Goal: Task Accomplishment & Management: Use online tool/utility

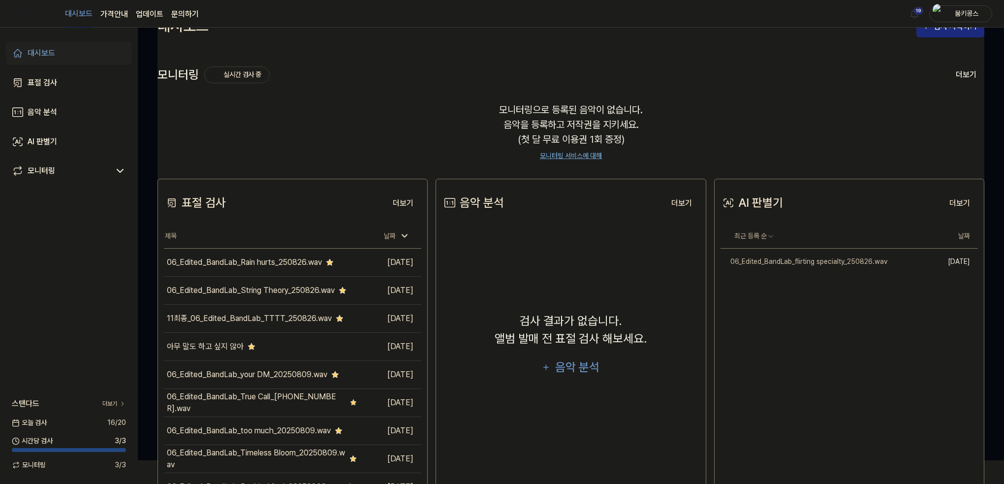
scroll to position [71, 0]
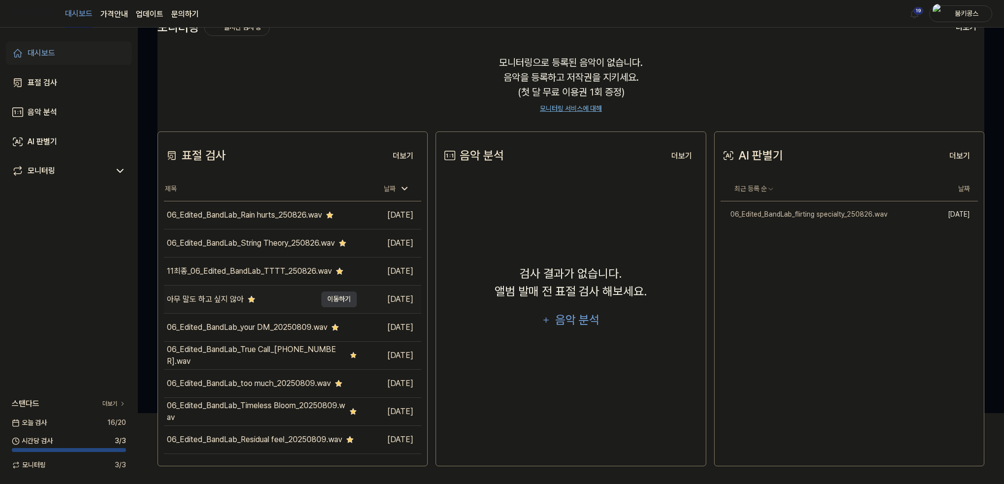
click at [230, 297] on div "아무 말도 하고 싶지 않아" at bounding box center [205, 299] width 77 height 12
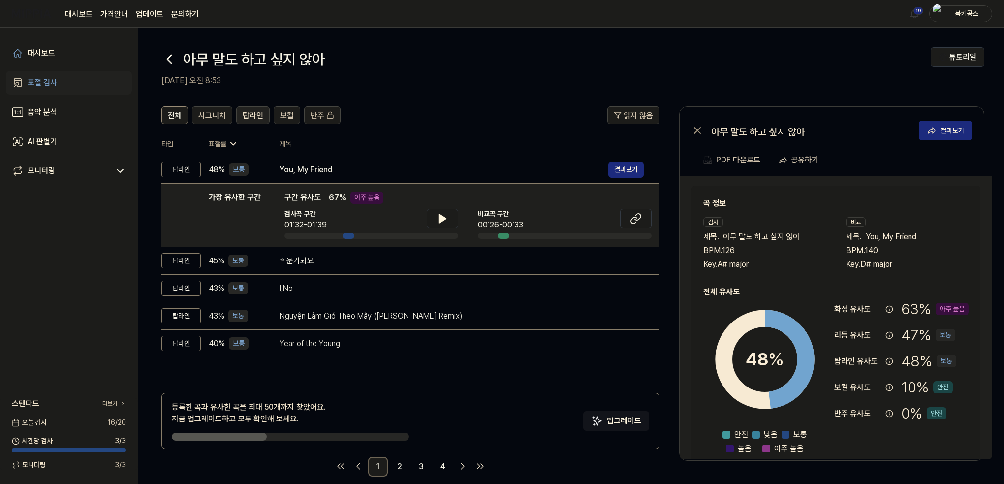
click at [250, 115] on span "탑라인" at bounding box center [253, 116] width 21 height 12
click at [250, 117] on span "탑라인" at bounding box center [253, 116] width 21 height 12
click at [943, 51] on button "튜토리얼" at bounding box center [957, 57] width 54 height 20
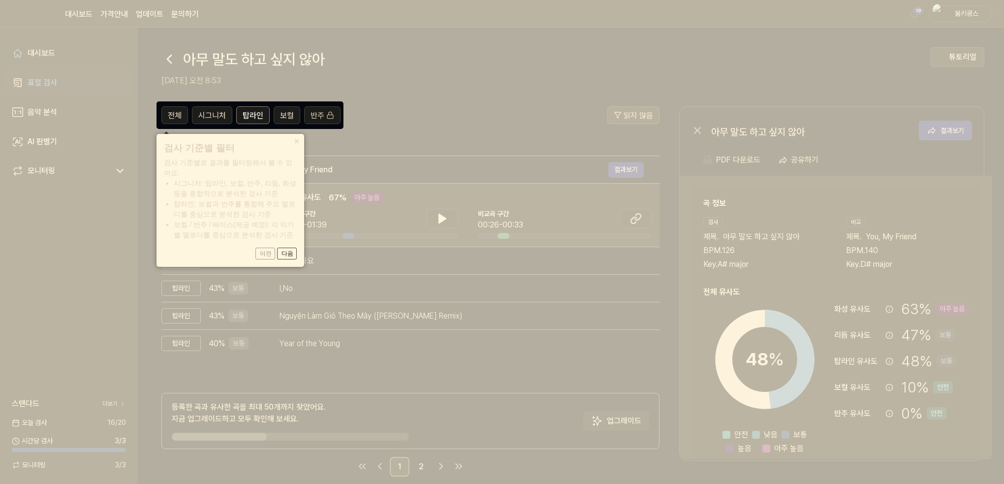
click at [428, 50] on icon at bounding box center [504, 242] width 1008 height 484
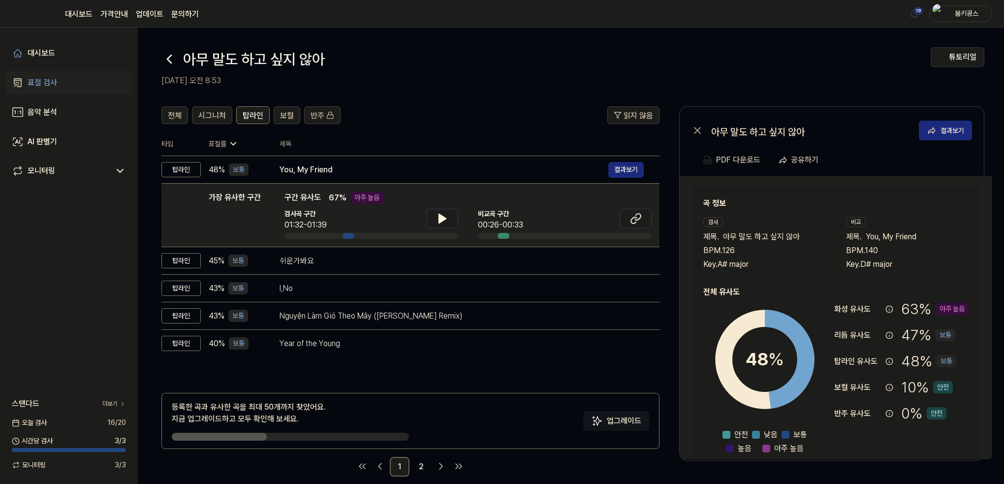
click at [43, 87] on div "표절 검사" at bounding box center [43, 83] width 30 height 12
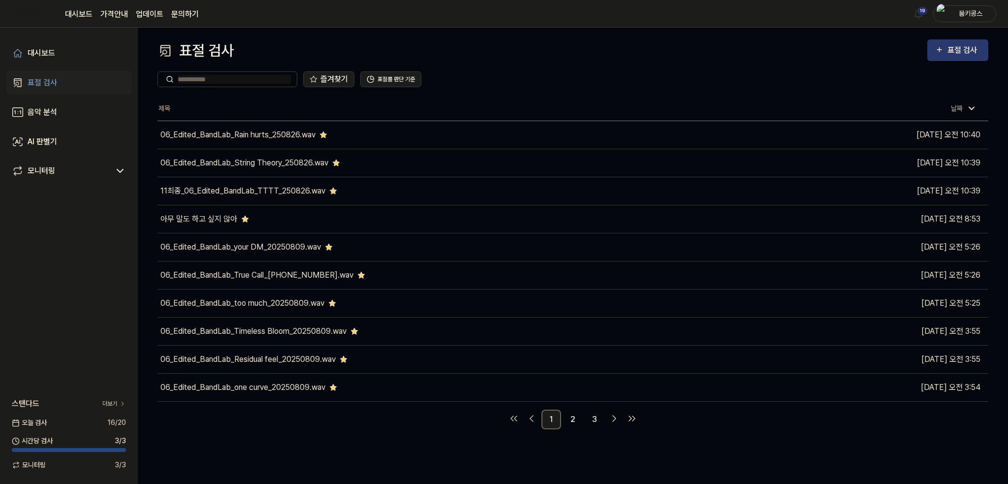
click at [955, 47] on div "표절 검사" at bounding box center [963, 50] width 33 height 13
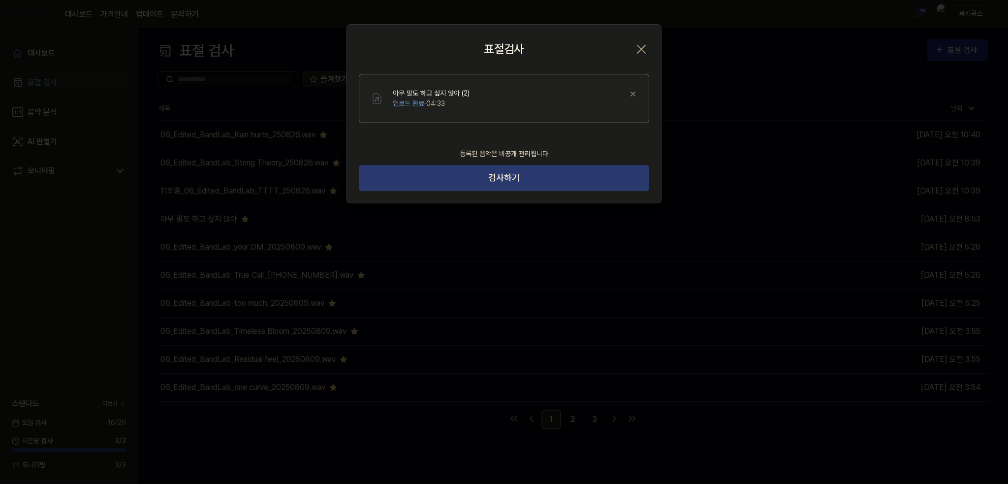
click at [529, 178] on button "검사하기" at bounding box center [504, 178] width 290 height 26
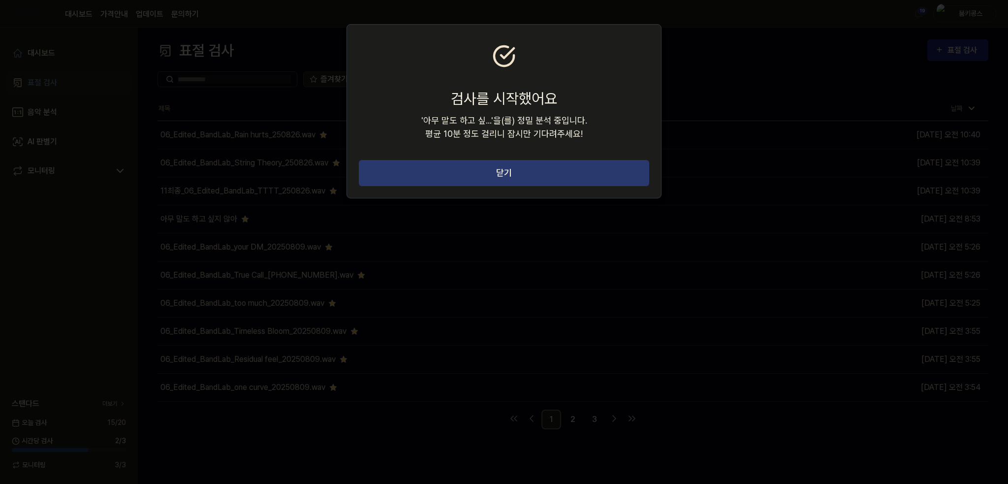
click at [557, 171] on button "닫기" at bounding box center [504, 173] width 290 height 26
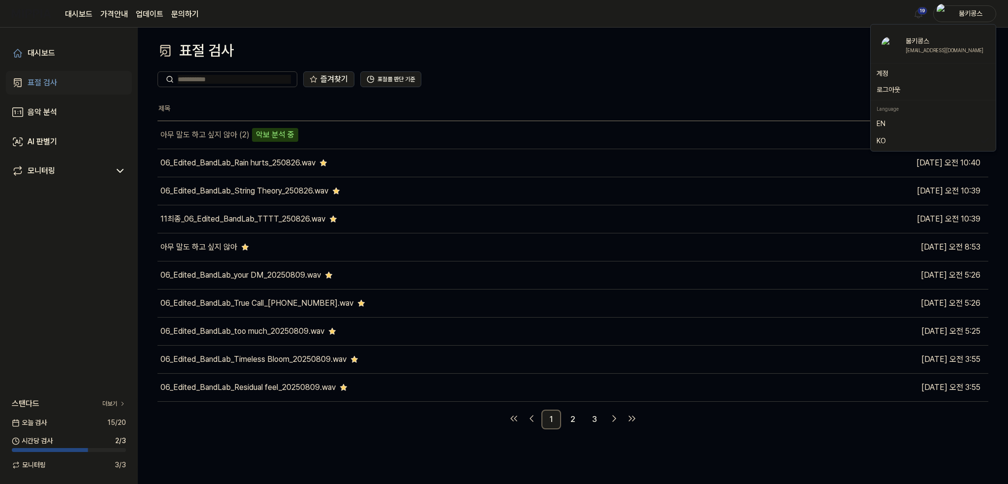
click at [959, 12] on div "붐키콩스" at bounding box center [970, 13] width 38 height 11
click at [175, 15] on link "문의하기" at bounding box center [185, 14] width 28 height 12
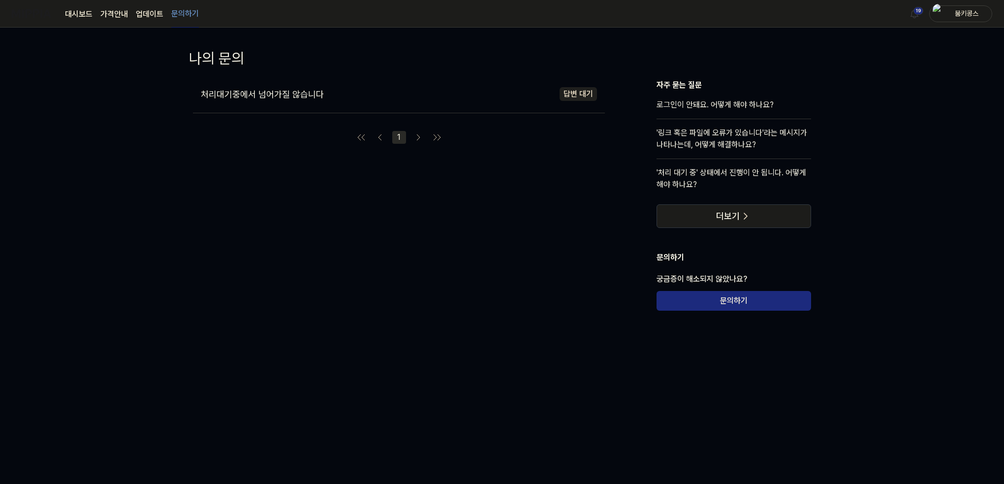
click at [278, 106] on div "처리대기중에서 넘어가질 않습니다 답변 대기" at bounding box center [399, 94] width 412 height 30
click at [270, 92] on span "처리대기중에서 넘어가질 않습니다" at bounding box center [262, 94] width 123 height 10
click at [203, 234] on div "처리대기중에서 넘어가질 않습니다 답변 대기 작성일 2025.09.01. 처리대기중에서 넘어가질 않습니다 첨부 파일 2312321.png" at bounding box center [399, 194] width 412 height 231
click at [79, 14] on link "대시보드" at bounding box center [79, 14] width 28 height 12
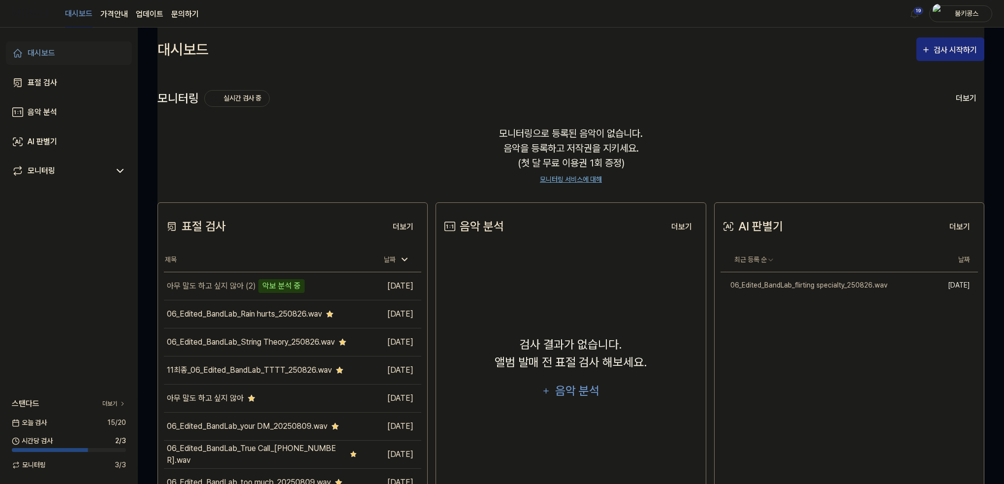
click at [50, 55] on div "대시보드" at bounding box center [42, 53] width 28 height 12
click at [930, 47] on icon "button" at bounding box center [925, 50] width 9 height 12
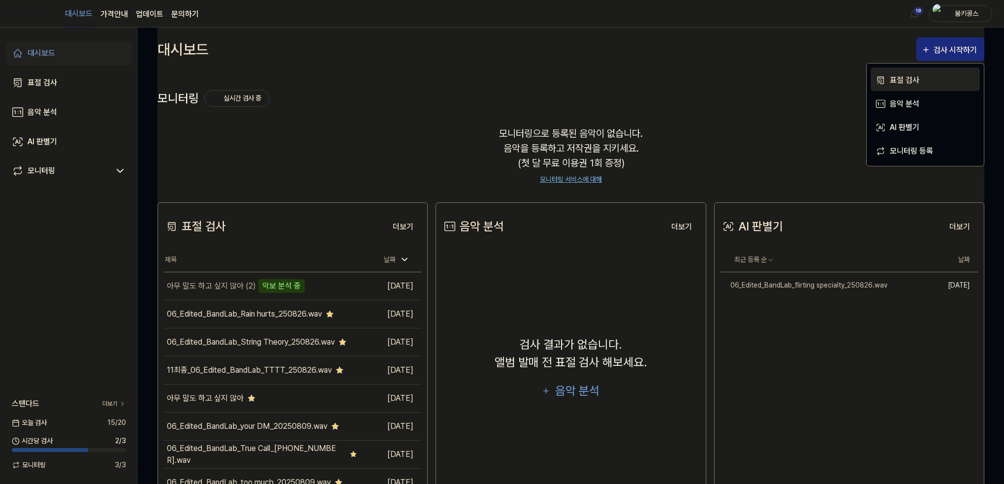
click at [902, 78] on div "표절 검사" at bounding box center [933, 80] width 86 height 13
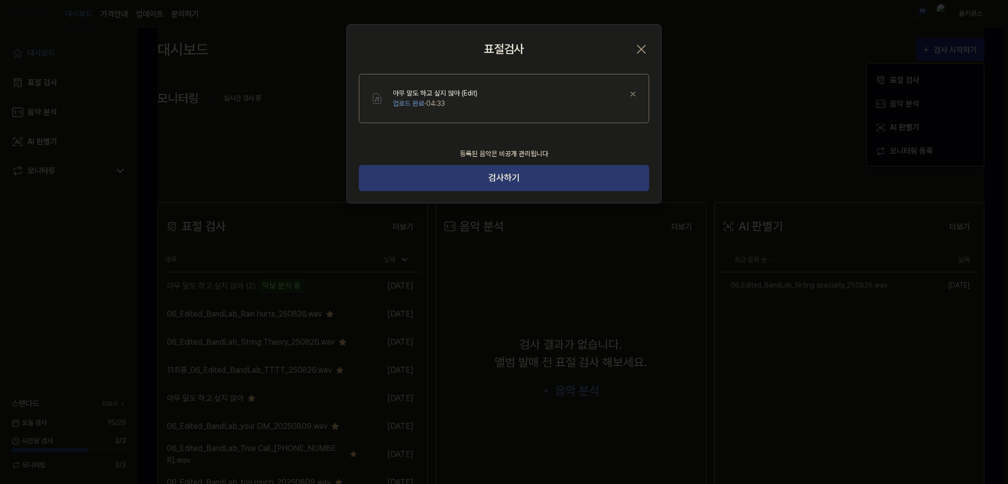
click at [508, 182] on button "검사하기" at bounding box center [504, 178] width 290 height 26
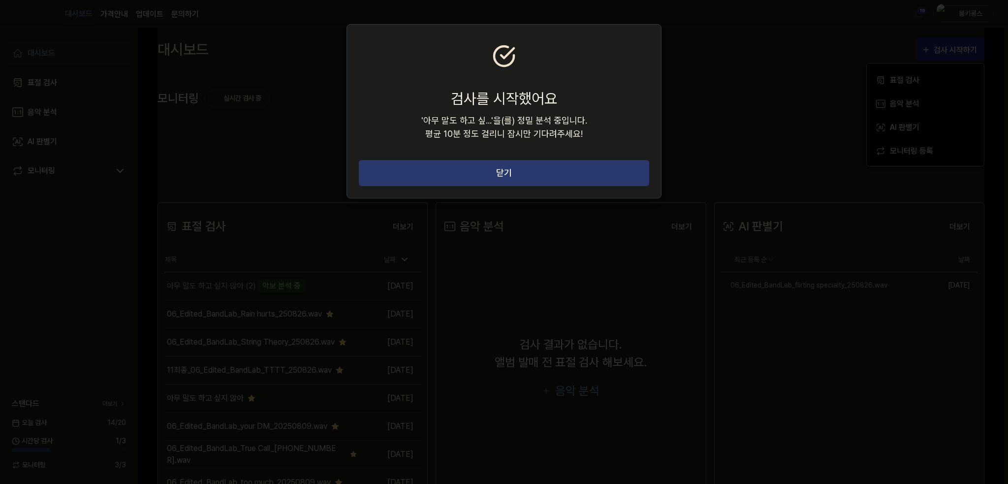
click at [504, 174] on button "닫기" at bounding box center [504, 173] width 290 height 26
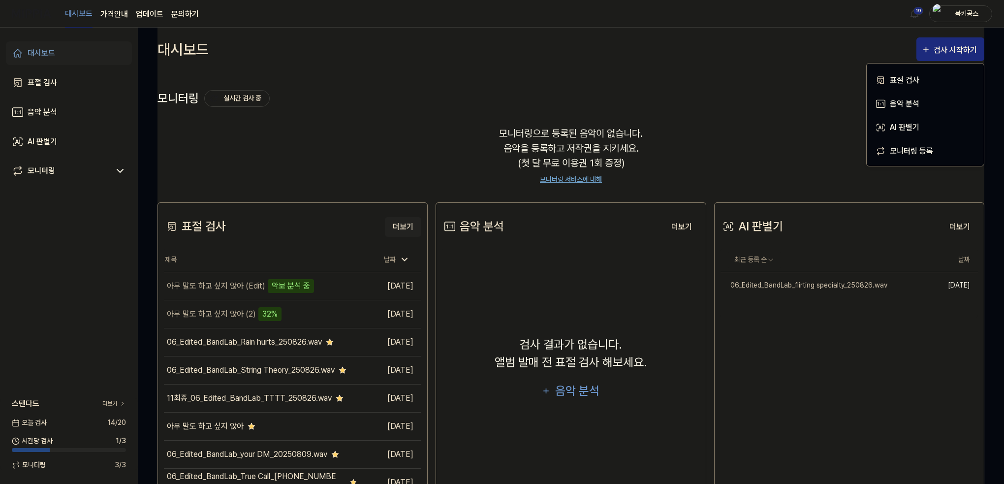
click at [401, 225] on button "더보기" at bounding box center [403, 227] width 36 height 20
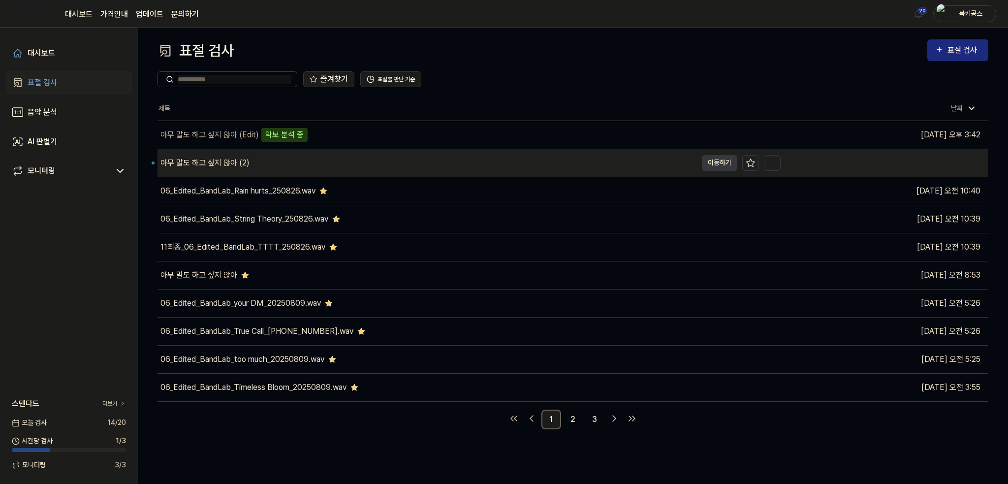
click at [243, 161] on div "아무 말도 하고 싶지 않아 (2)" at bounding box center [204, 163] width 89 height 12
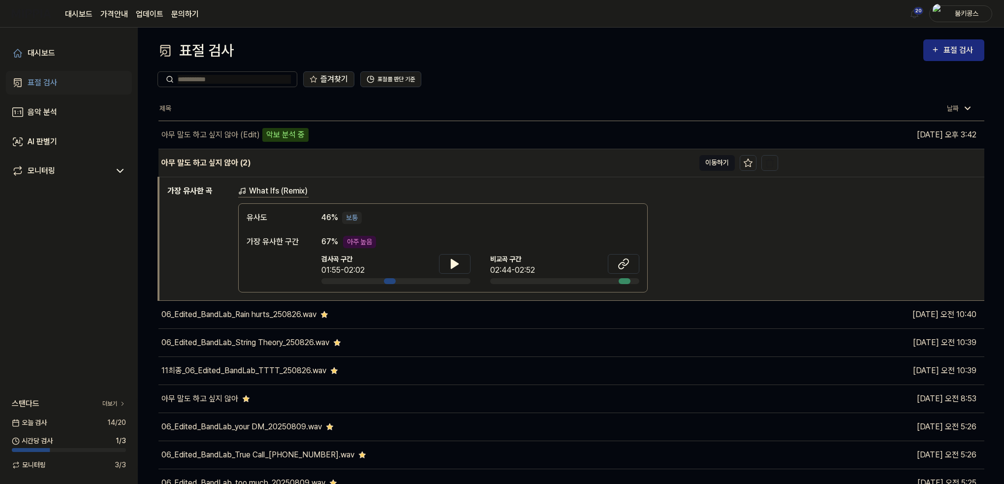
click at [719, 165] on button "이동하기" at bounding box center [716, 163] width 35 height 16
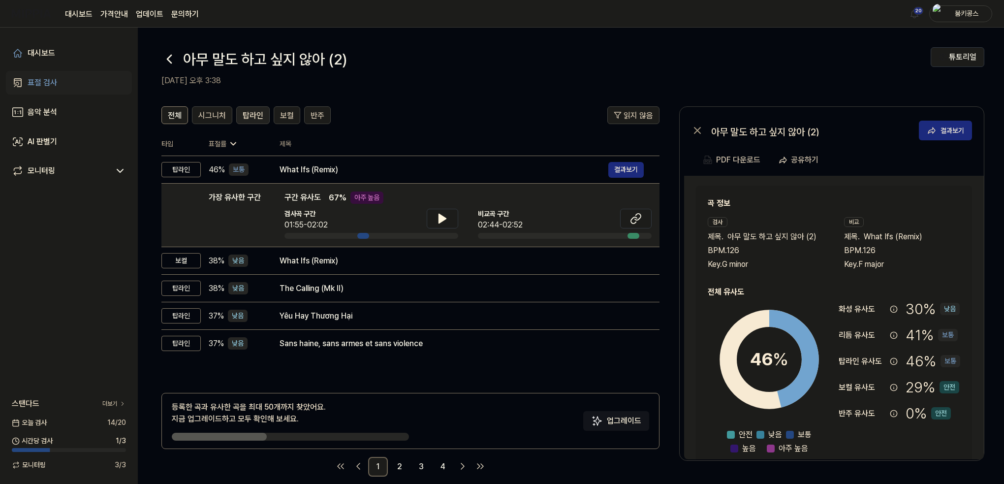
click at [244, 116] on span "탑라인" at bounding box center [253, 116] width 21 height 12
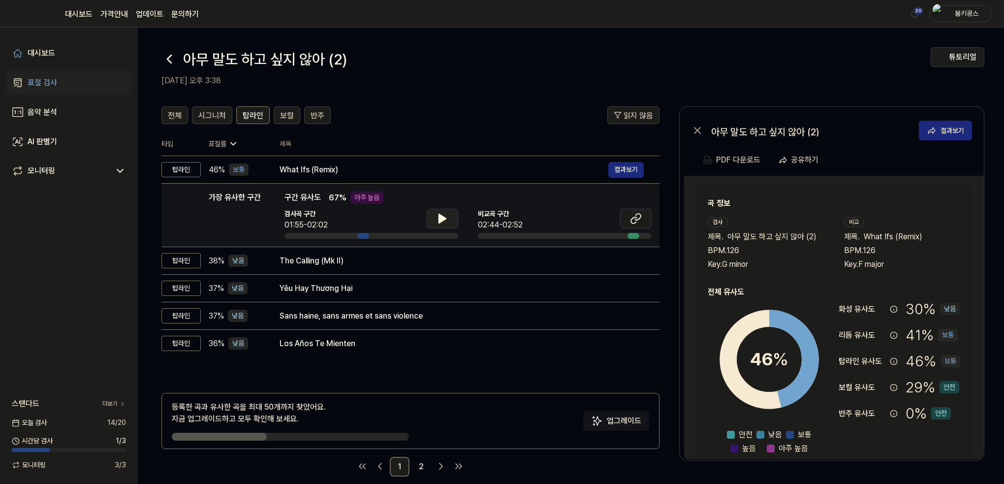
click at [433, 220] on button at bounding box center [442, 219] width 31 height 20
click at [629, 212] on button at bounding box center [635, 219] width 31 height 20
click at [449, 221] on button at bounding box center [442, 219] width 31 height 20
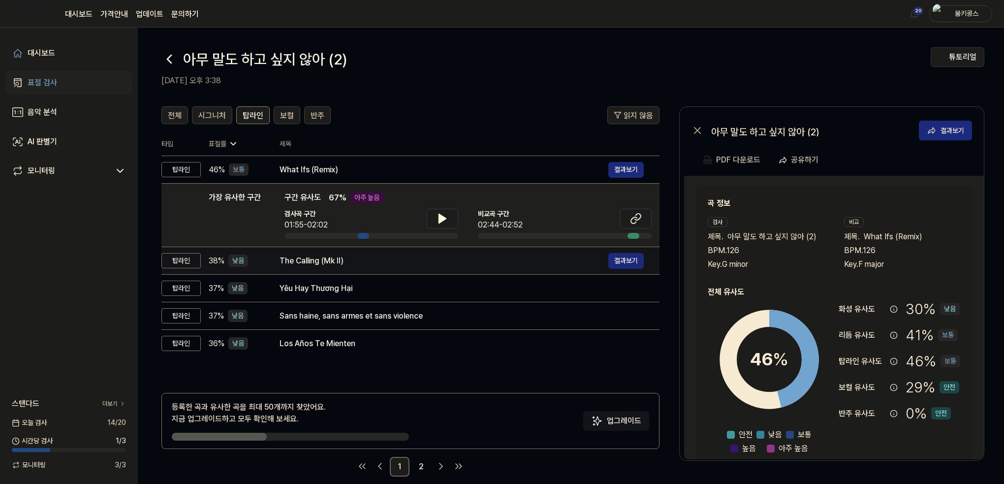
click at [337, 267] on div "The Calling (Mk II) 결과보기" at bounding box center [461, 261] width 364 height 16
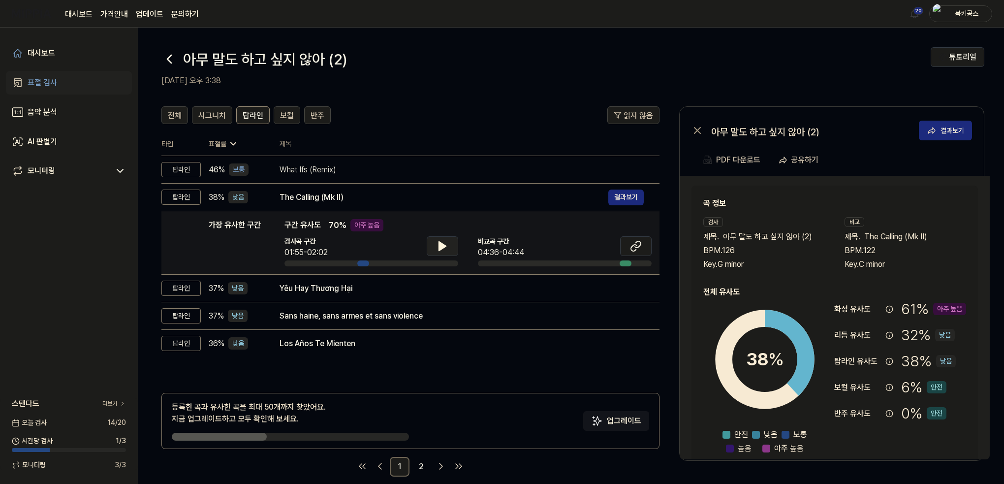
click at [447, 244] on icon at bounding box center [442, 246] width 12 height 12
click at [438, 245] on icon at bounding box center [442, 246] width 12 height 12
click at [630, 247] on icon at bounding box center [636, 246] width 12 height 12
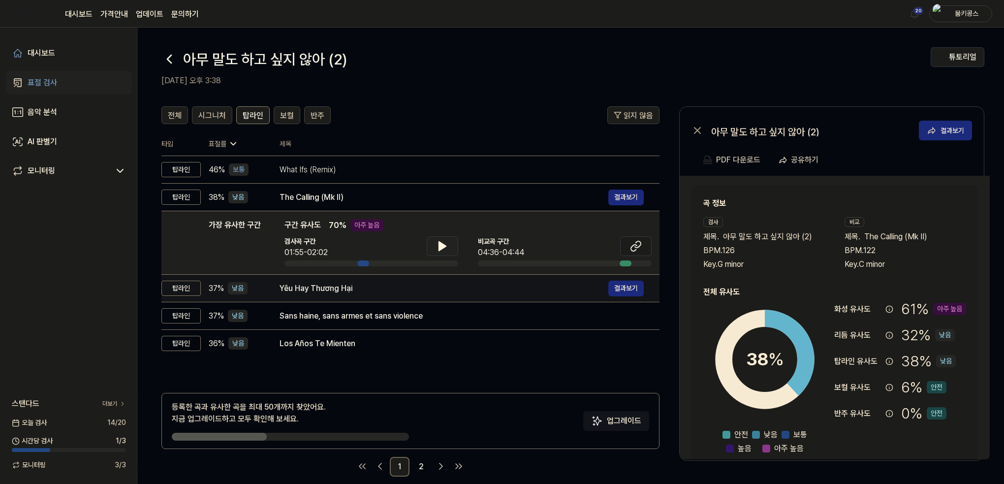
click at [335, 295] on div "Yêu Hay Thương Hại 결과보기" at bounding box center [461, 288] width 364 height 16
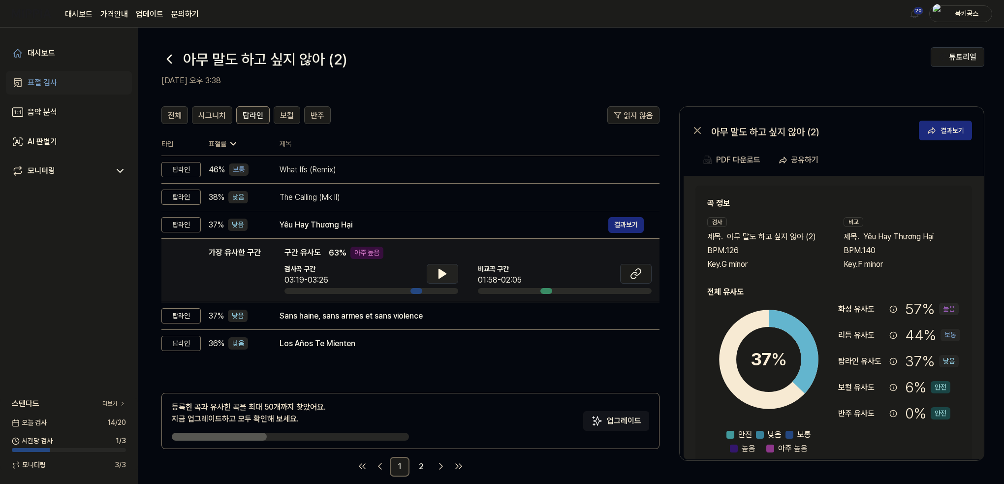
click at [441, 267] on button at bounding box center [442, 274] width 31 height 20
click at [634, 271] on icon at bounding box center [636, 274] width 12 height 12
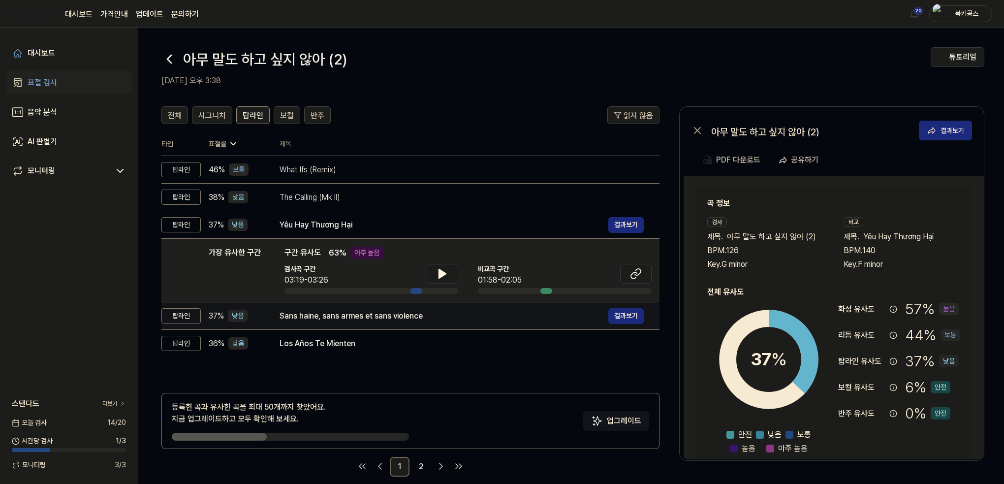
click at [348, 317] on div "Sans haine, sans armes et sans violence" at bounding box center [443, 316] width 329 height 12
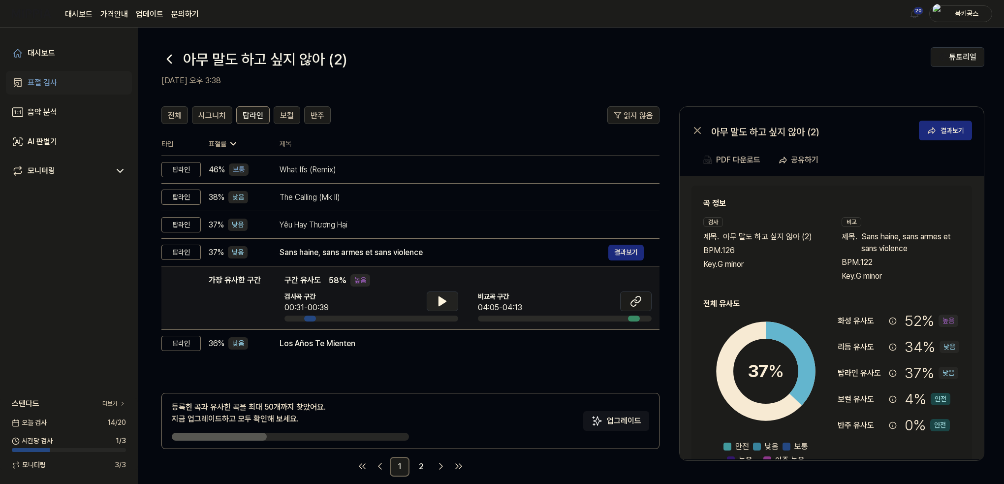
click at [451, 304] on button at bounding box center [442, 301] width 31 height 20
click at [447, 302] on icon at bounding box center [442, 301] width 12 height 12
click at [634, 306] on icon at bounding box center [634, 303] width 6 height 6
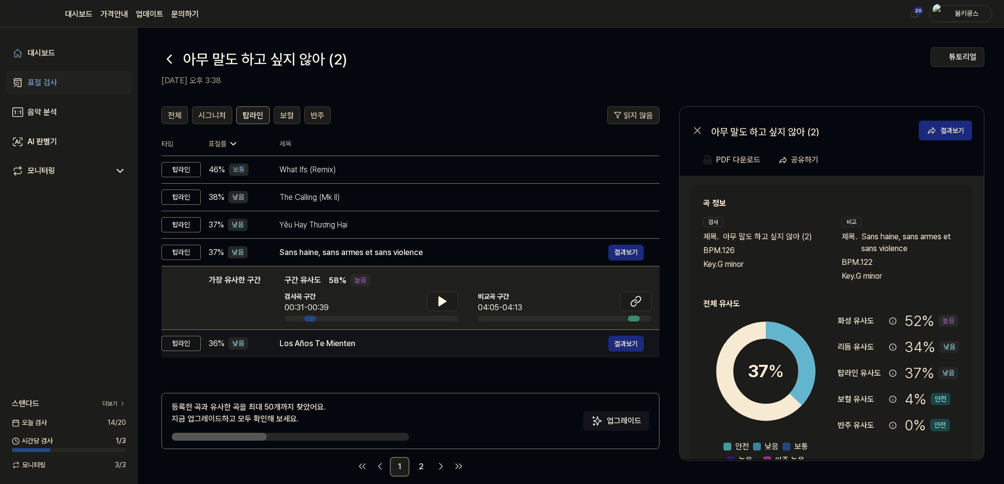
click at [332, 349] on div "Los Años Te Mienten 결과보기" at bounding box center [461, 344] width 364 height 16
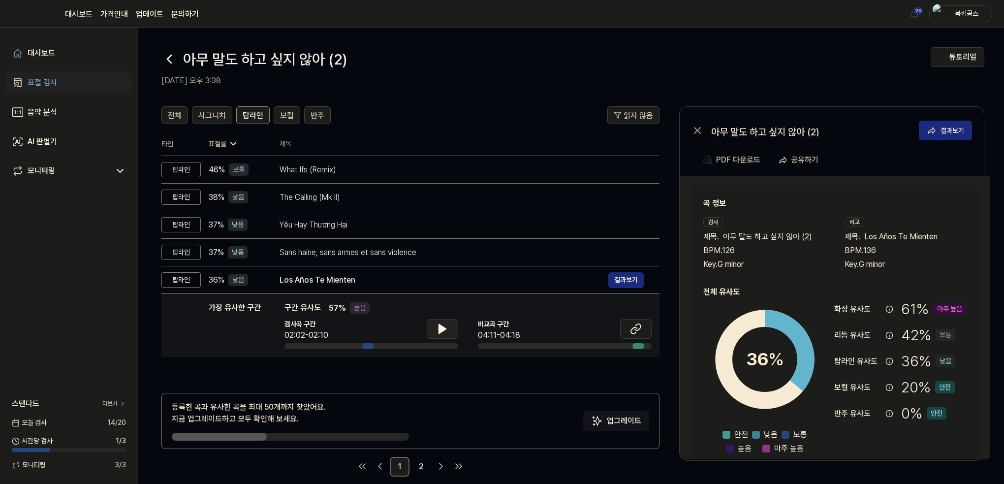
click at [446, 320] on button at bounding box center [442, 329] width 31 height 20
click at [443, 322] on button at bounding box center [442, 329] width 31 height 20
click at [637, 330] on icon at bounding box center [636, 329] width 12 height 12
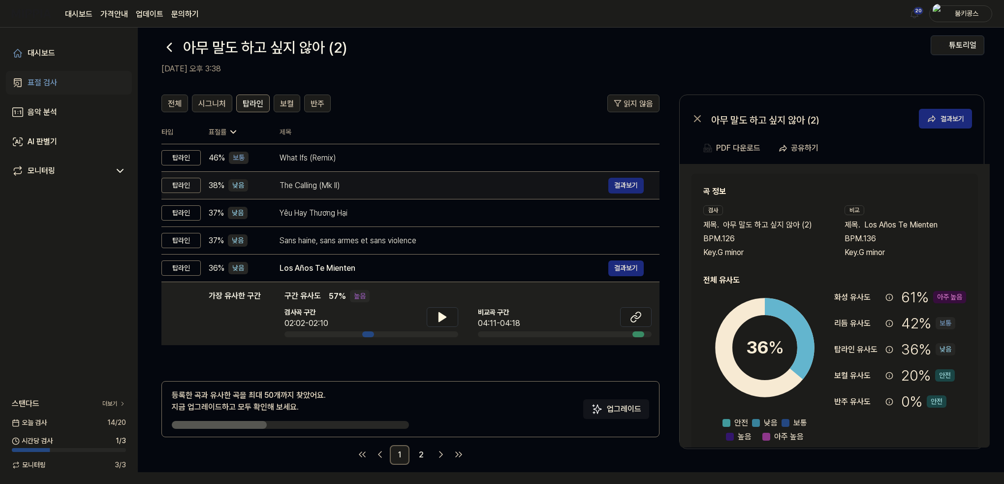
scroll to position [12, 0]
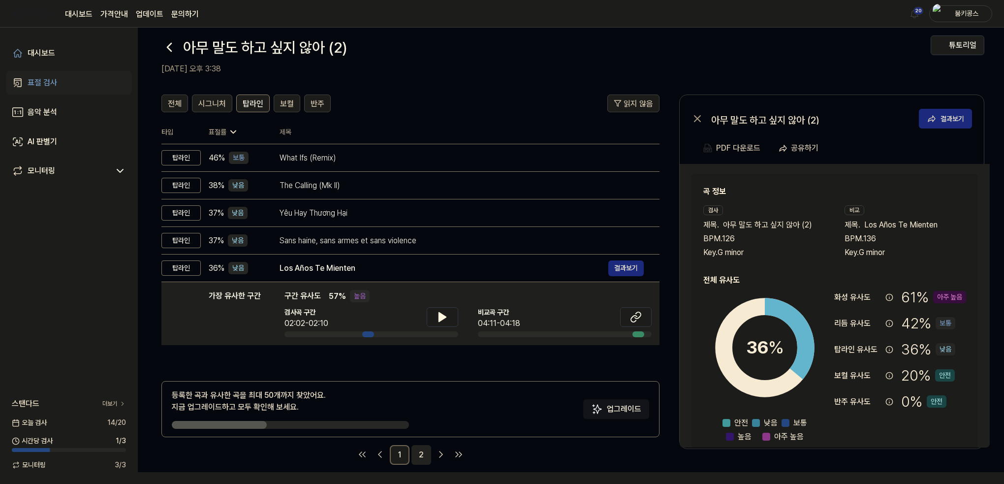
click at [419, 457] on link "2" at bounding box center [421, 455] width 20 height 20
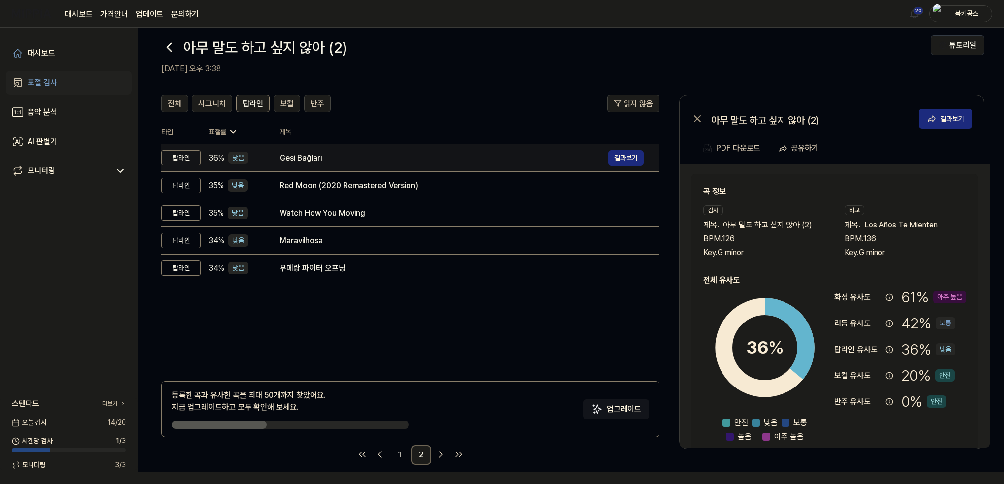
click at [298, 156] on div "Gesi Bağları" at bounding box center [443, 158] width 329 height 12
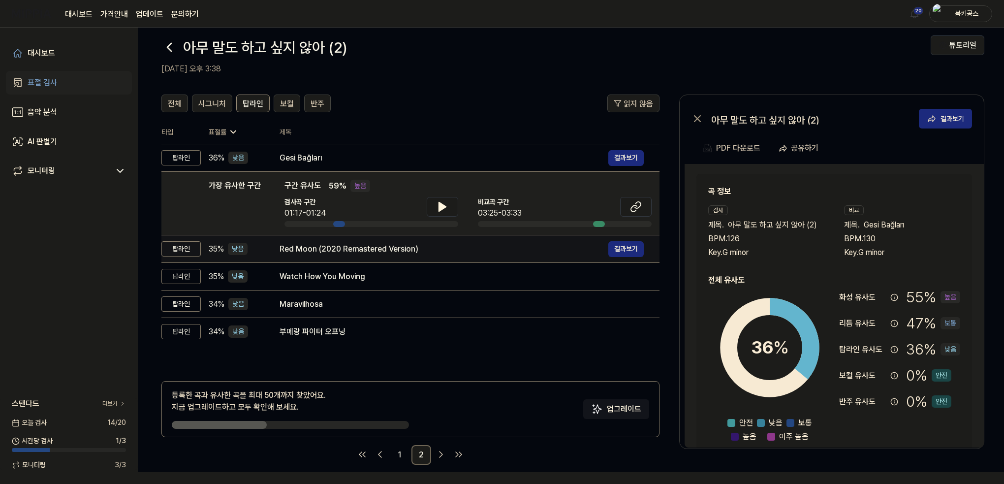
click at [305, 254] on div "Red Moon (2020 Remastered Version) 결과보기" at bounding box center [461, 249] width 364 height 16
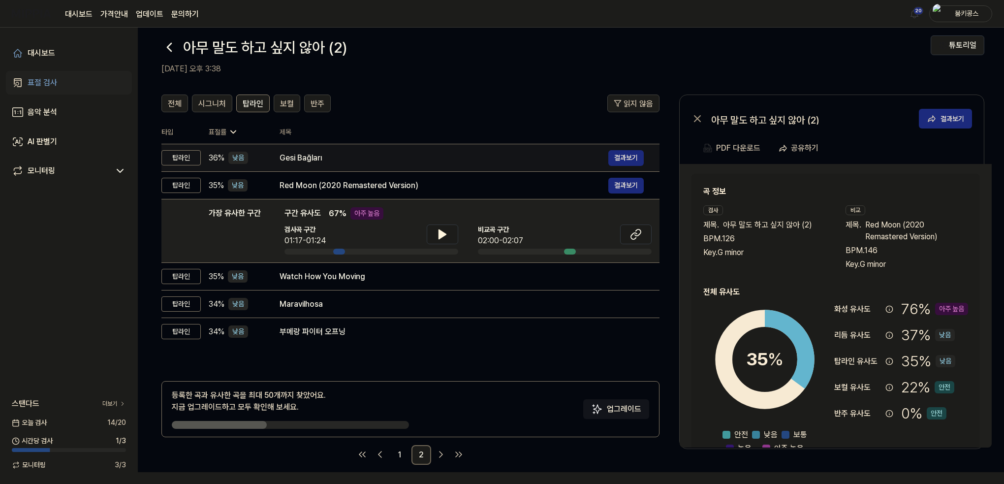
click at [323, 160] on div "Gesi Bağları" at bounding box center [443, 158] width 329 height 12
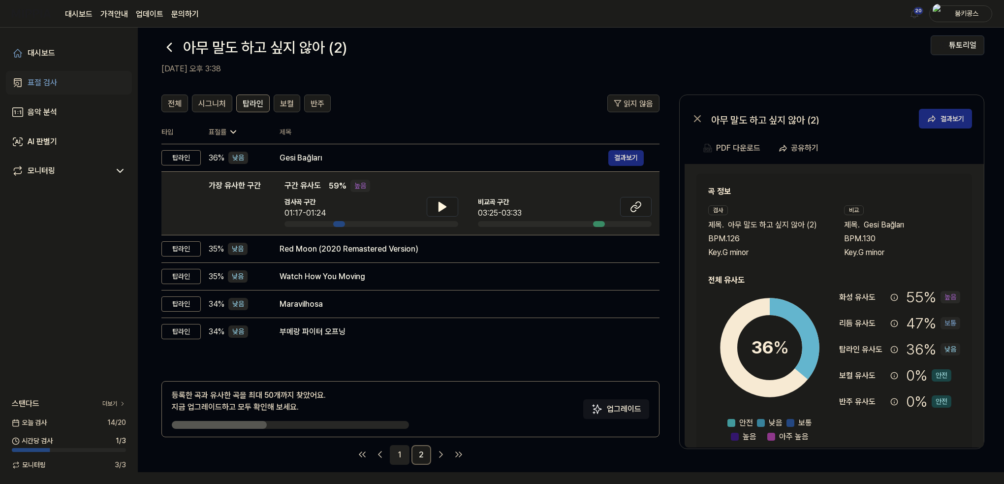
click at [407, 454] on link "1" at bounding box center [400, 455] width 20 height 20
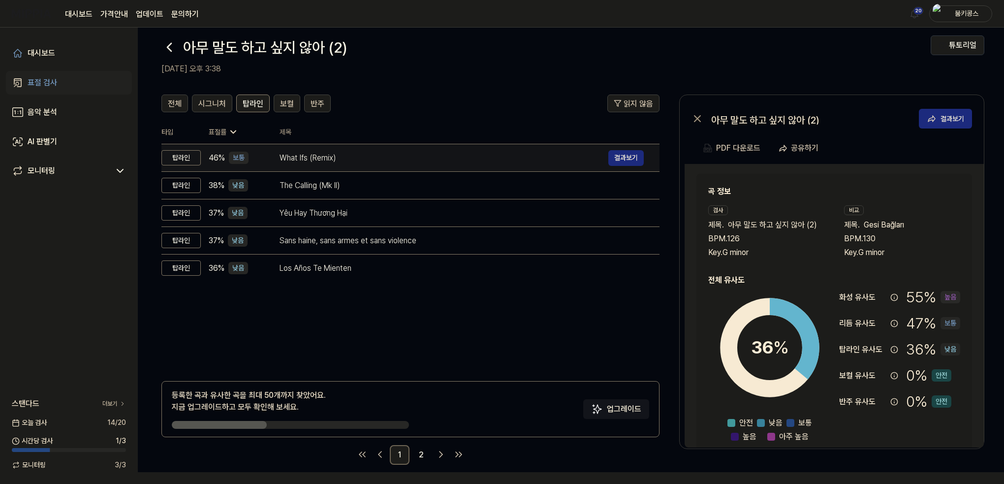
click at [285, 156] on div "What Ifs (Remix)" at bounding box center [443, 158] width 329 height 12
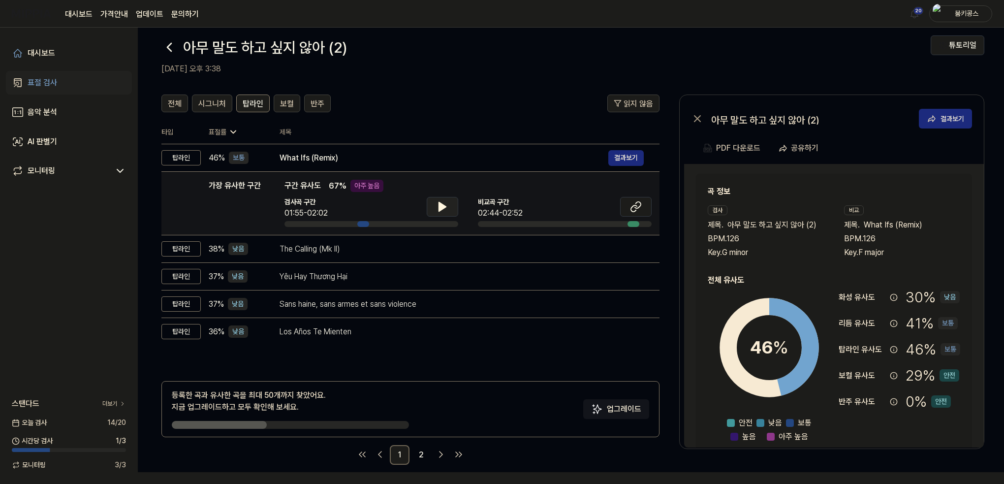
click at [441, 207] on icon at bounding box center [442, 206] width 7 height 9
click at [441, 207] on icon at bounding box center [440, 207] width 2 height 8
click at [634, 206] on icon at bounding box center [636, 207] width 12 height 12
click at [640, 213] on button at bounding box center [635, 207] width 31 height 20
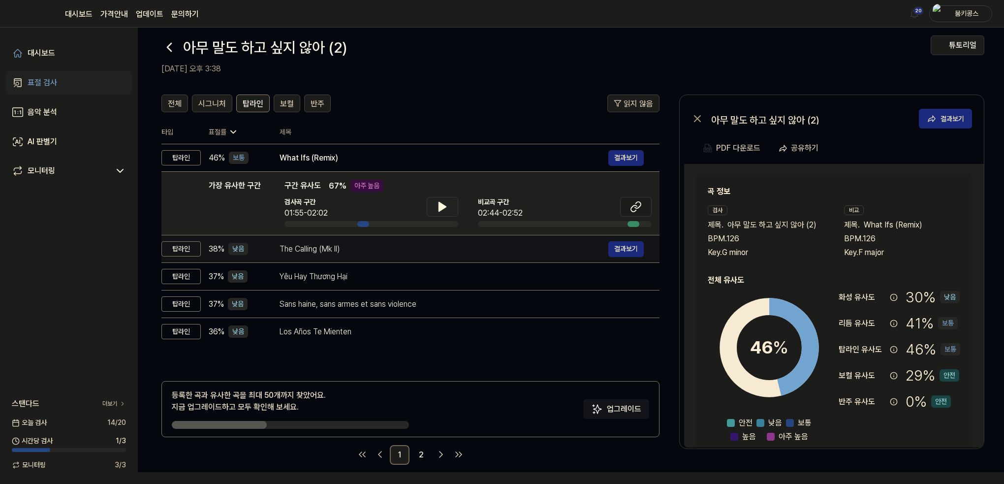
click at [358, 249] on div "The Calling (Mk II)" at bounding box center [443, 249] width 329 height 12
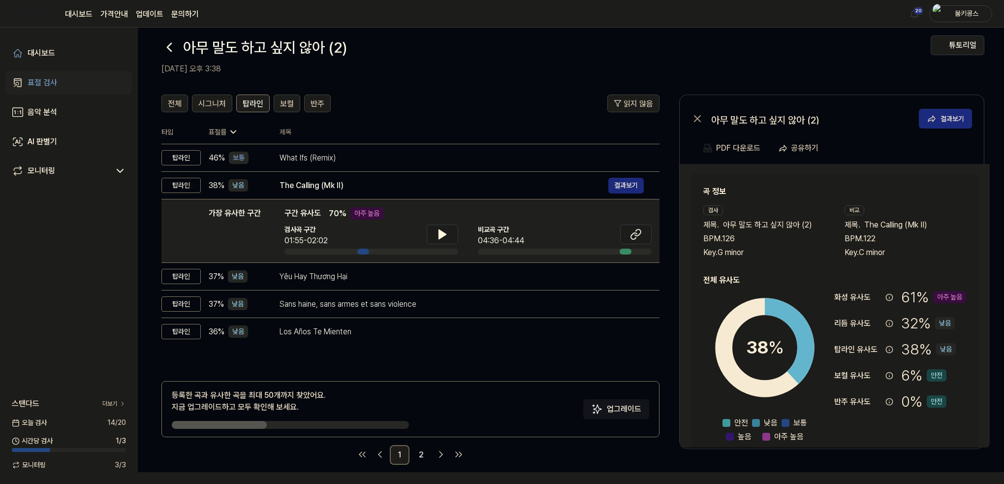
click at [170, 46] on icon at bounding box center [169, 47] width 16 height 16
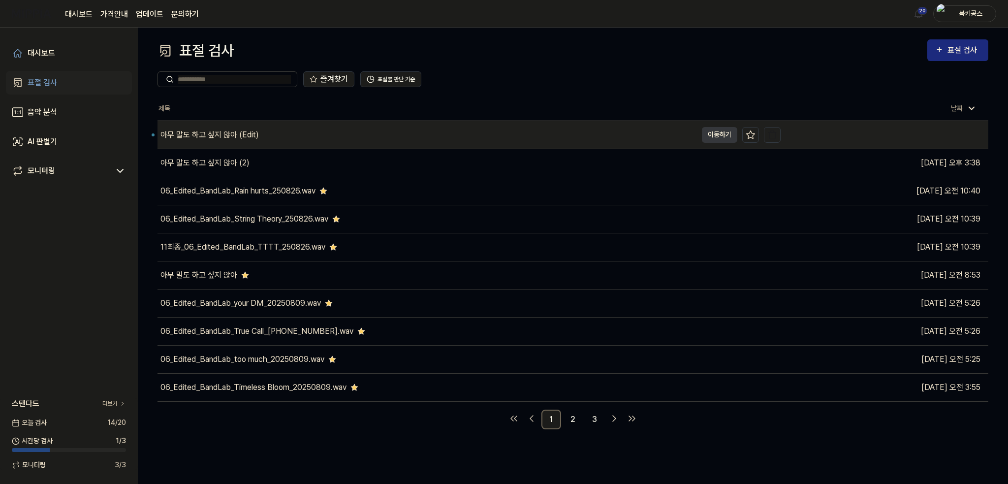
click at [220, 125] on div "아무 말도 하고 싶지 않아 (Edit)" at bounding box center [426, 135] width 539 height 28
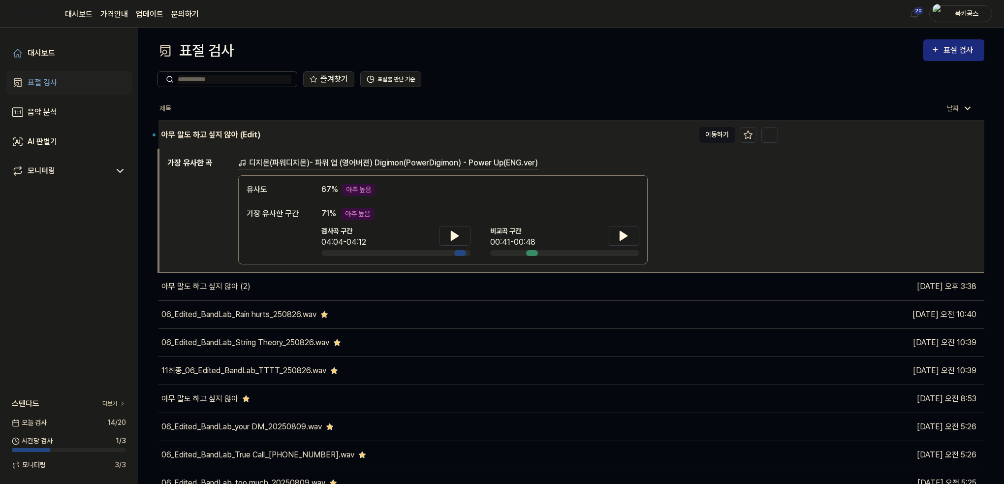
click at [713, 140] on button "이동하기" at bounding box center [716, 135] width 35 height 16
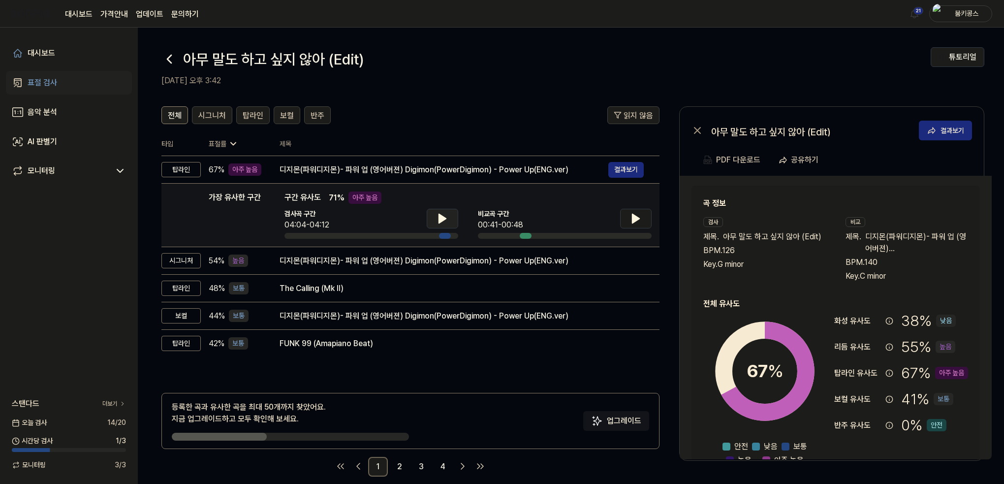
click at [441, 222] on icon at bounding box center [442, 218] width 7 height 9
click at [637, 216] on icon at bounding box center [636, 219] width 12 height 12
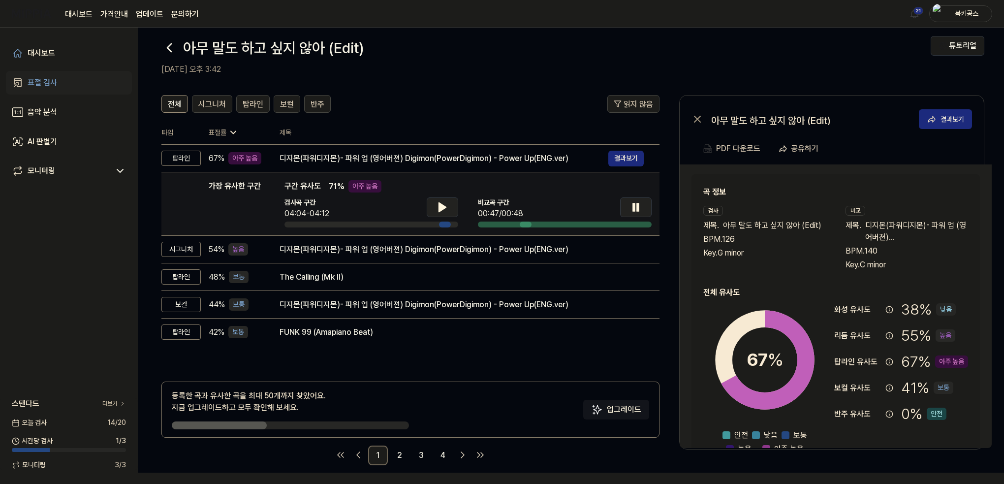
scroll to position [12, 0]
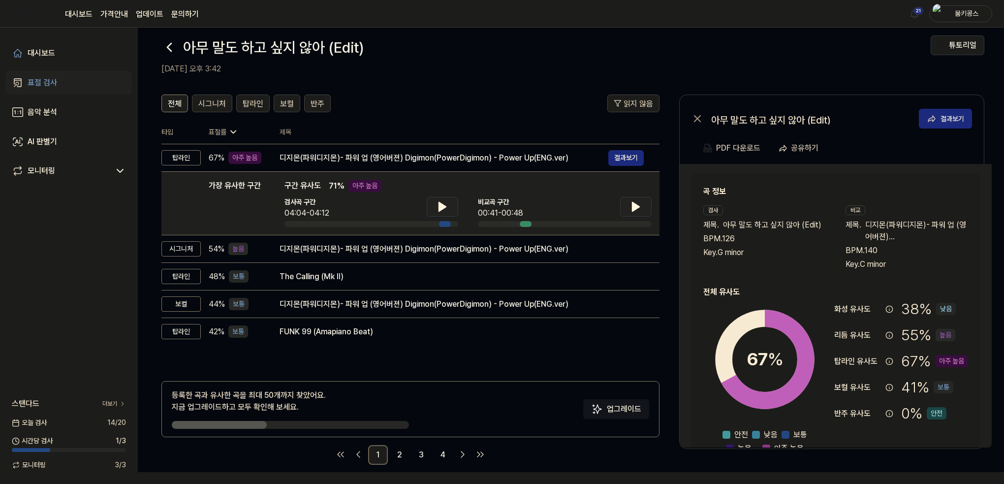
click at [447, 213] on button at bounding box center [442, 207] width 31 height 20
click at [445, 212] on icon at bounding box center [442, 207] width 12 height 12
click at [644, 197] on button at bounding box center [635, 207] width 31 height 20
click at [437, 207] on icon at bounding box center [442, 207] width 12 height 12
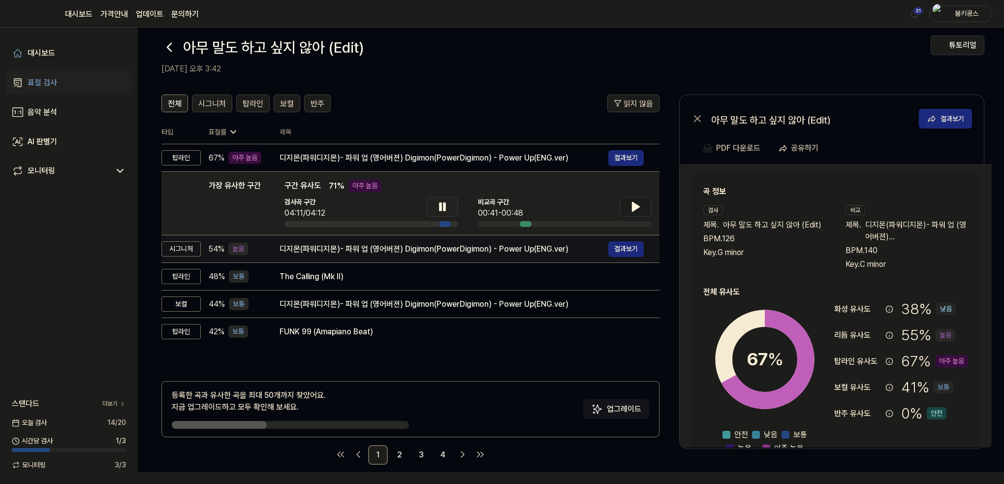
click at [423, 248] on div "디지몬(파워디지몬)- 파워 업 (영어버젼) Digimon(PowerDigimon) - Power Up(ENG.ver)" at bounding box center [443, 249] width 329 height 12
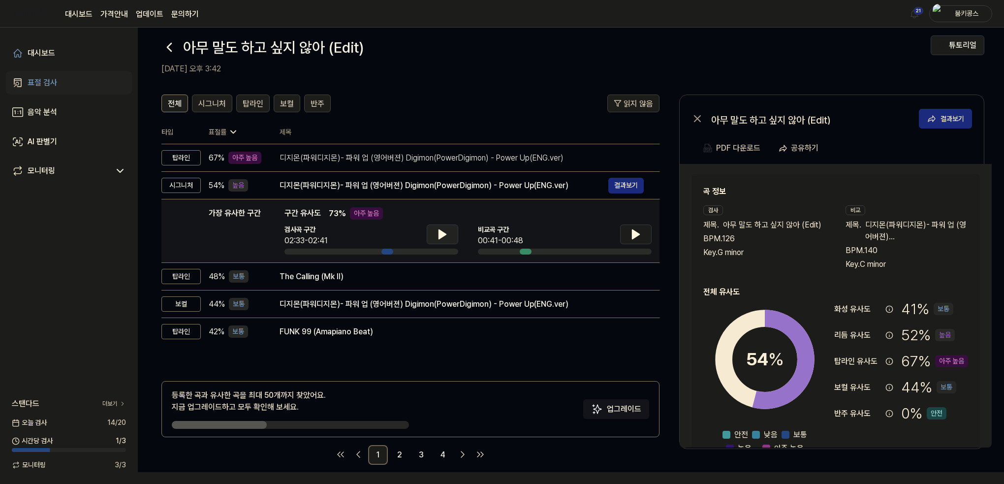
click at [443, 239] on icon at bounding box center [442, 234] width 12 height 12
click at [634, 231] on icon at bounding box center [635, 234] width 7 height 9
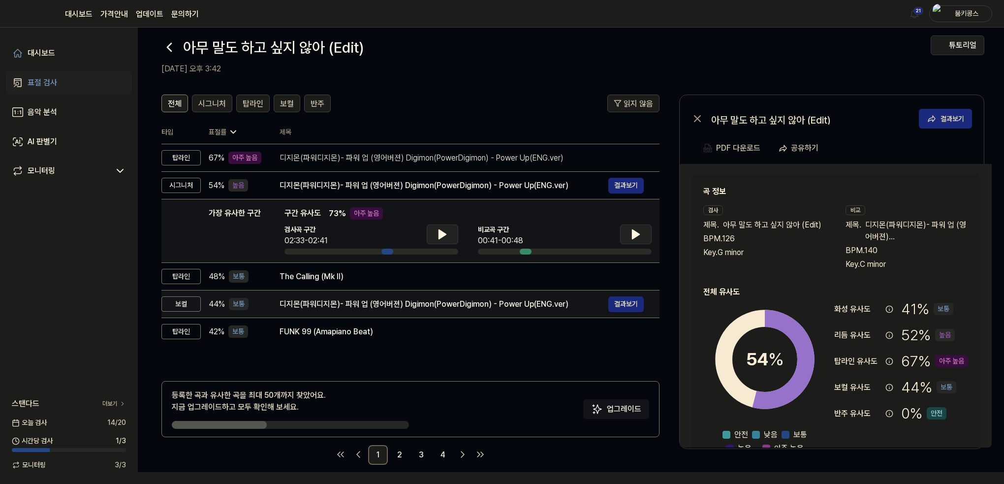
click at [423, 301] on div "디지몬(파워디지몬)- 파워 업 (영어버젼) Digimon(PowerDigimon) - Power Up(ENG.ver)" at bounding box center [443, 304] width 329 height 12
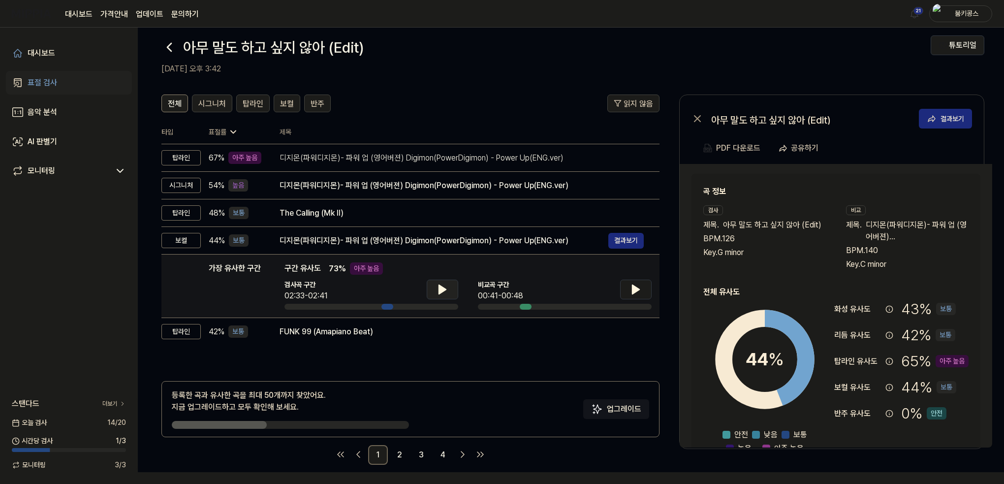
click at [451, 286] on button at bounding box center [442, 289] width 31 height 20
click at [445, 282] on button at bounding box center [442, 289] width 31 height 20
click at [637, 293] on icon at bounding box center [636, 289] width 12 height 12
click at [634, 291] on icon at bounding box center [634, 289] width 2 height 8
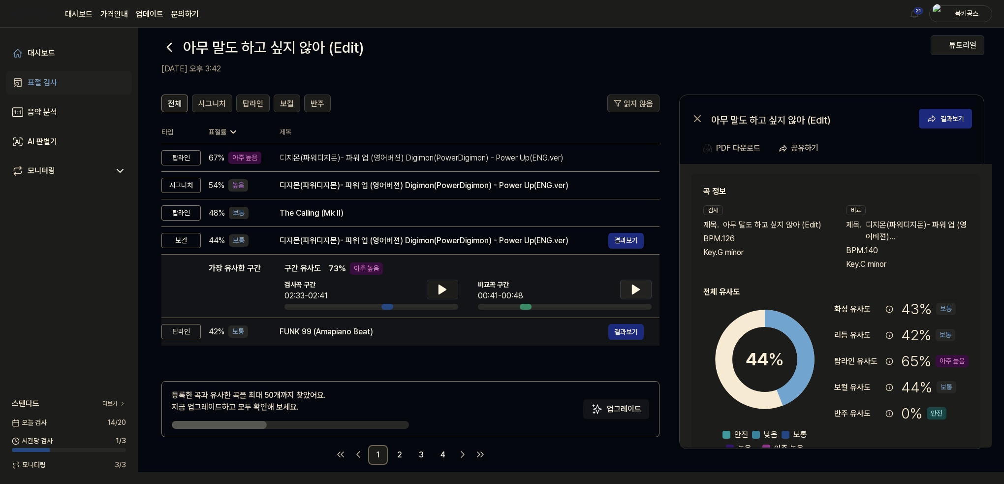
click at [325, 326] on div "FUNK 99 (Amapiano Beat)" at bounding box center [443, 332] width 329 height 12
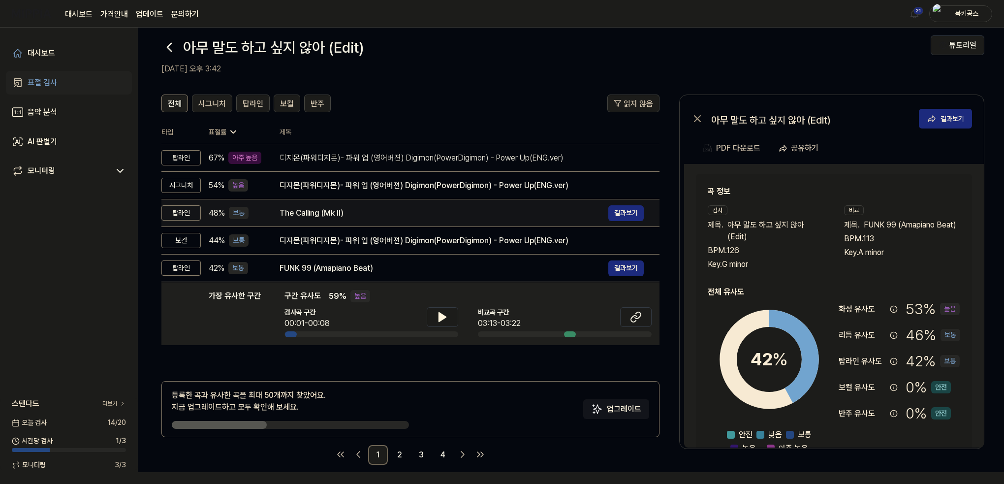
click at [367, 208] on div "The Calling (Mk II)" at bounding box center [443, 213] width 329 height 12
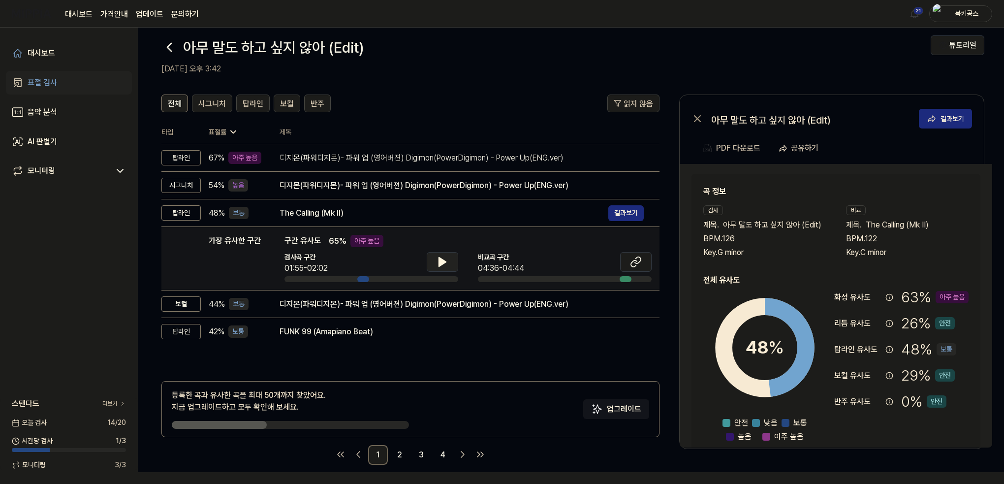
click at [445, 255] on button at bounding box center [442, 262] width 31 height 20
click at [633, 266] on icon at bounding box center [634, 263] width 6 height 6
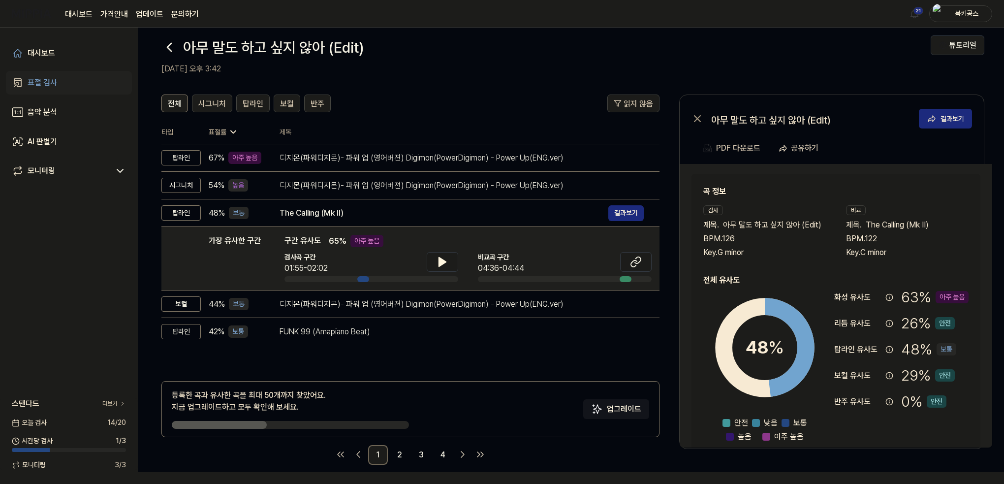
click at [169, 43] on icon at bounding box center [169, 47] width 4 height 8
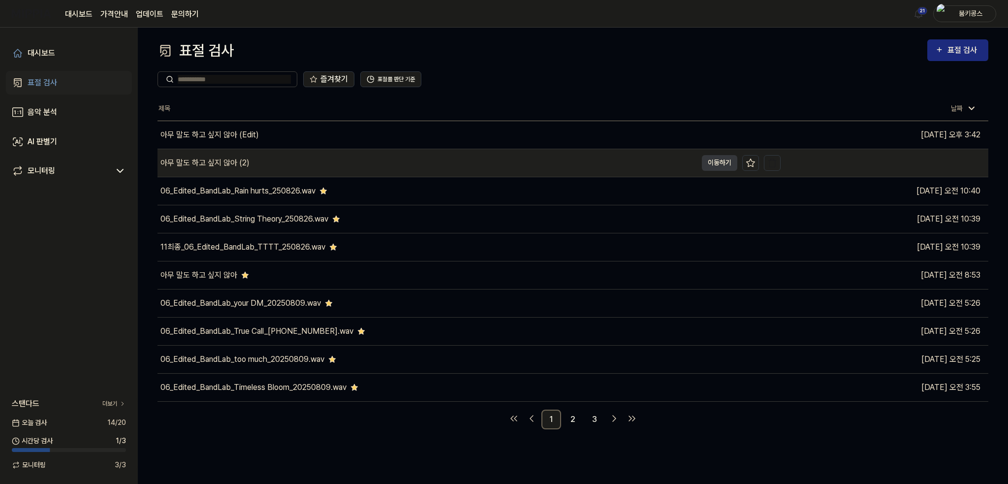
click at [271, 164] on div "아무 말도 하고 싶지 않아 (2)" at bounding box center [426, 163] width 539 height 28
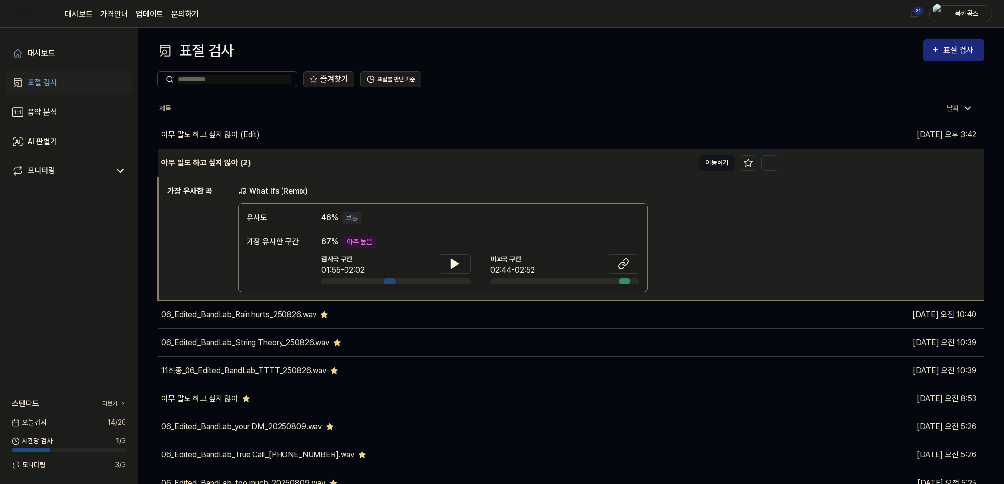
click at [714, 164] on button "이동하기" at bounding box center [716, 163] width 35 height 16
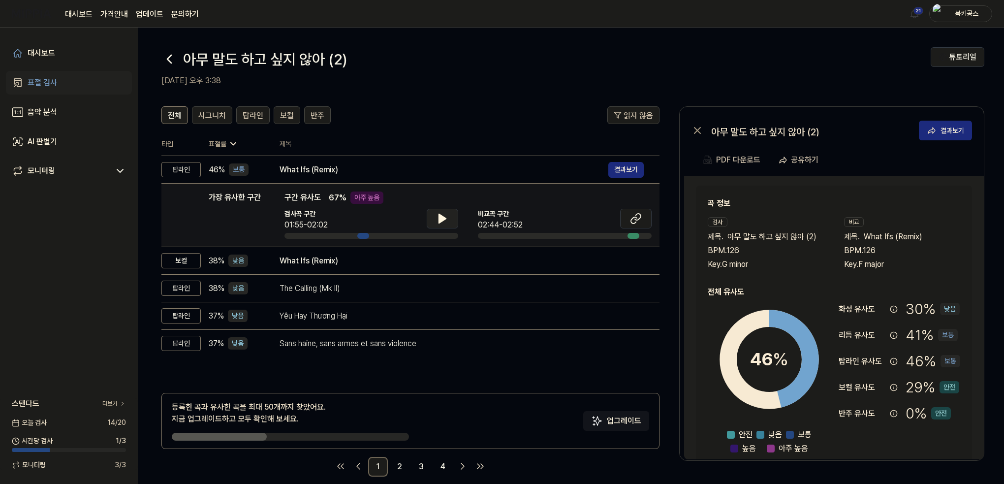
click at [435, 217] on button at bounding box center [442, 219] width 31 height 20
click at [637, 216] on icon at bounding box center [636, 219] width 12 height 12
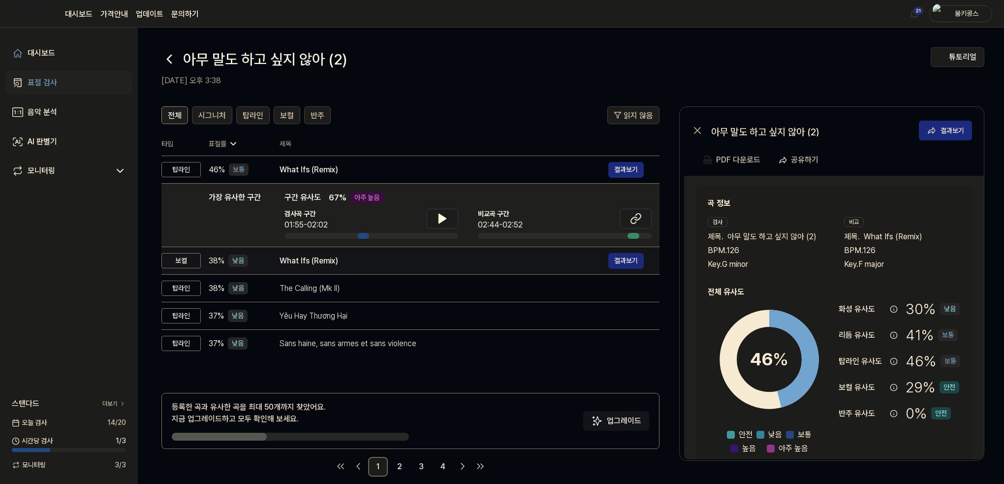
click at [296, 260] on div "What Ifs (Remix)" at bounding box center [443, 261] width 329 height 12
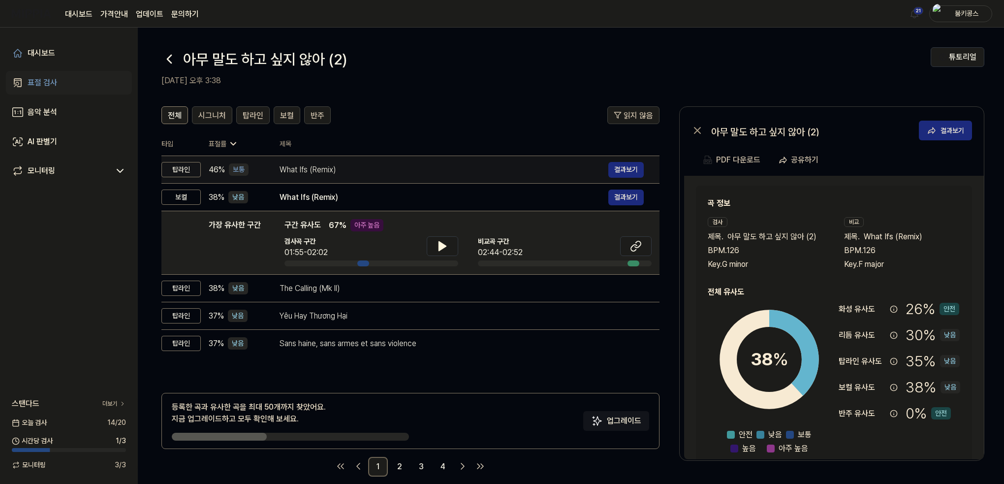
click at [274, 171] on td "What Ifs (Remix) 결과보기" at bounding box center [462, 170] width 396 height 28
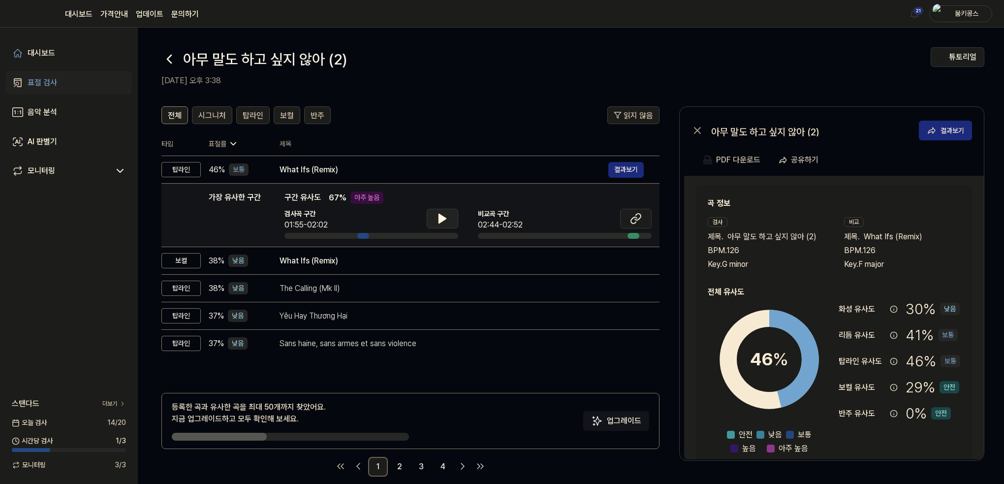
click at [450, 218] on button at bounding box center [442, 219] width 31 height 20
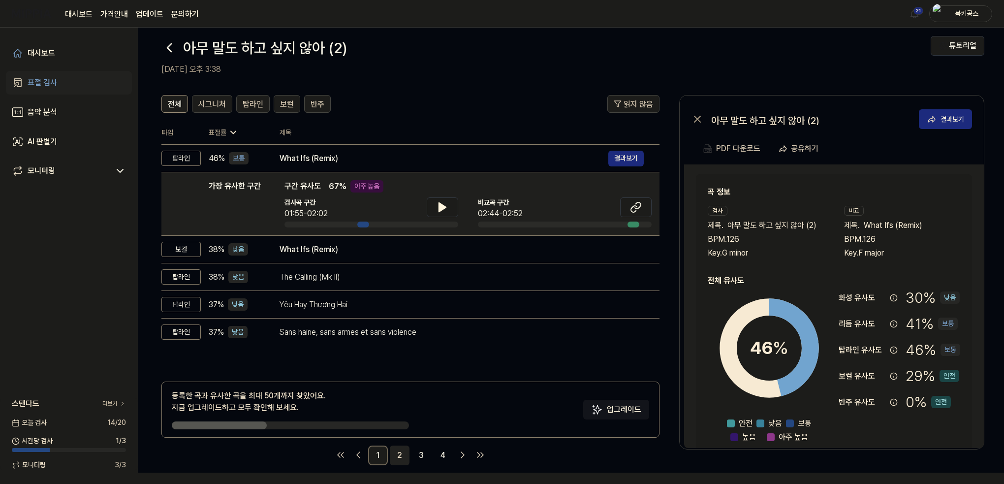
scroll to position [12, 0]
click at [397, 450] on link "2" at bounding box center [400, 455] width 20 height 20
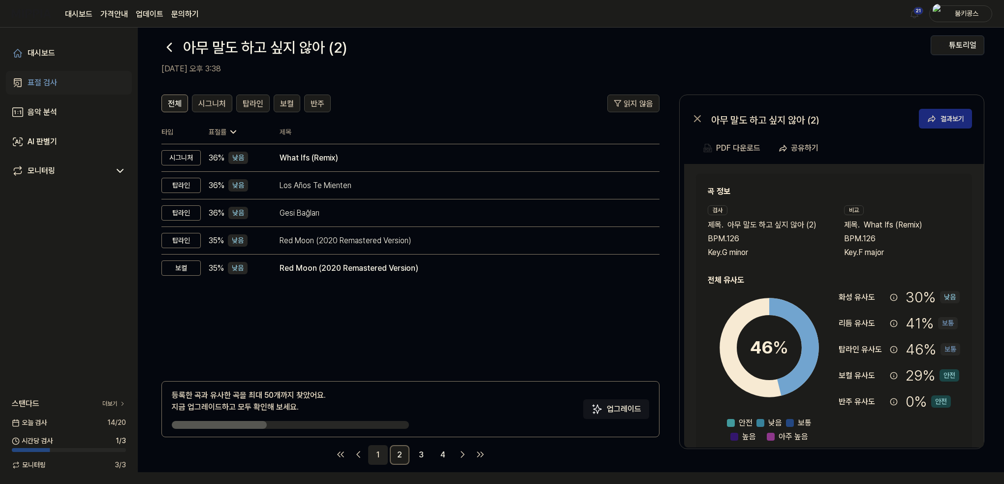
click at [381, 452] on link "1" at bounding box center [378, 455] width 20 height 20
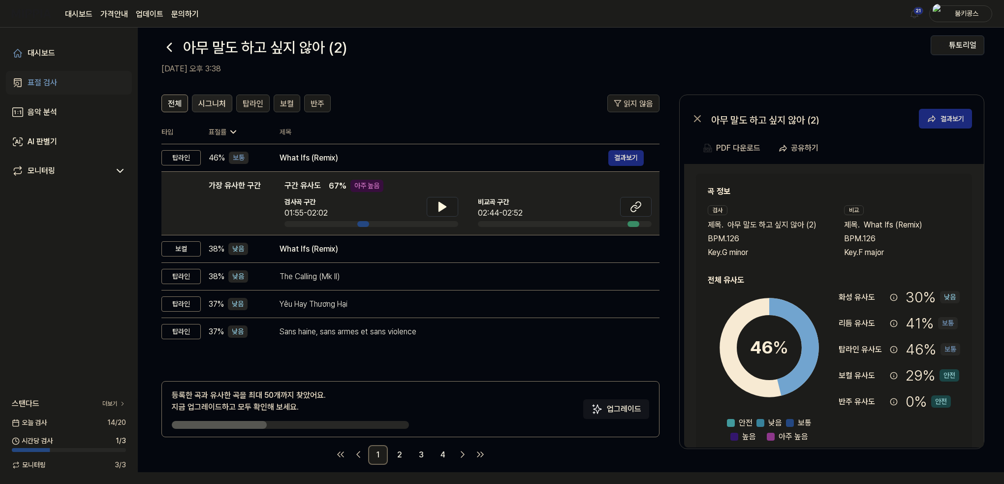
click at [211, 110] on button "시그니처" at bounding box center [212, 103] width 40 height 18
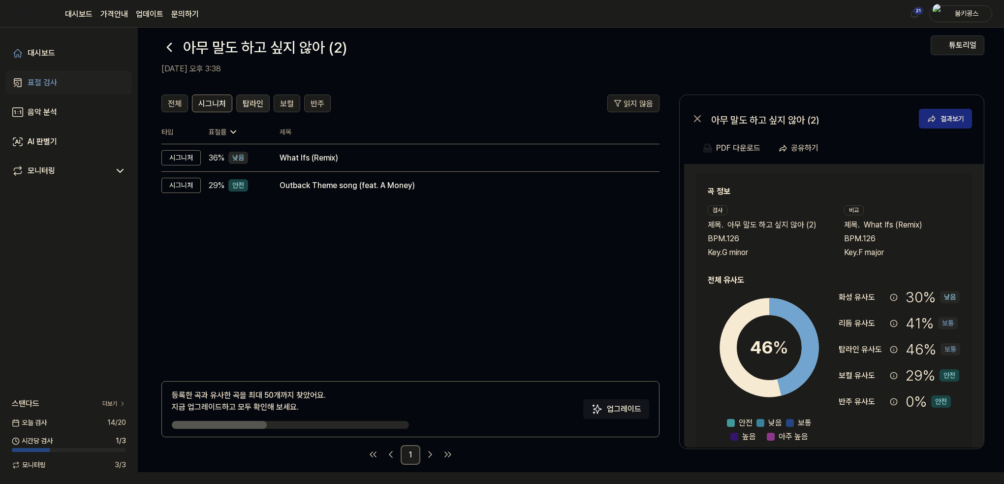
click at [261, 99] on span "탑라인" at bounding box center [253, 104] width 21 height 12
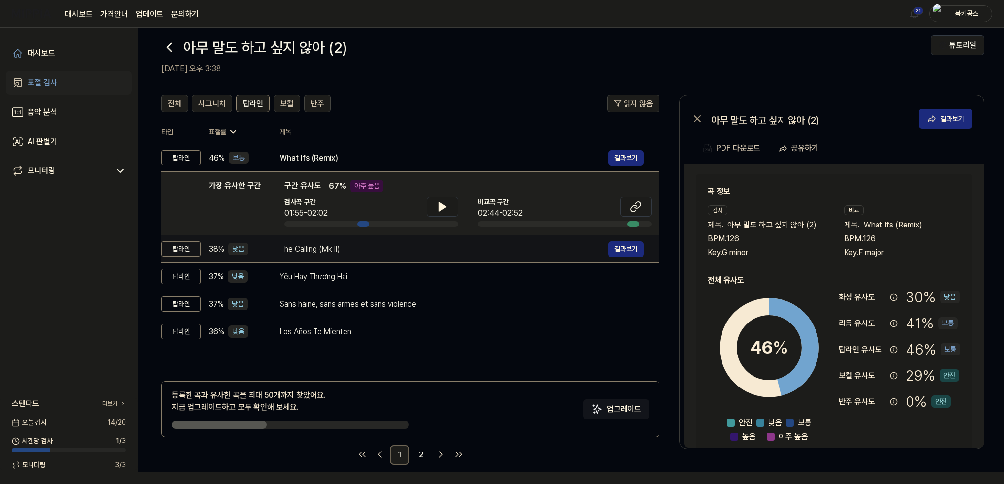
click at [307, 247] on div "The Calling (Mk II)" at bounding box center [443, 249] width 329 height 12
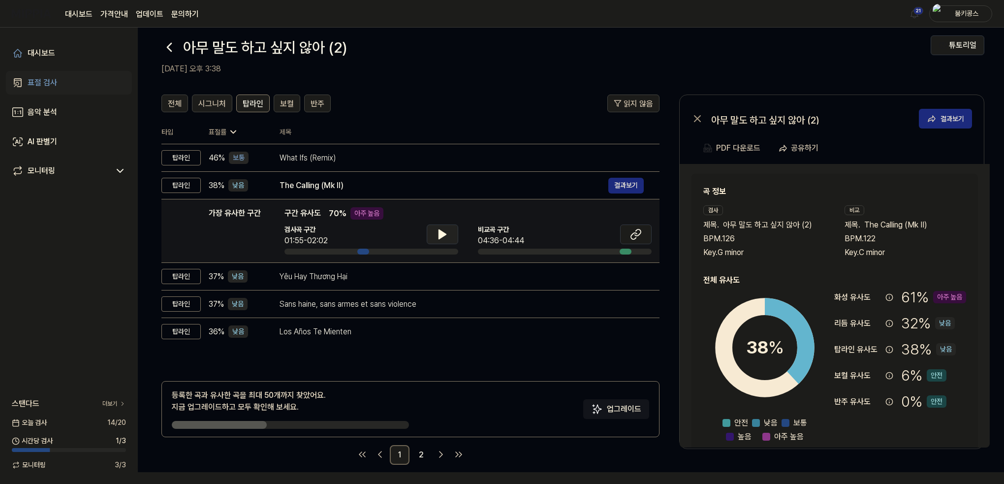
click at [452, 237] on button at bounding box center [442, 234] width 31 height 20
click at [648, 234] on button at bounding box center [635, 234] width 31 height 20
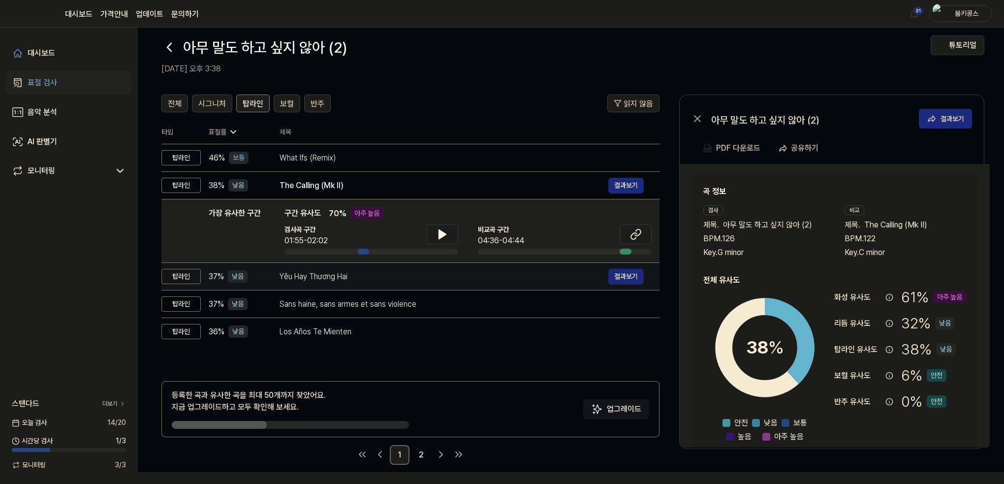
click at [357, 272] on div "Yêu Hay Thương Hại" at bounding box center [443, 277] width 329 height 12
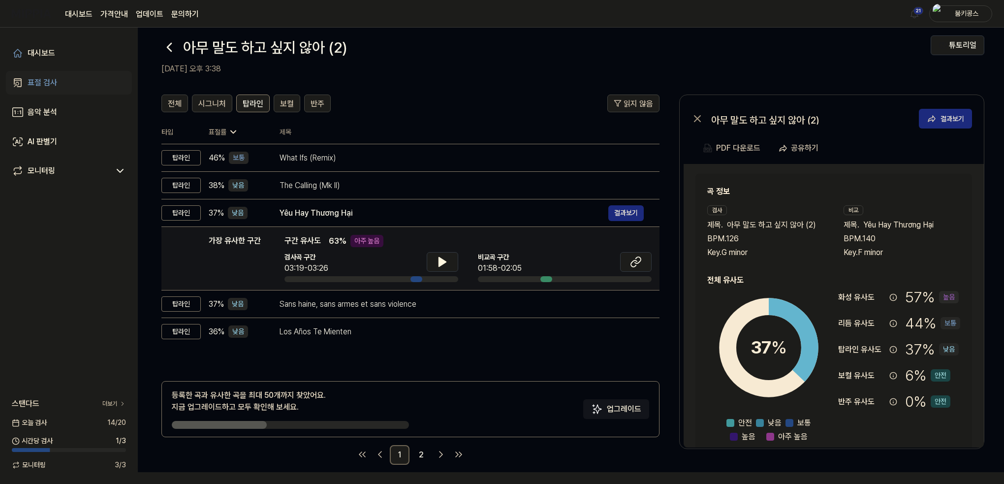
click at [444, 249] on div "가장 유사한 구간 구간 유사도 63 % 아주 높음 검사곡 구간 03:19-03:26 비교곡 구간 01:58-02:05" at bounding box center [467, 258] width 367 height 47
click at [445, 260] on icon at bounding box center [442, 262] width 12 height 12
click at [441, 253] on button at bounding box center [442, 262] width 31 height 20
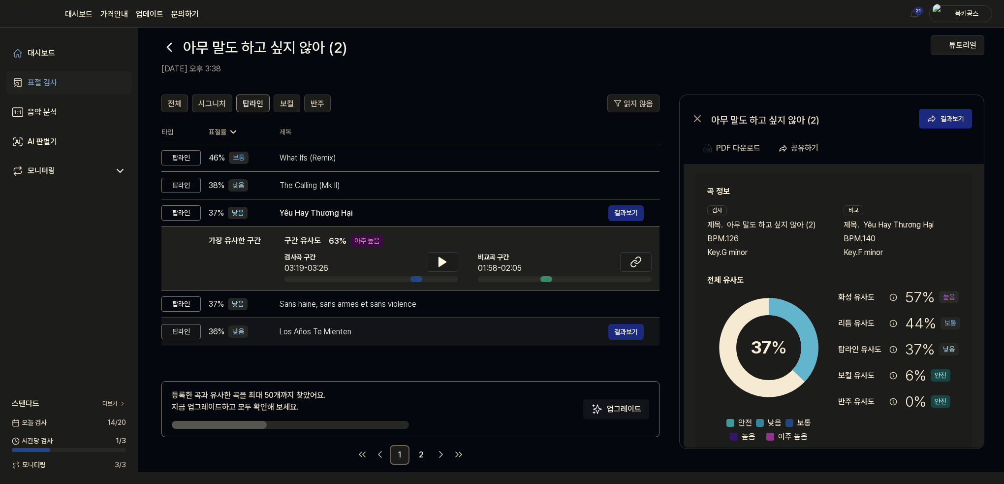
click at [438, 318] on td "Los Años Te Mienten 결과보기" at bounding box center [462, 332] width 396 height 28
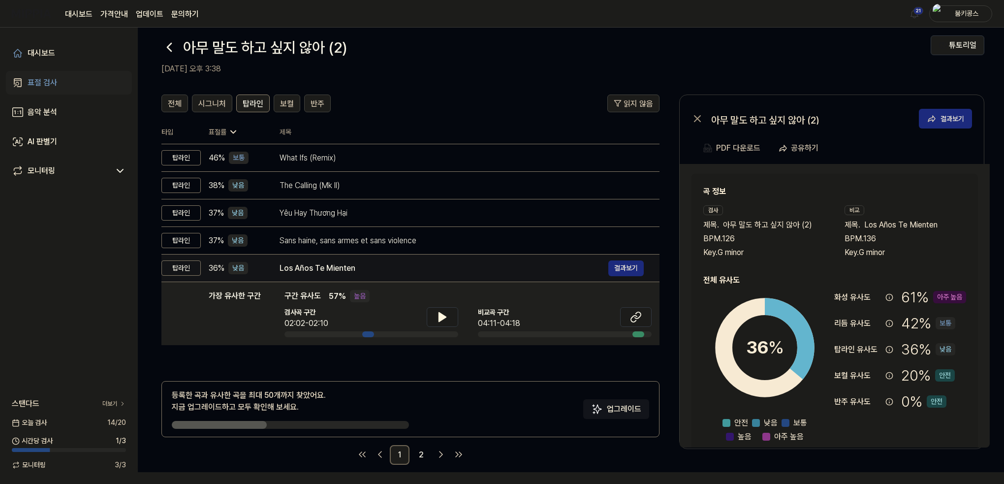
click at [440, 273] on div "Los Años Te Mienten" at bounding box center [443, 268] width 329 height 12
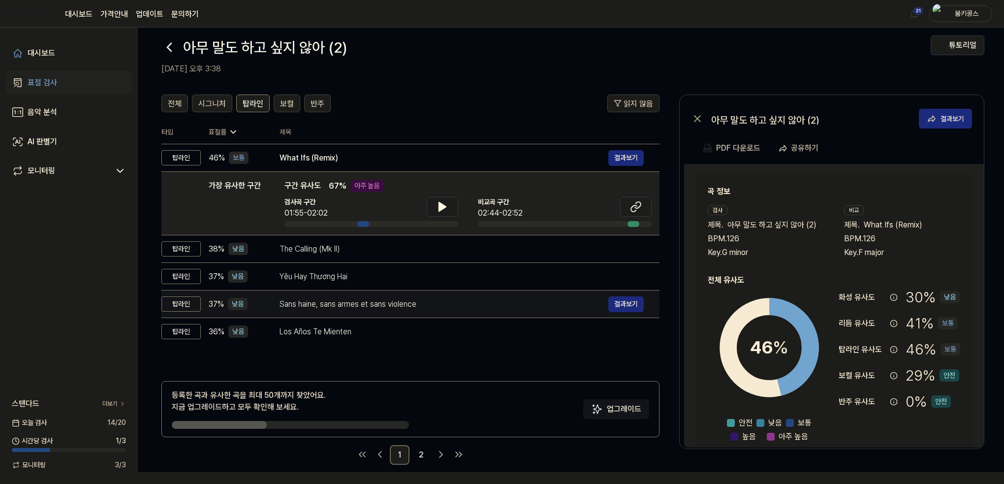
click at [436, 294] on td "Sans haine, sans armes et sans violence 결과보기" at bounding box center [462, 304] width 396 height 28
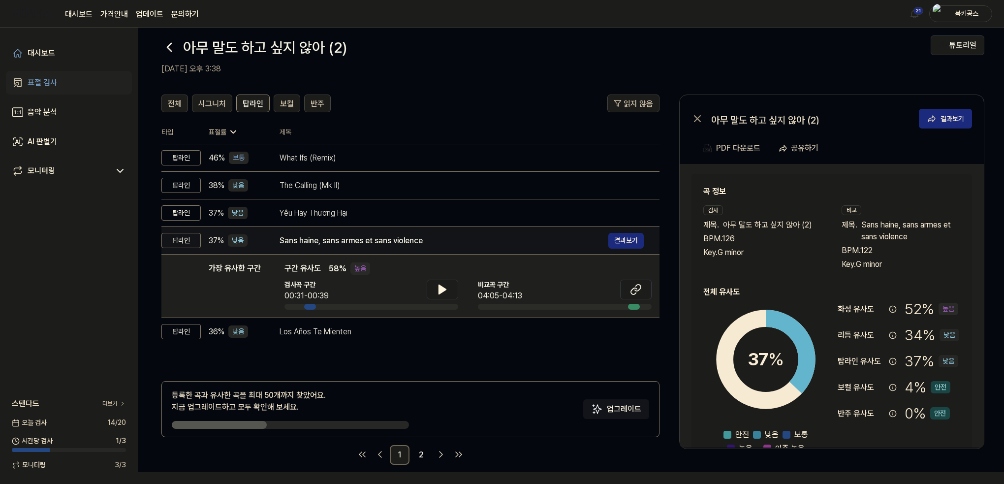
click at [435, 241] on div "Sans haine, sans armes et sans violence" at bounding box center [443, 241] width 329 height 12
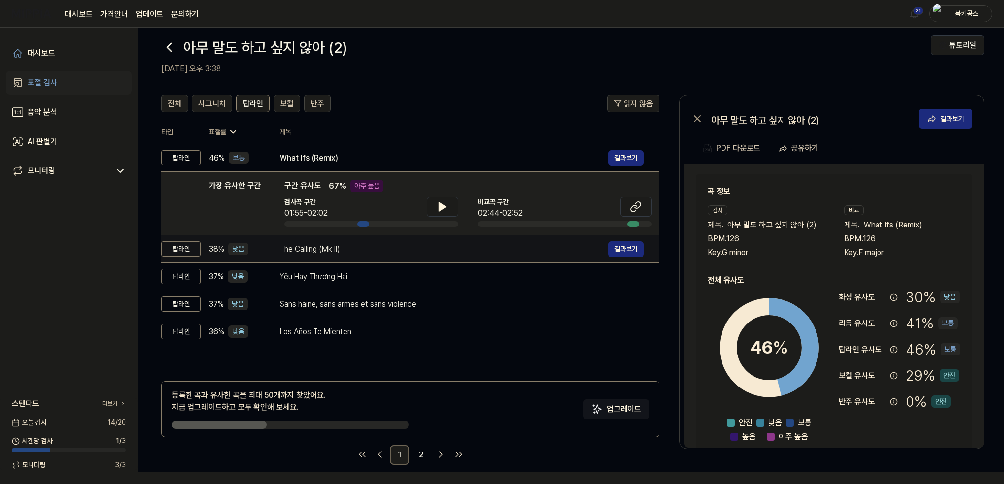
click at [464, 252] on div "The Calling (Mk II)" at bounding box center [443, 249] width 329 height 12
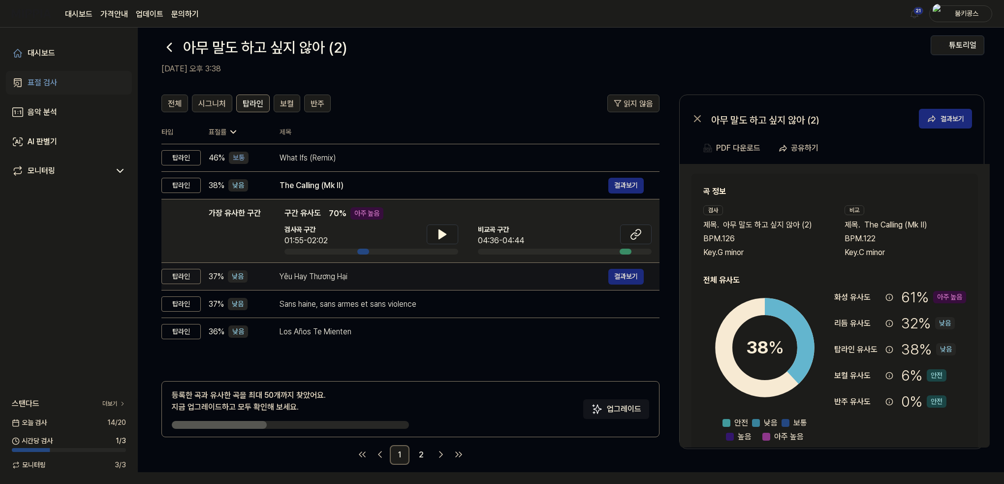
click at [457, 271] on div "Yêu Hay Thương Hại" at bounding box center [443, 277] width 329 height 12
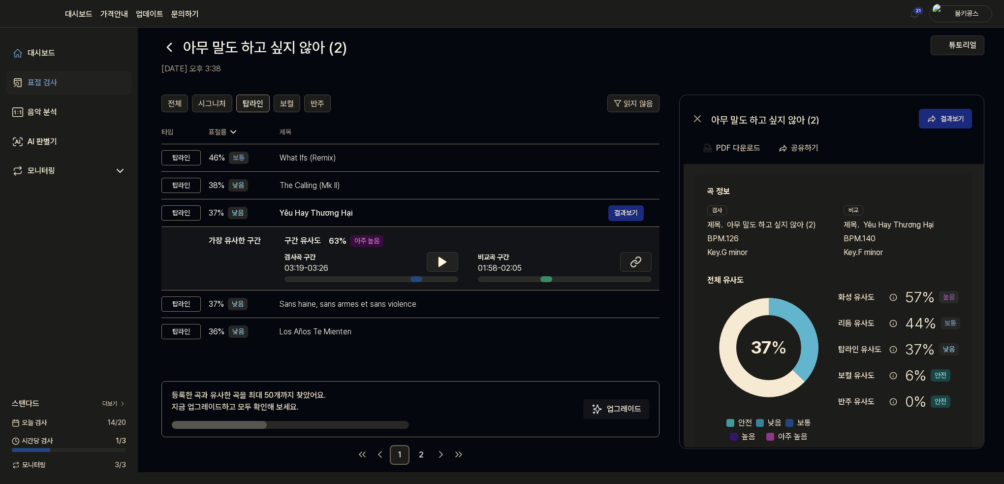
click at [440, 261] on icon at bounding box center [442, 261] width 7 height 9
drag, startPoint x: 440, startPoint y: 261, endPoint x: 478, endPoint y: 260, distance: 38.4
click at [439, 261] on icon at bounding box center [440, 262] width 2 height 8
click at [632, 261] on icon at bounding box center [634, 263] width 6 height 6
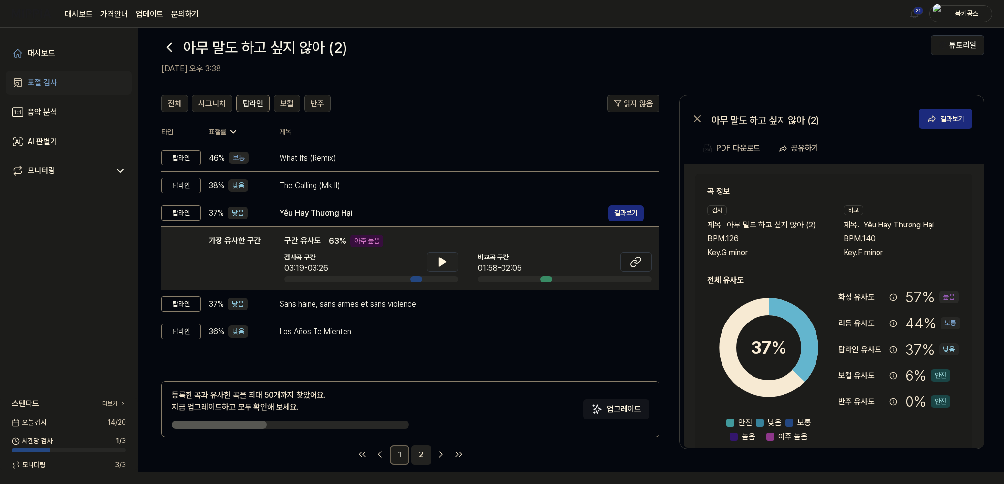
click at [420, 454] on link "2" at bounding box center [421, 455] width 20 height 20
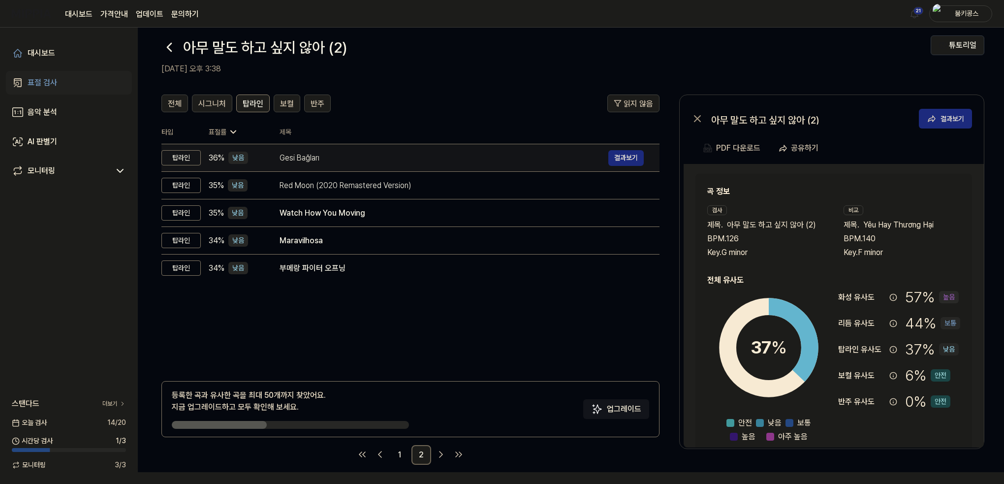
click at [317, 158] on div "Gesi Bağları" at bounding box center [443, 158] width 329 height 12
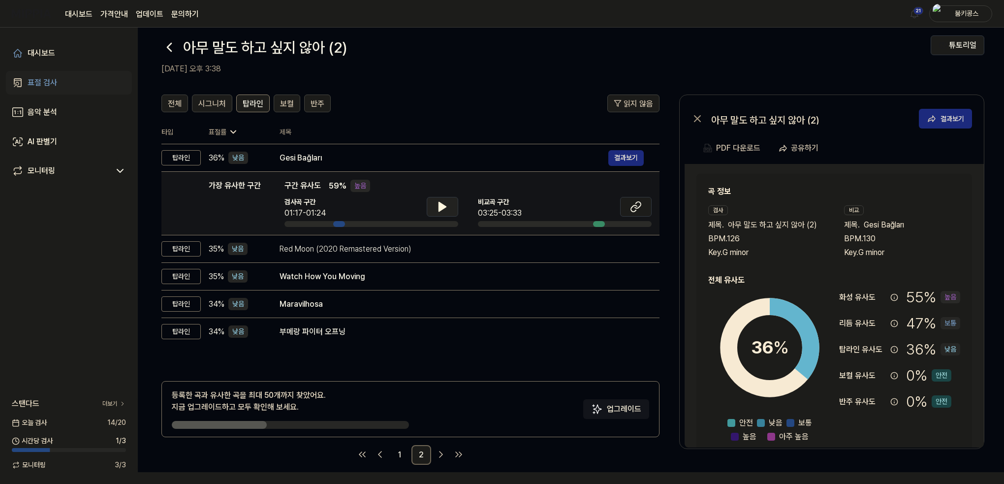
click at [441, 207] on icon at bounding box center [442, 206] width 7 height 9
drag, startPoint x: 441, startPoint y: 207, endPoint x: 494, endPoint y: 212, distance: 53.4
click at [441, 208] on icon at bounding box center [442, 207] width 12 height 12
click at [638, 208] on icon at bounding box center [636, 207] width 12 height 12
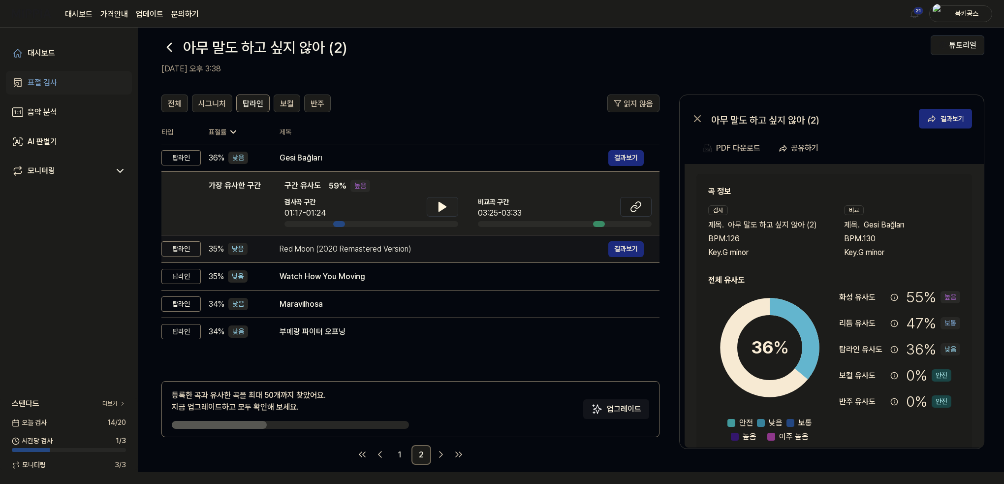
click at [393, 261] on td "Red Moon (2020 Remastered Version) 결과보기" at bounding box center [462, 249] width 396 height 28
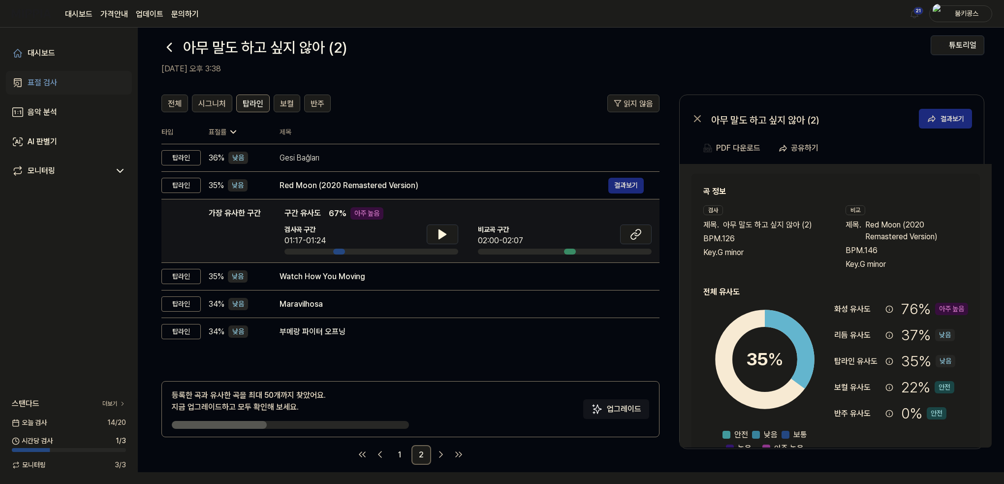
click at [393, 254] on td "가장 유사한 구간 가장 유사한 구간 구간 유사도 67 % 아주 높음 검사곡 구간 01:17-01:24 비교곡 구간 02:00-02:07 결과보기" at bounding box center [410, 230] width 498 height 63
click at [452, 231] on button at bounding box center [442, 234] width 31 height 20
click at [641, 235] on icon at bounding box center [636, 234] width 12 height 12
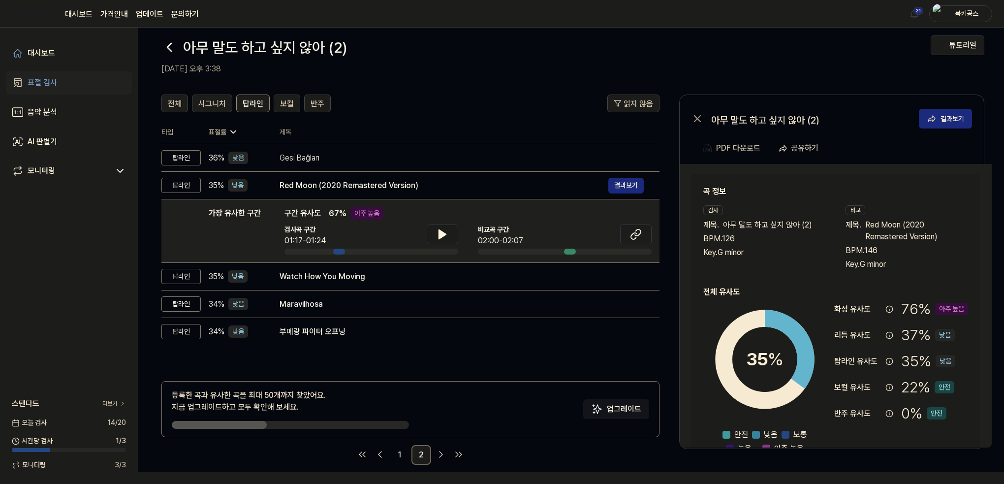
click at [173, 47] on icon at bounding box center [169, 47] width 16 height 16
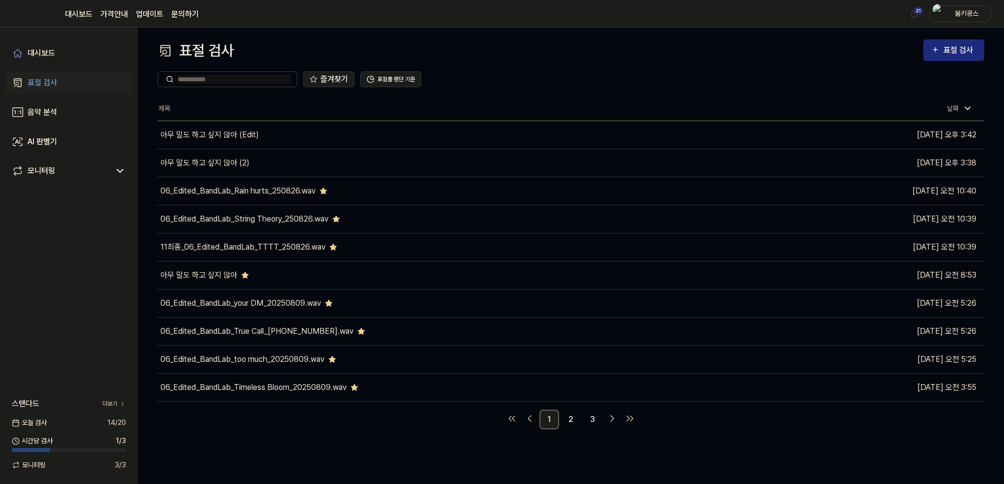
scroll to position [0, 0]
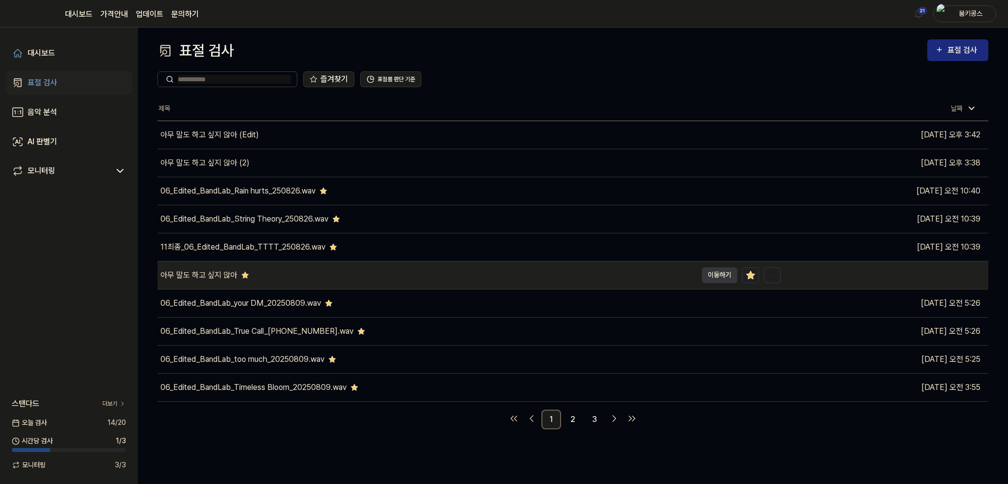
click at [267, 283] on div "아무 말도 하고 싶지 않아" at bounding box center [426, 275] width 539 height 28
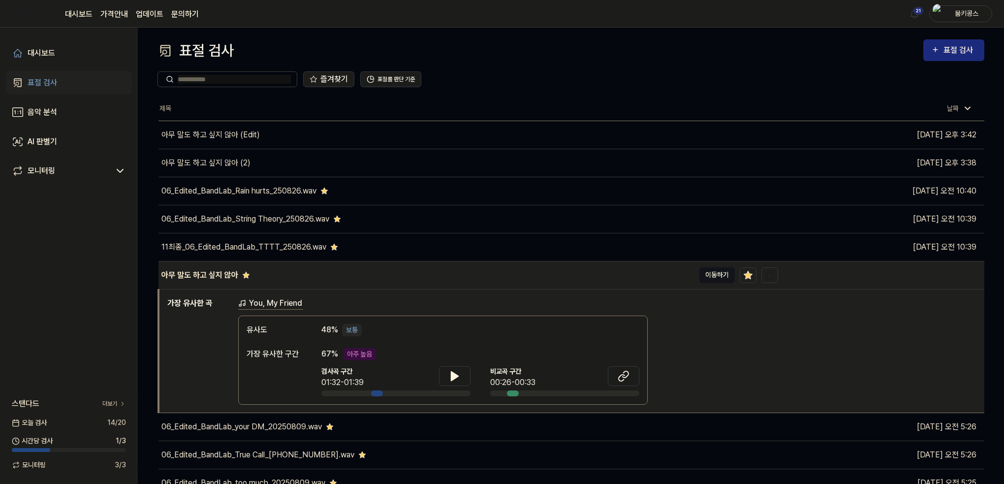
click at [712, 277] on button "이동하기" at bounding box center [716, 275] width 35 height 16
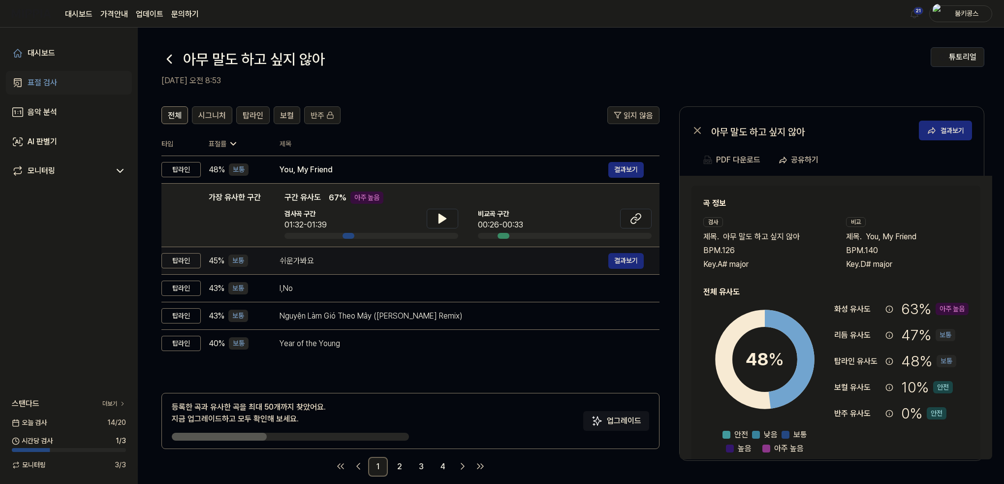
click at [326, 267] on div "쉬운가봐요 결과보기" at bounding box center [461, 261] width 364 height 16
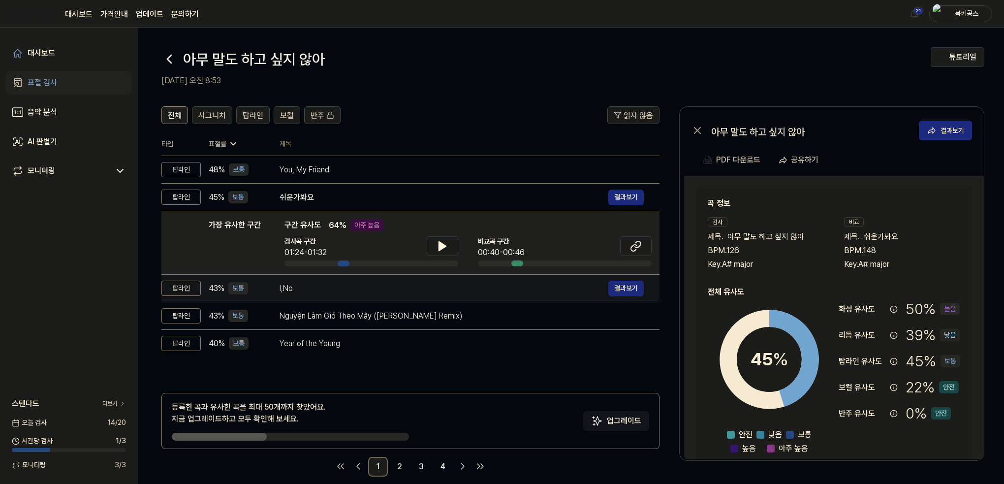
click at [332, 293] on div "I,No" at bounding box center [443, 288] width 329 height 12
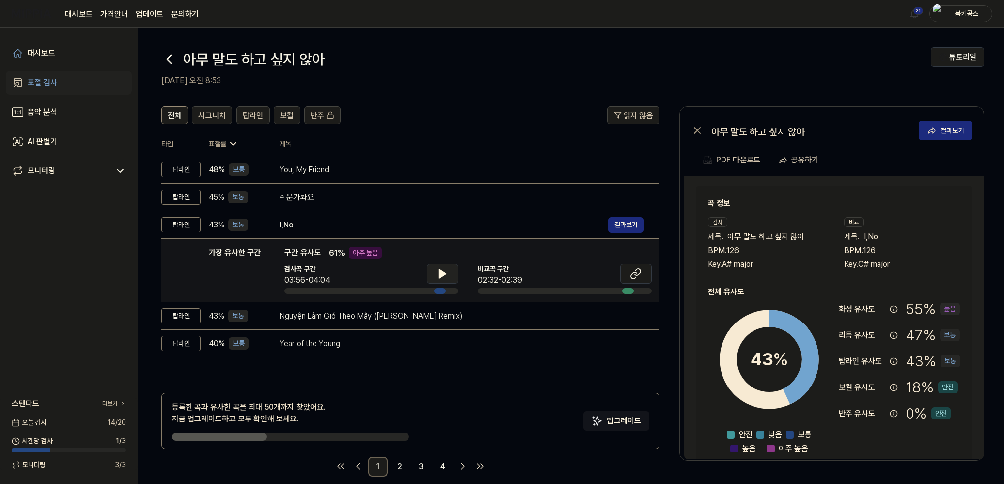
click at [447, 270] on icon at bounding box center [442, 274] width 12 height 12
click at [446, 276] on icon at bounding box center [442, 274] width 12 height 12
drag, startPoint x: 448, startPoint y: 271, endPoint x: 497, endPoint y: 272, distance: 49.7
click at [448, 271] on button at bounding box center [442, 274] width 31 height 20
click at [636, 273] on icon at bounding box center [634, 275] width 6 height 6
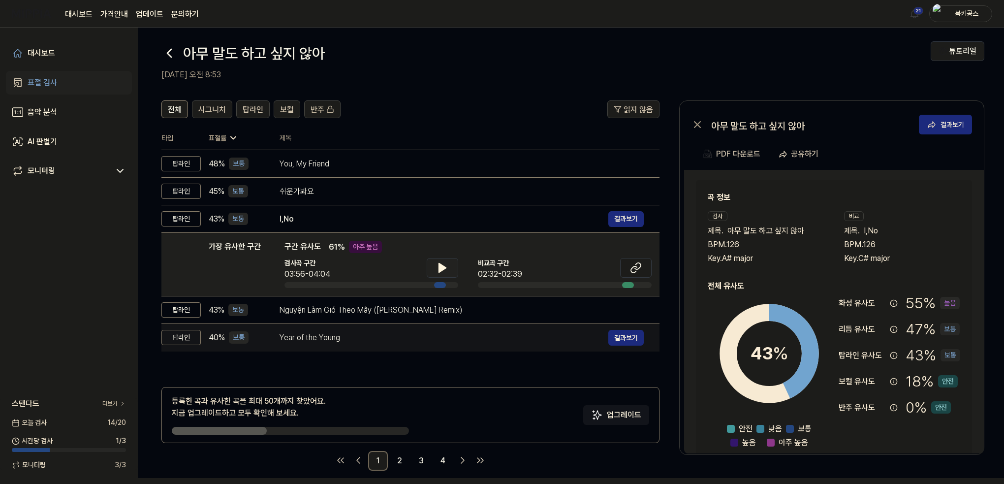
scroll to position [12, 0]
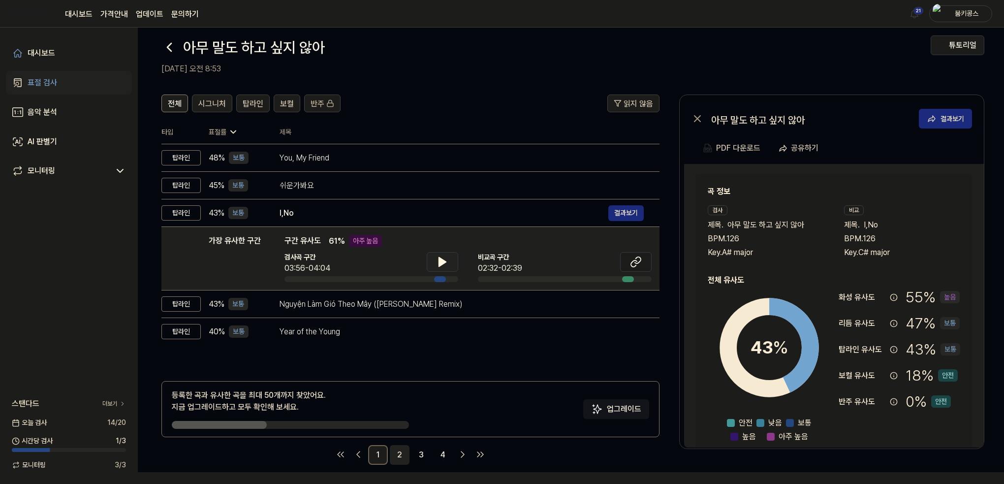
click at [401, 454] on link "2" at bounding box center [400, 455] width 20 height 20
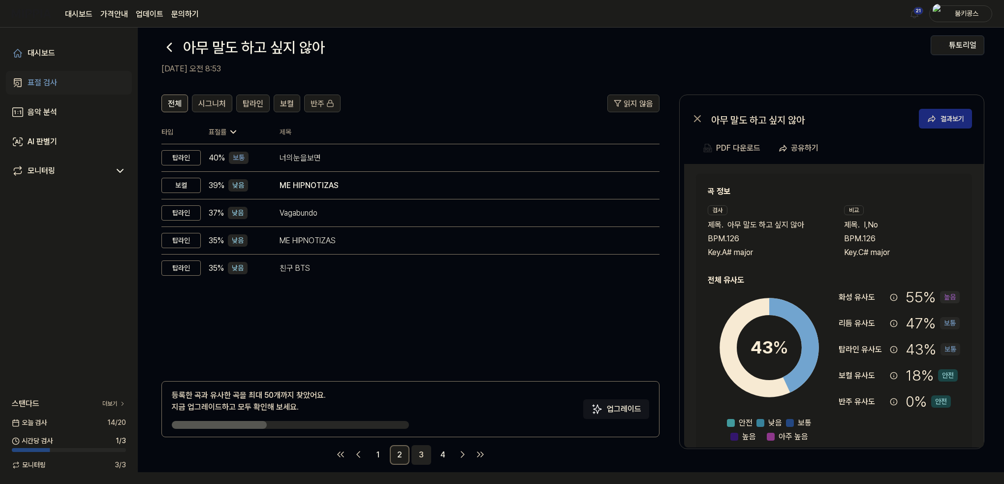
click at [417, 453] on link "3" at bounding box center [421, 455] width 20 height 20
click at [440, 453] on link "4" at bounding box center [443, 455] width 20 height 20
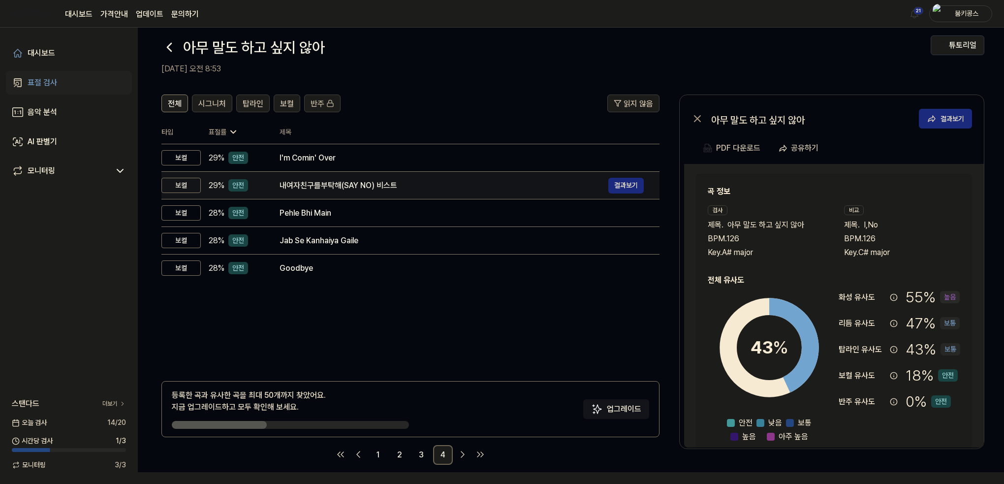
click at [350, 178] on div "내여자친구를부탁해(SAY NO) 비스트 결과보기" at bounding box center [461, 186] width 364 height 16
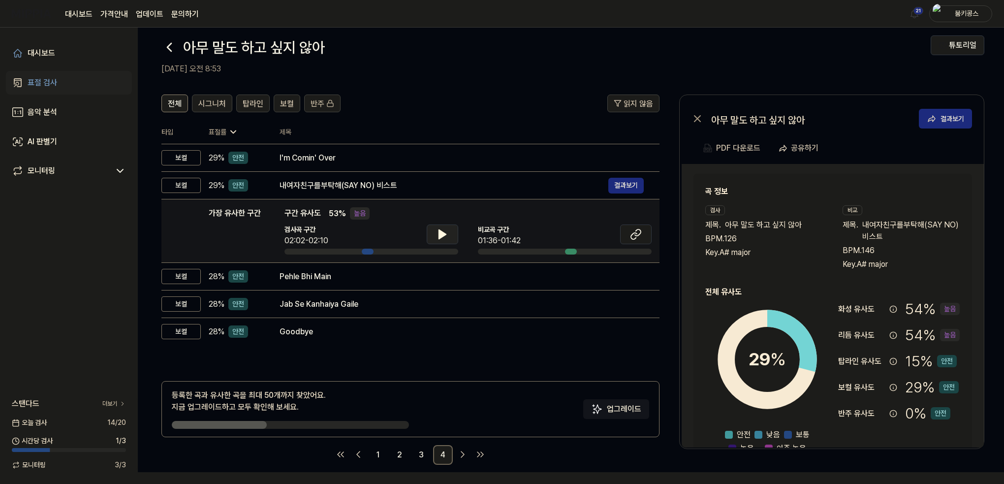
click at [447, 232] on icon at bounding box center [442, 234] width 12 height 12
click at [632, 236] on icon at bounding box center [636, 234] width 12 height 12
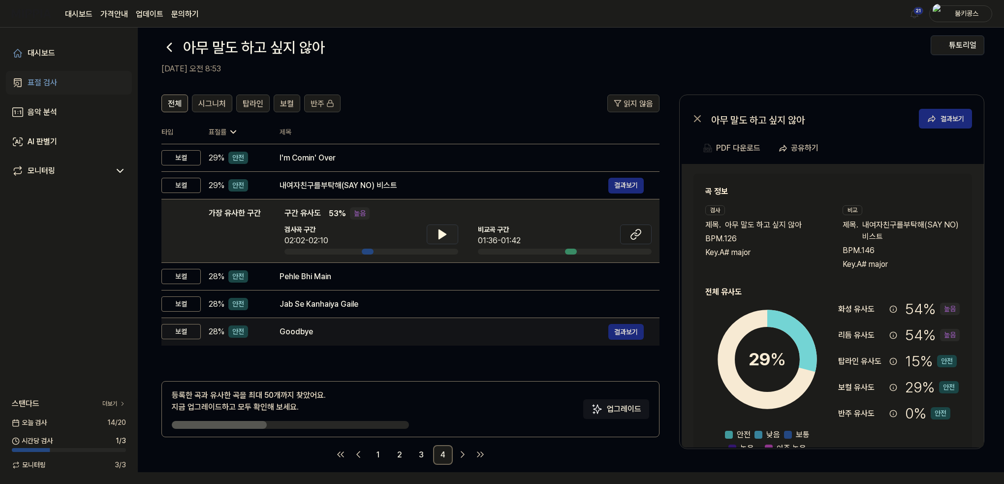
click at [354, 328] on div "Goodbye" at bounding box center [443, 332] width 329 height 12
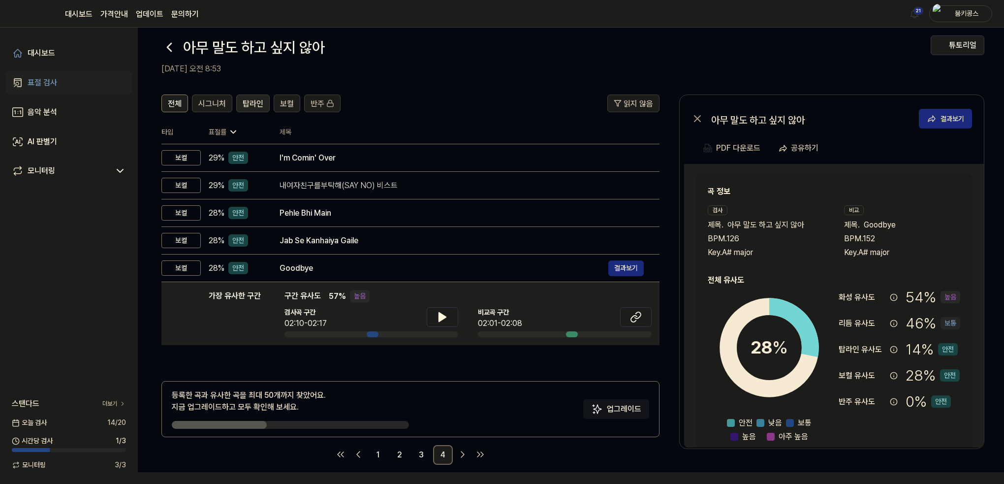
click at [254, 105] on span "탑라인" at bounding box center [253, 104] width 21 height 12
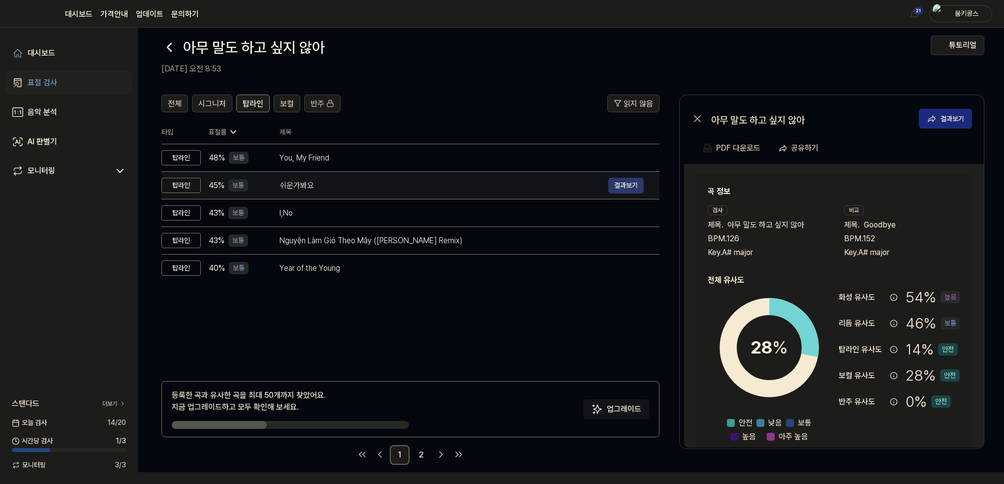
click at [617, 185] on button "결과보기" at bounding box center [625, 186] width 35 height 16
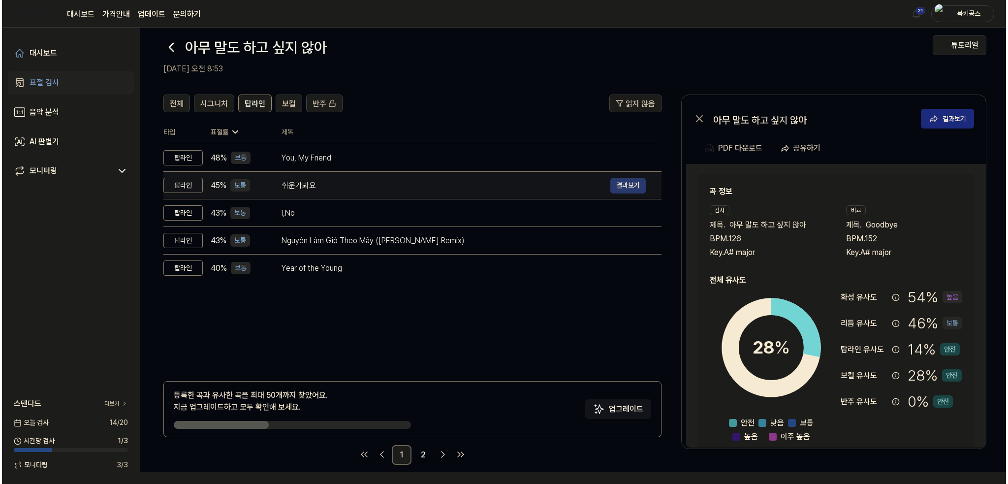
scroll to position [0, 0]
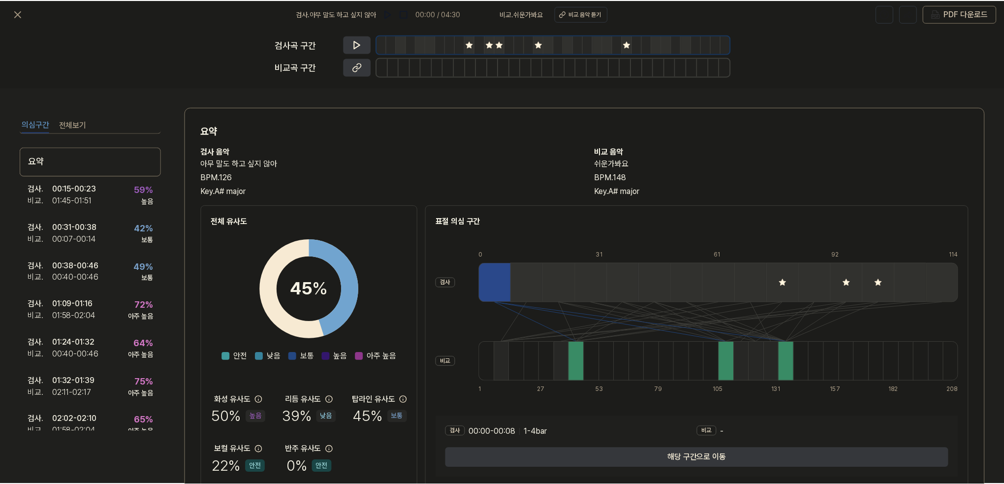
scroll to position [12, 0]
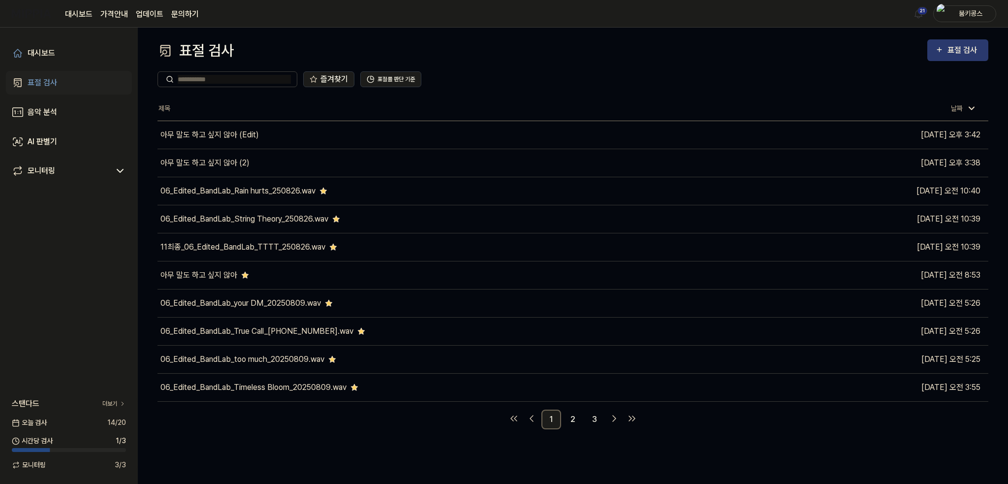
click at [945, 50] on div "표절 검사" at bounding box center [957, 50] width 45 height 13
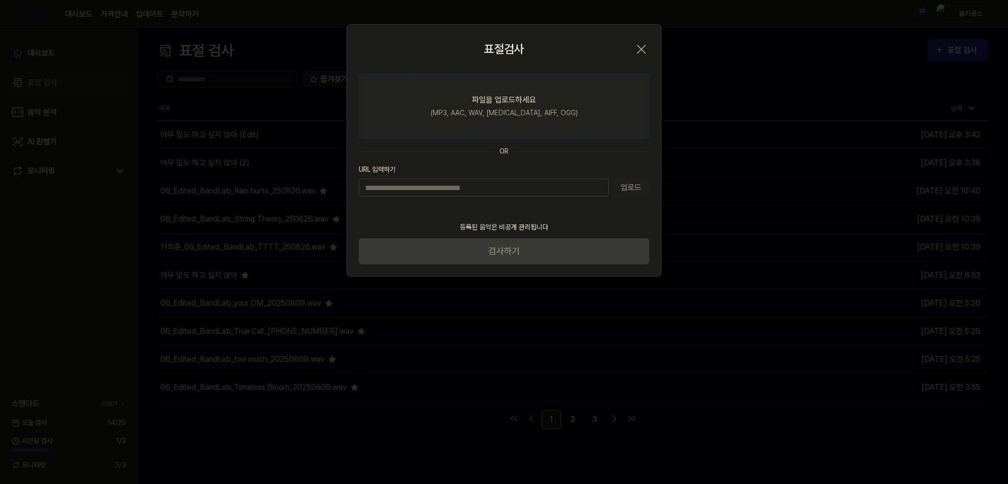
click at [526, 109] on div "(MP3, AAC, WAV, [MEDICAL_DATA], AIFF, OGG)" at bounding box center [504, 113] width 147 height 10
click at [0, 0] on input "파일을 업로드하세요 (MP3, AAC, WAV, FLAC, AIFF, OGG)" at bounding box center [0, 0] width 0 height 0
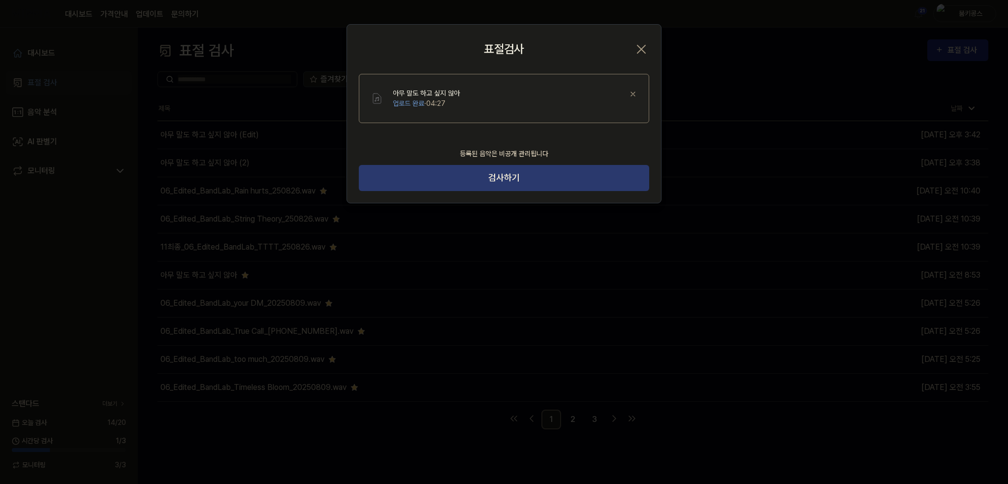
click at [519, 183] on button "검사하기" at bounding box center [504, 178] width 290 height 26
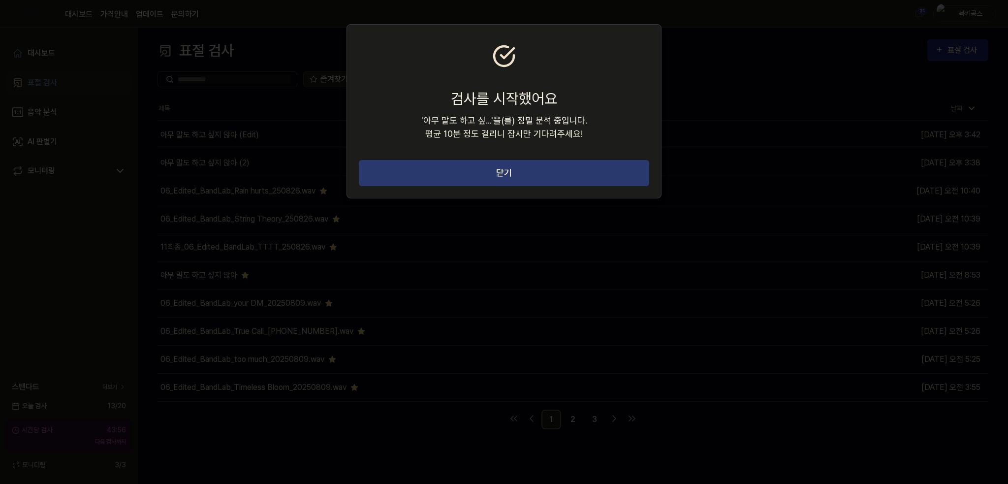
click at [577, 171] on button "닫기" at bounding box center [504, 173] width 290 height 26
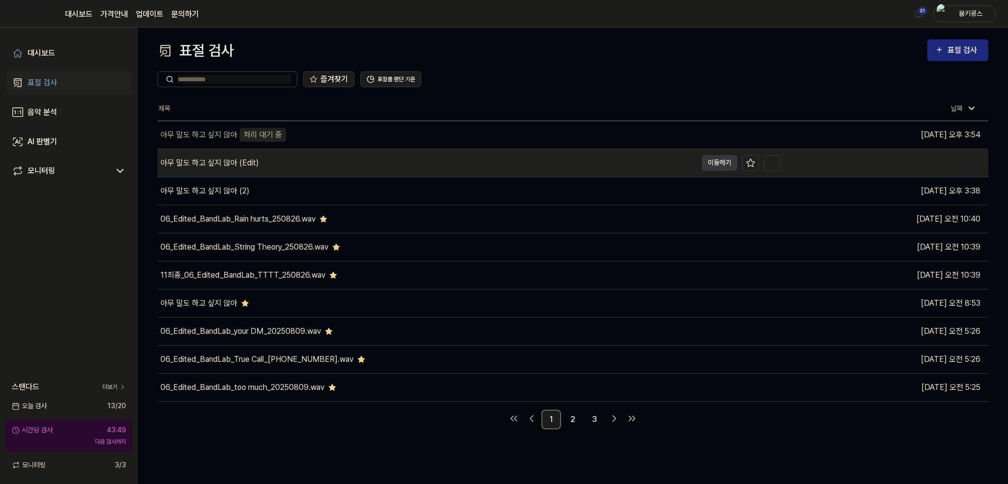
drag, startPoint x: 244, startPoint y: 158, endPoint x: 218, endPoint y: 163, distance: 26.0
click at [218, 163] on div "아무 말도 하고 싶지 않아 (Edit)" at bounding box center [209, 163] width 98 height 12
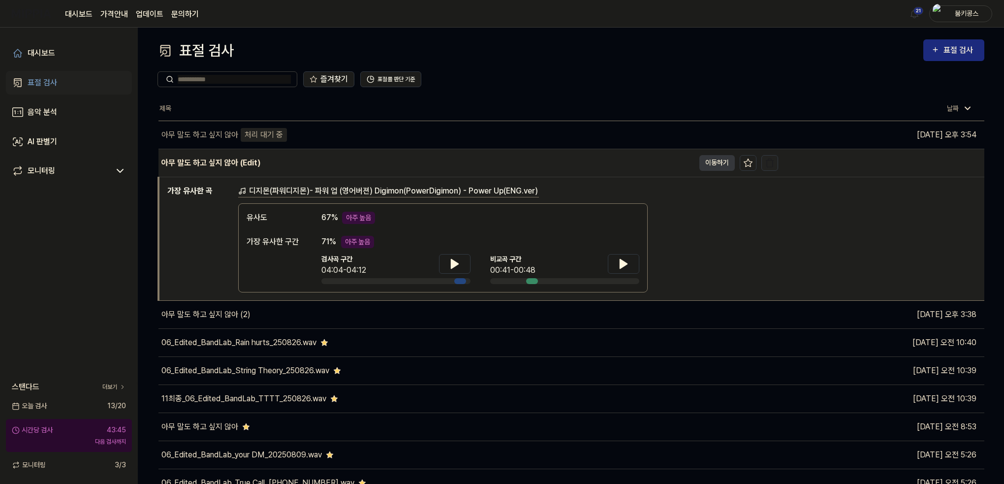
click at [770, 159] on img "button" at bounding box center [770, 163] width 10 height 10
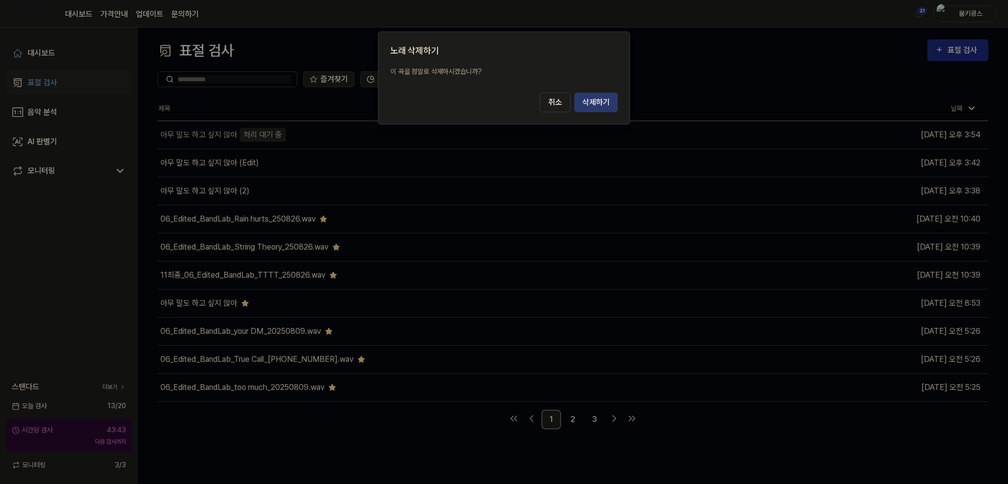
click at [592, 105] on button "삭제하기" at bounding box center [595, 102] width 43 height 20
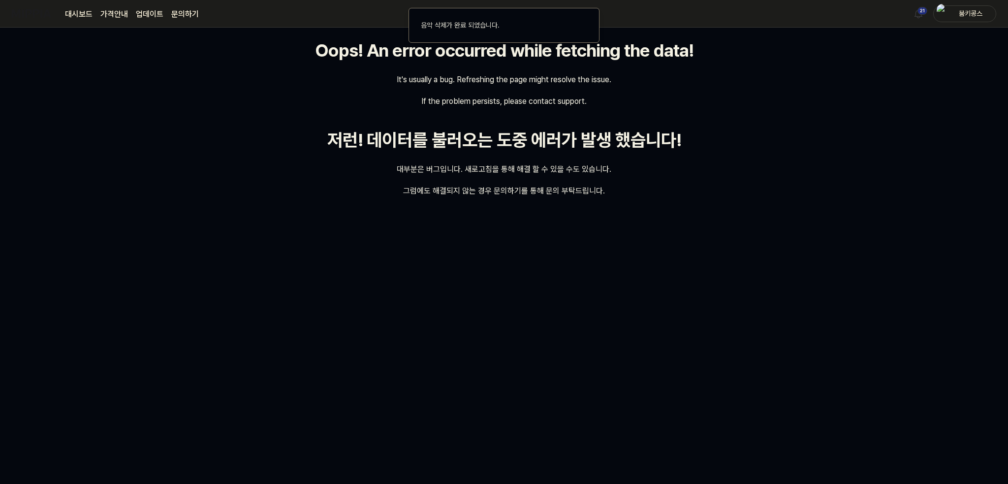
click at [433, 133] on div "저런! 데이터를 불러오는 도중 에러가 발생 했습니다!" at bounding box center [504, 140] width 354 height 27
click at [448, 250] on div "Oops! An error occurred while fetching the data! It's usually a bug. Refreshing…" at bounding box center [504, 256] width 1008 height 456
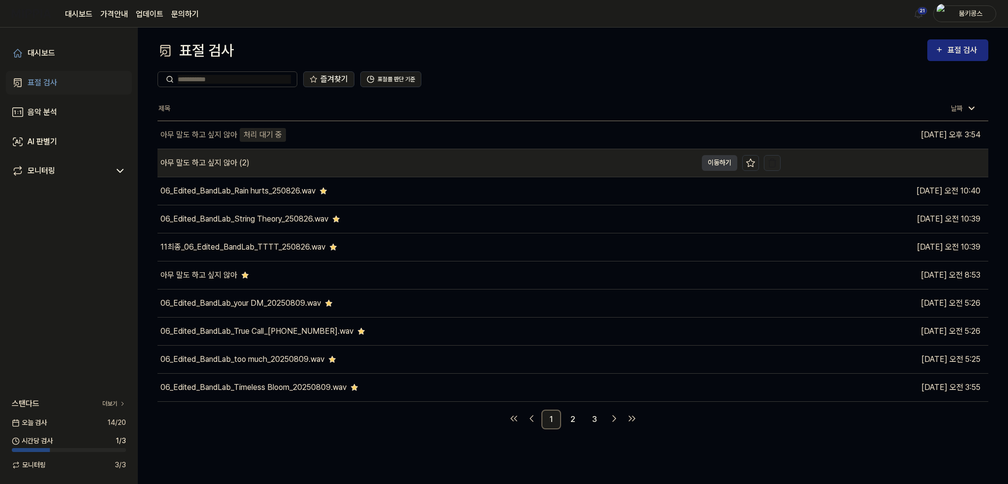
click at [769, 164] on img "button" at bounding box center [772, 163] width 10 height 10
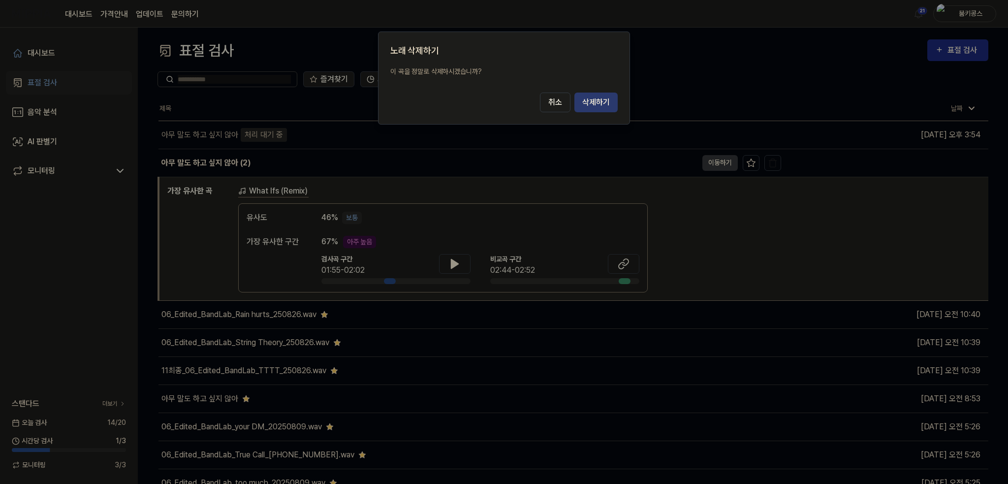
click at [594, 101] on button "삭제하기" at bounding box center [595, 102] width 43 height 20
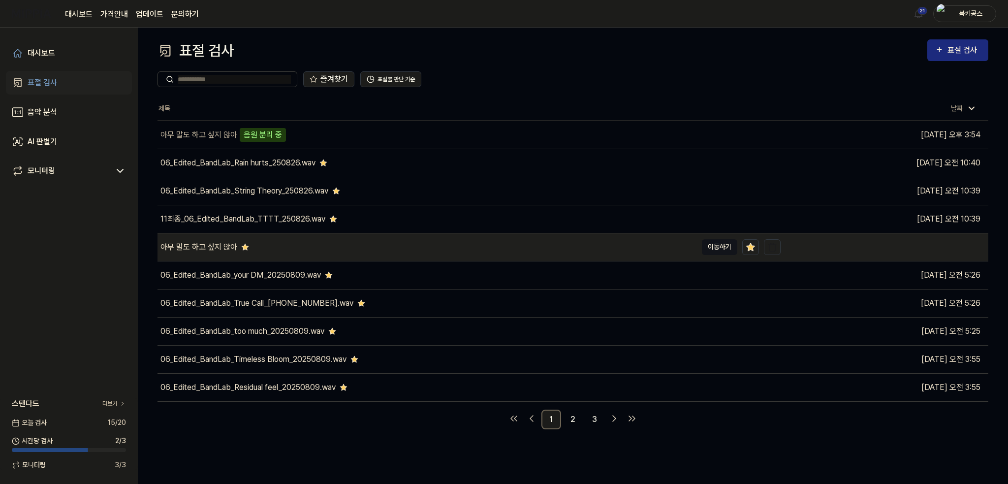
click at [713, 245] on button "이동하기" at bounding box center [719, 247] width 35 height 16
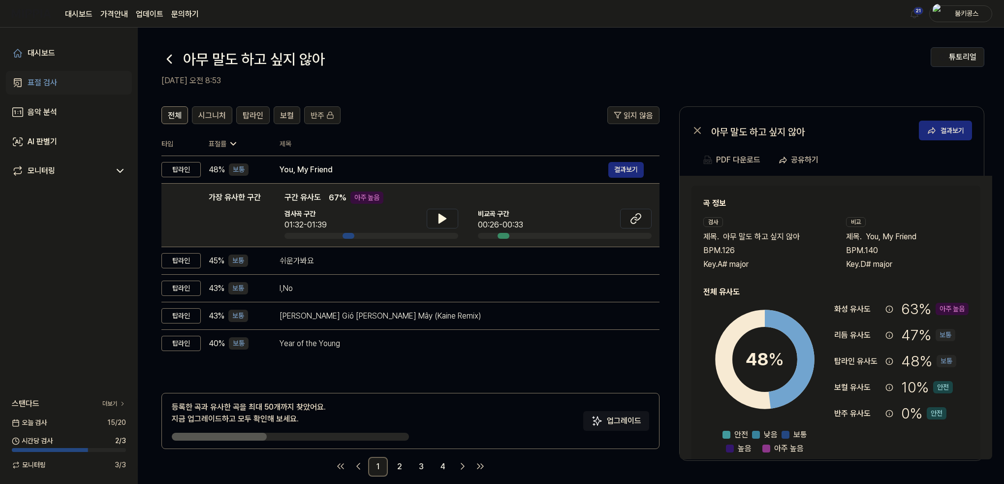
click at [167, 62] on icon at bounding box center [169, 59] width 16 height 16
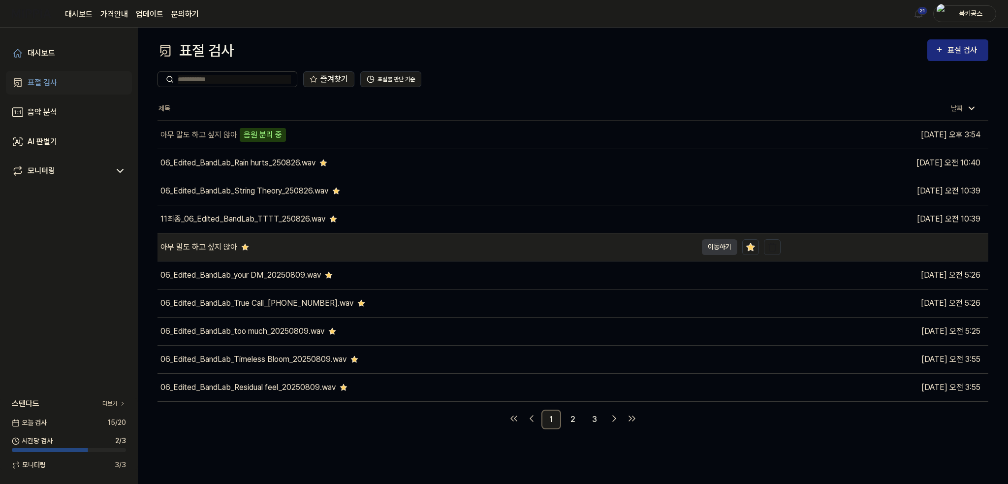
click at [383, 243] on div "아무 말도 하고 싶지 않아" at bounding box center [426, 247] width 539 height 28
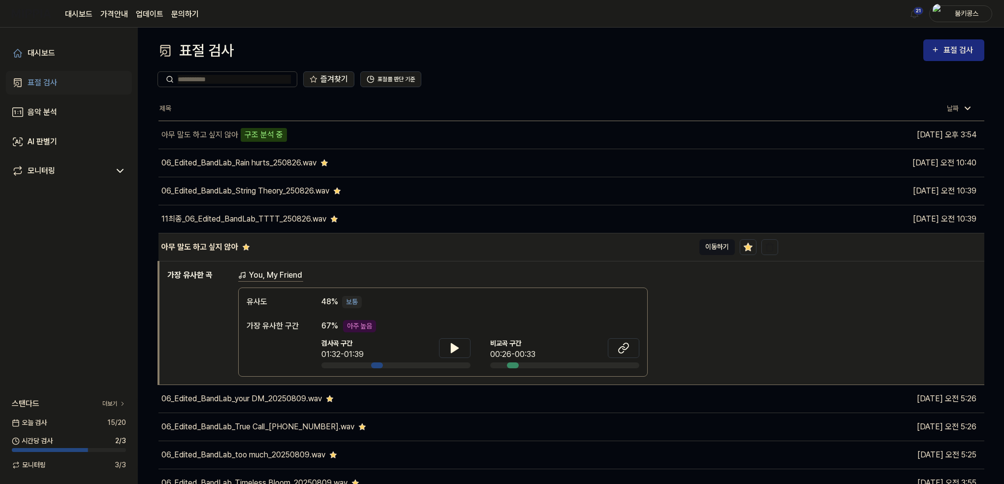
click at [704, 243] on button "이동하기" at bounding box center [716, 247] width 35 height 16
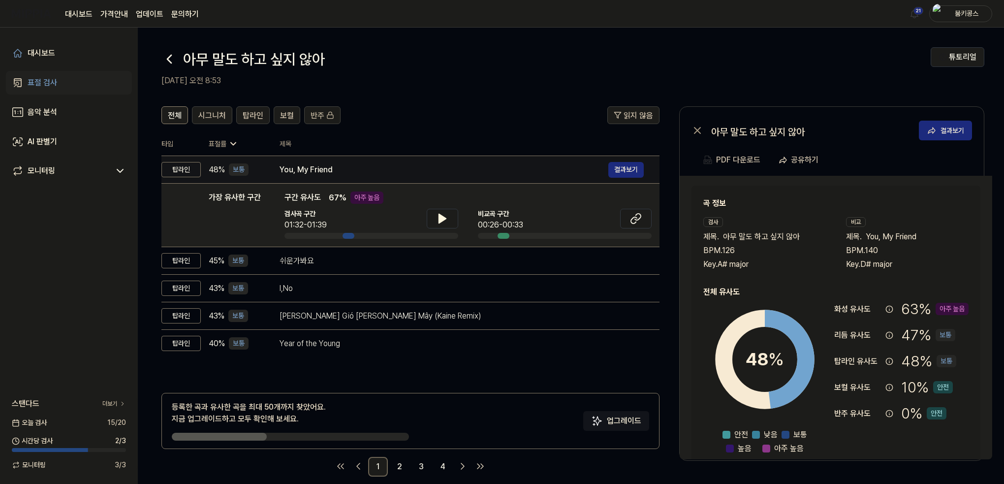
click at [340, 165] on div "You, My Friend" at bounding box center [443, 170] width 329 height 12
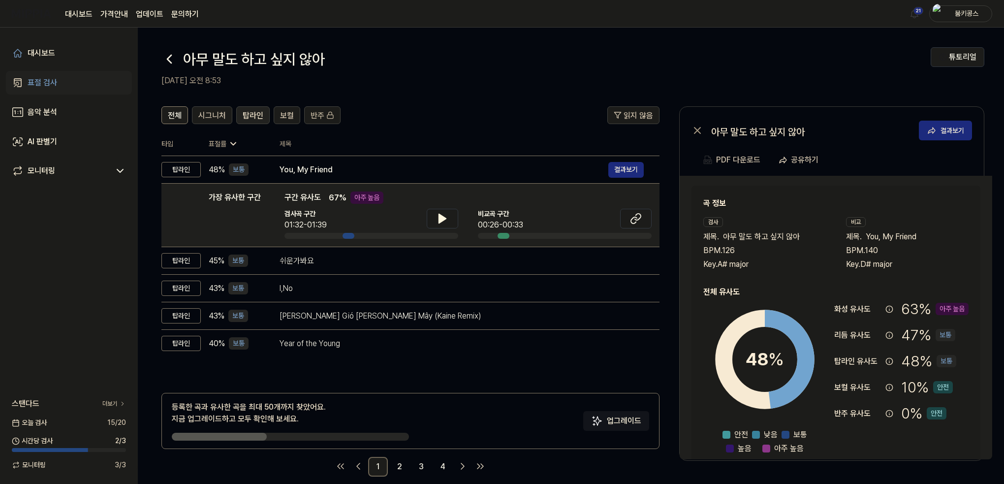
click at [238, 118] on button "탑라인" at bounding box center [252, 115] width 33 height 18
click at [248, 114] on span "탑라인" at bounding box center [253, 116] width 21 height 12
click at [167, 62] on icon at bounding box center [169, 59] width 16 height 16
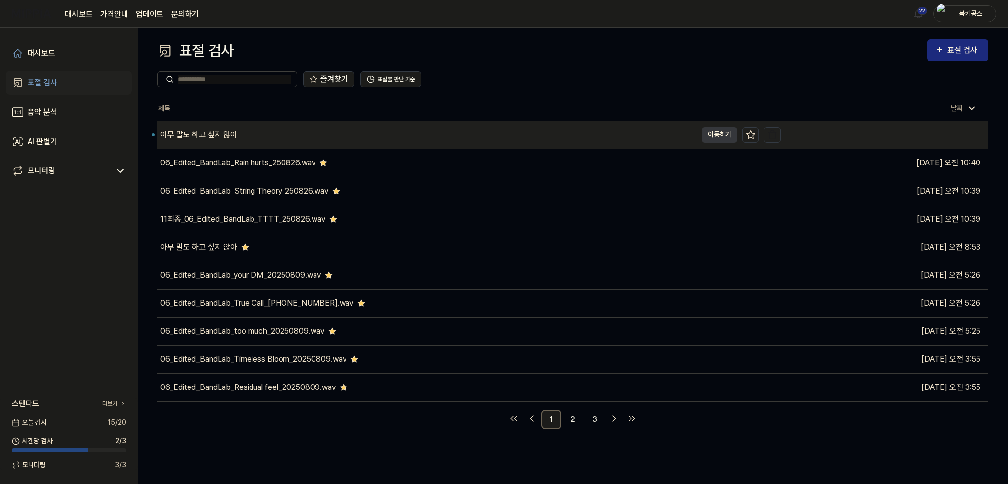
click at [202, 135] on div "아무 말도 하고 싶지 않아" at bounding box center [198, 135] width 77 height 12
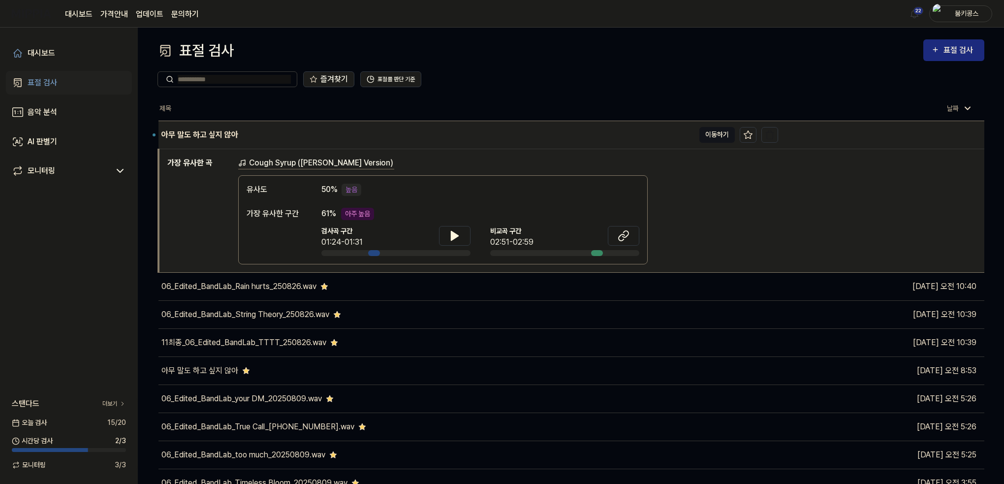
click at [713, 136] on button "이동하기" at bounding box center [716, 135] width 35 height 16
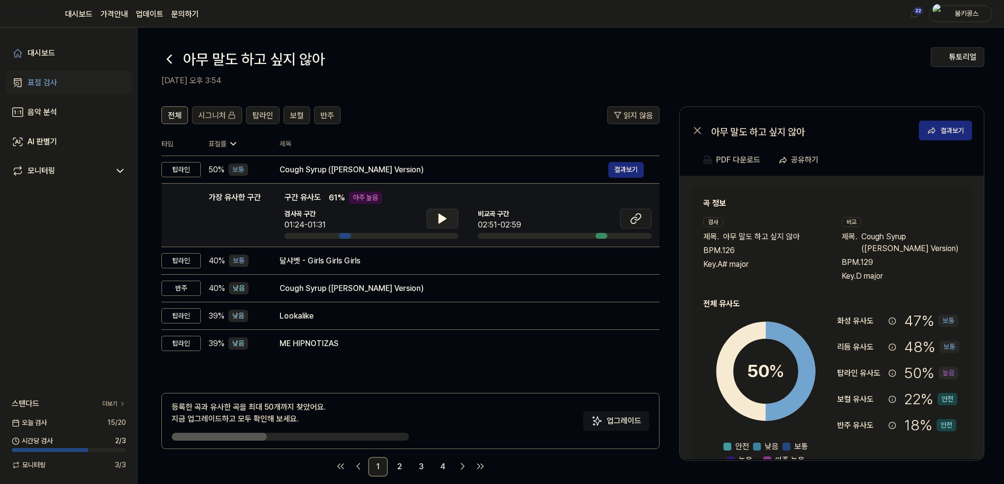
click at [449, 219] on button at bounding box center [442, 219] width 31 height 20
click at [630, 220] on icon at bounding box center [636, 219] width 12 height 12
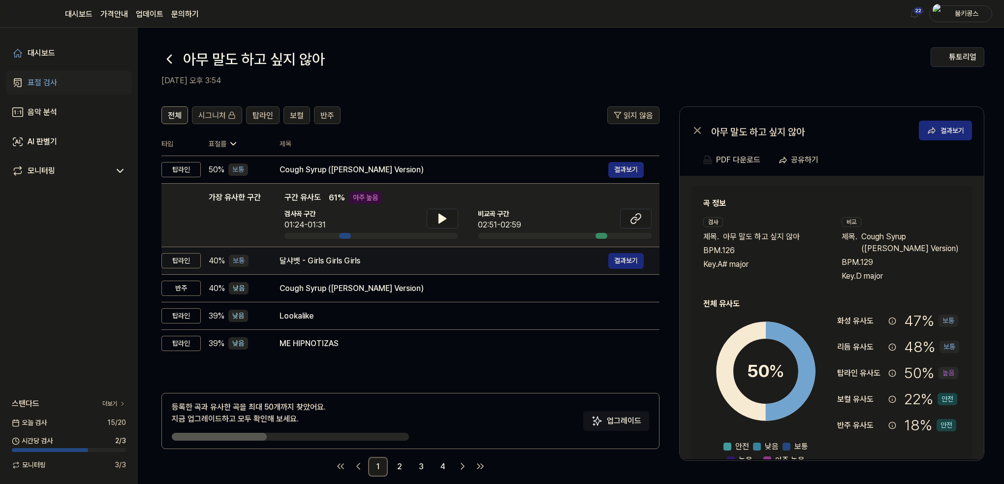
click at [308, 257] on div "달샤벳 - Girls Girls Girls" at bounding box center [443, 261] width 329 height 12
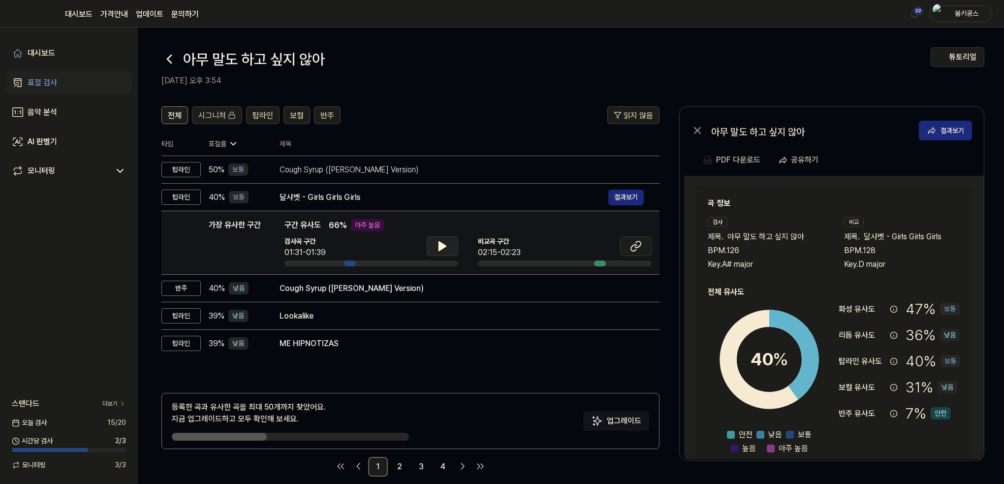
click at [448, 244] on button at bounding box center [442, 246] width 31 height 20
click at [632, 244] on icon at bounding box center [636, 246] width 12 height 12
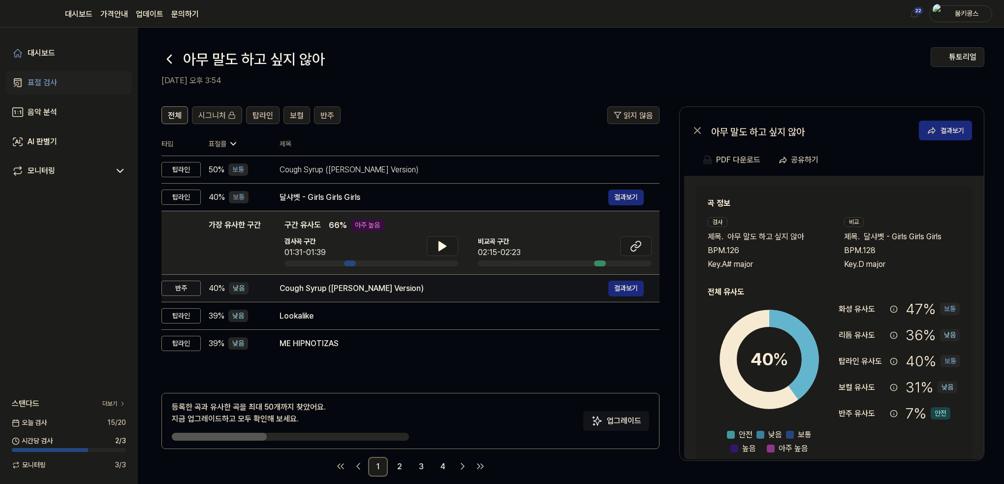
click at [317, 280] on div "Cough Syrup (Glee Cast Version) 결과보기" at bounding box center [461, 288] width 364 height 16
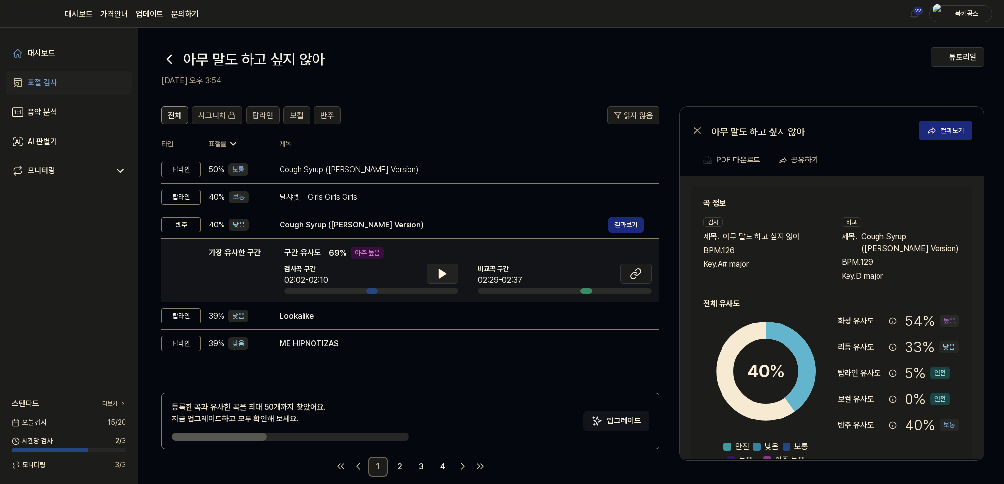
click at [439, 271] on icon at bounding box center [442, 273] width 7 height 9
click at [439, 271] on icon at bounding box center [440, 274] width 2 height 8
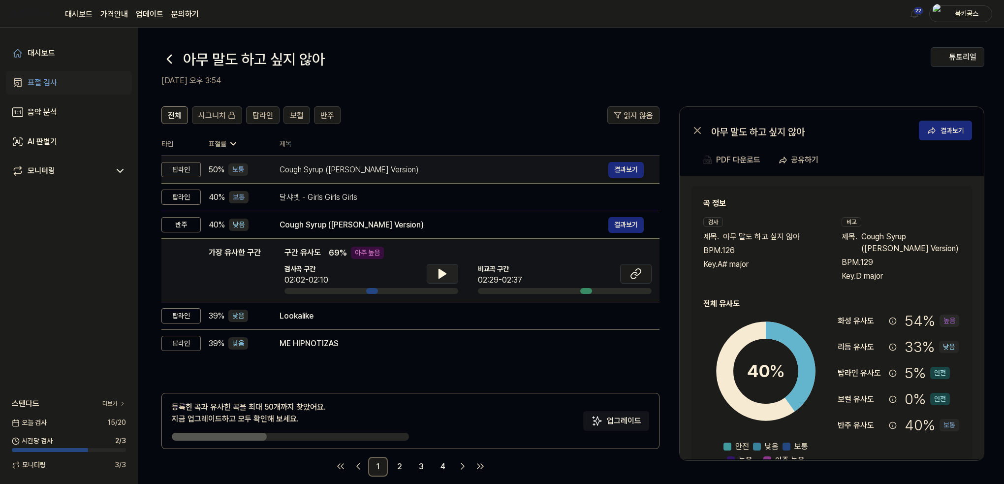
click at [393, 158] on td "Cough Syrup (Glee Cast Version) 결과보기" at bounding box center [462, 170] width 396 height 28
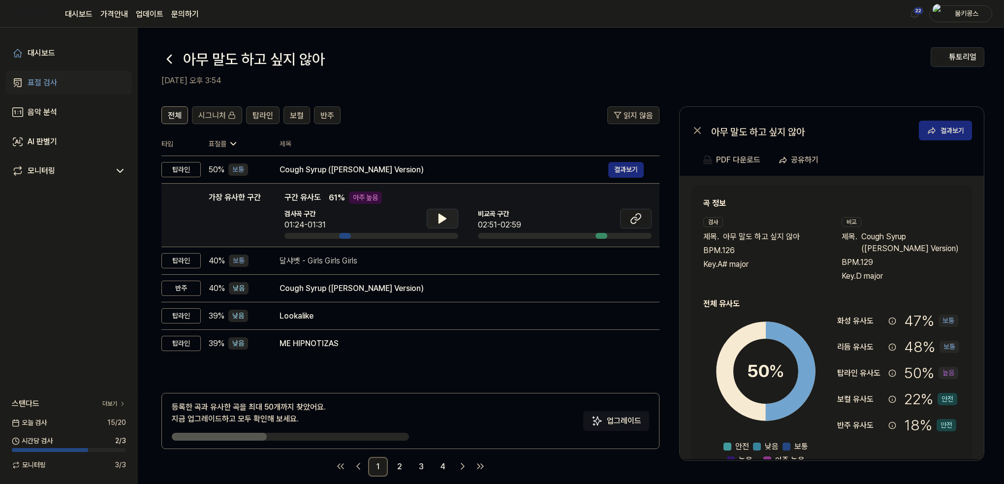
click at [435, 215] on button at bounding box center [442, 219] width 31 height 20
click at [435, 220] on button at bounding box center [442, 219] width 31 height 20
click at [627, 222] on button at bounding box center [635, 219] width 31 height 20
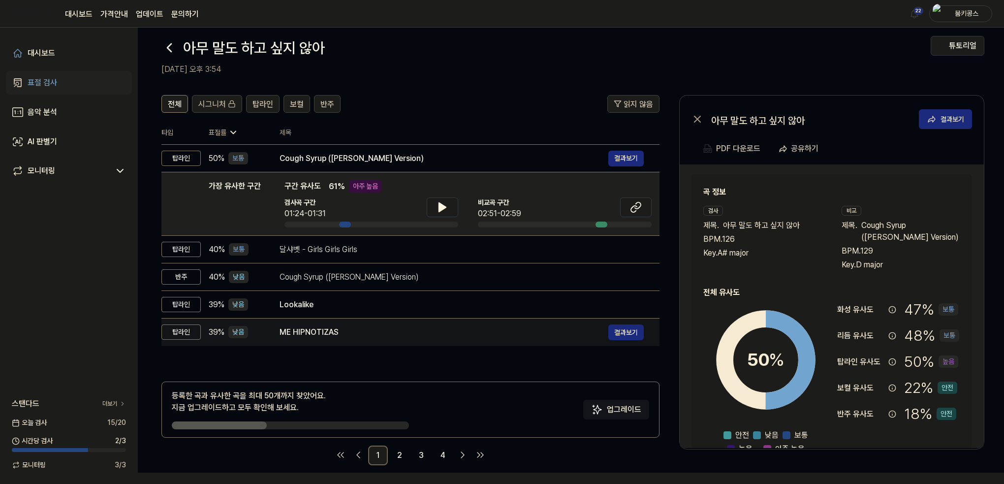
scroll to position [12, 0]
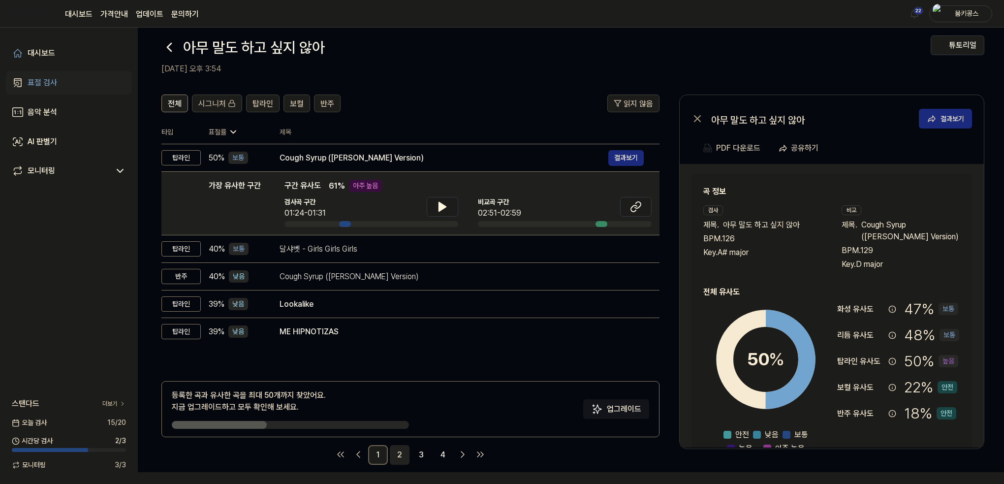
click at [399, 454] on link "2" at bounding box center [400, 455] width 20 height 20
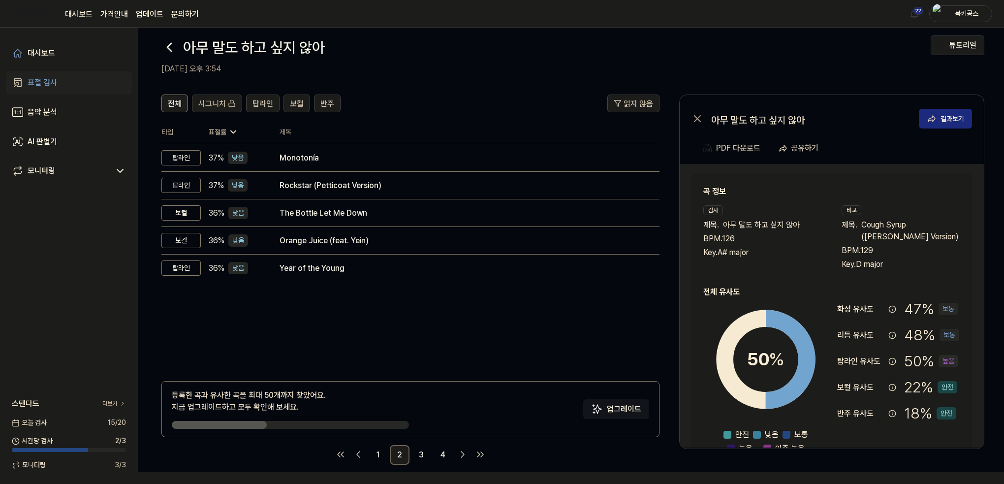
click at [410, 454] on ul "1 2 3 4" at bounding box center [410, 455] width 155 height 20
click at [172, 45] on icon at bounding box center [169, 47] width 16 height 16
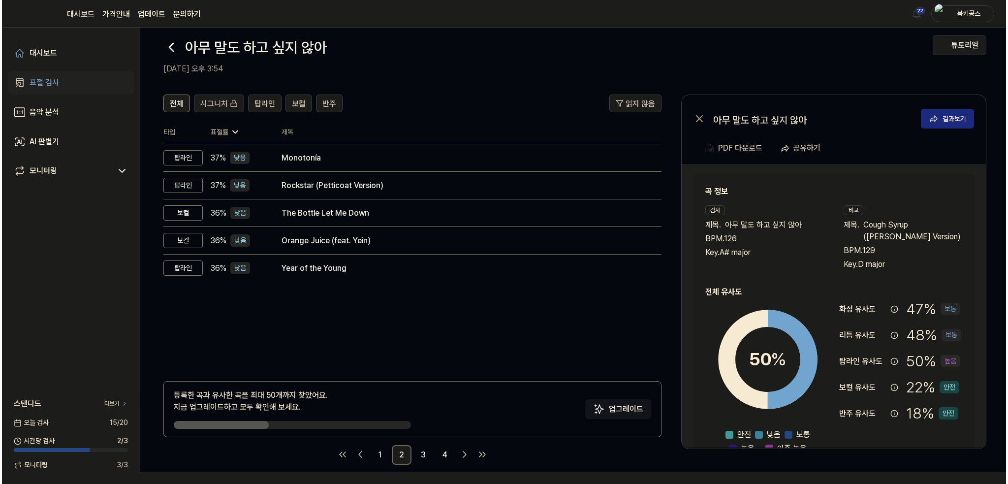
scroll to position [0, 0]
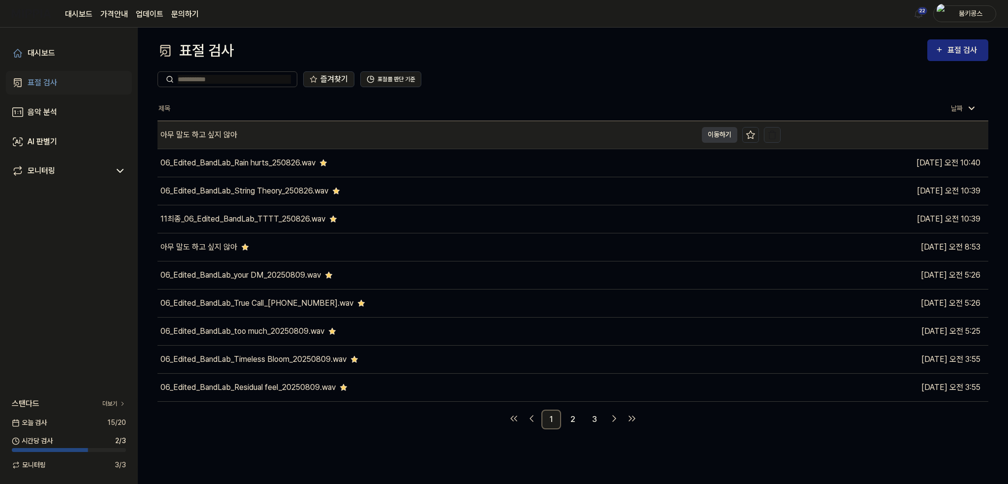
click at [776, 135] on img "button" at bounding box center [772, 135] width 10 height 10
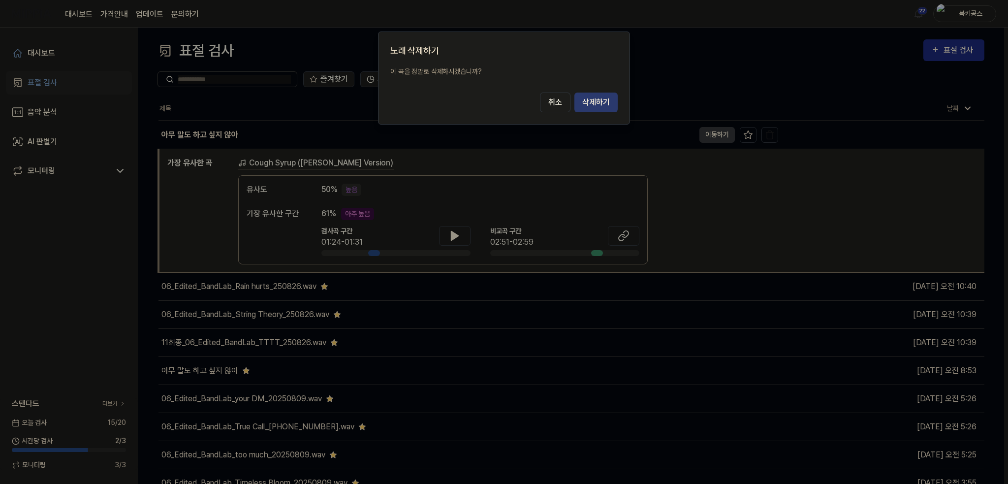
click at [593, 102] on button "삭제하기" at bounding box center [595, 102] width 43 height 20
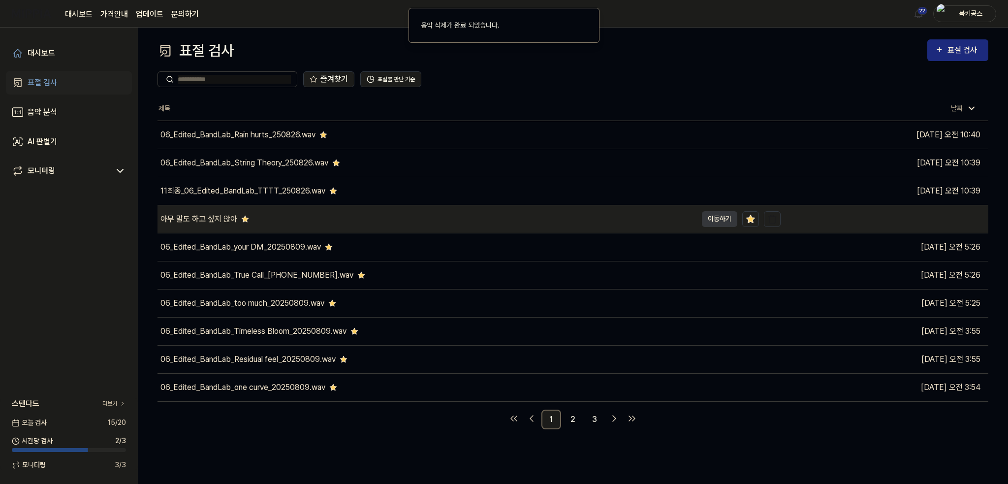
click at [610, 216] on div "아무 말도 하고 싶지 않아" at bounding box center [426, 219] width 539 height 28
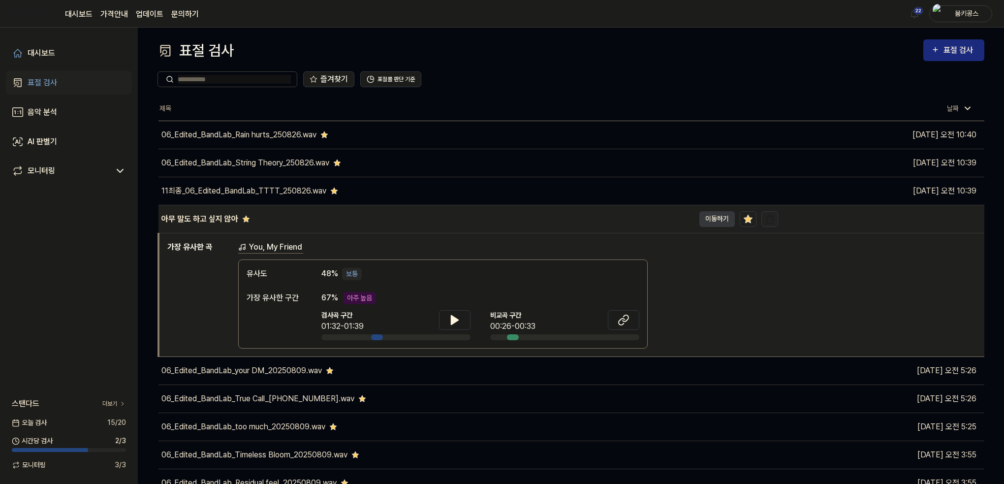
click at [775, 218] on button "button" at bounding box center [769, 219] width 17 height 16
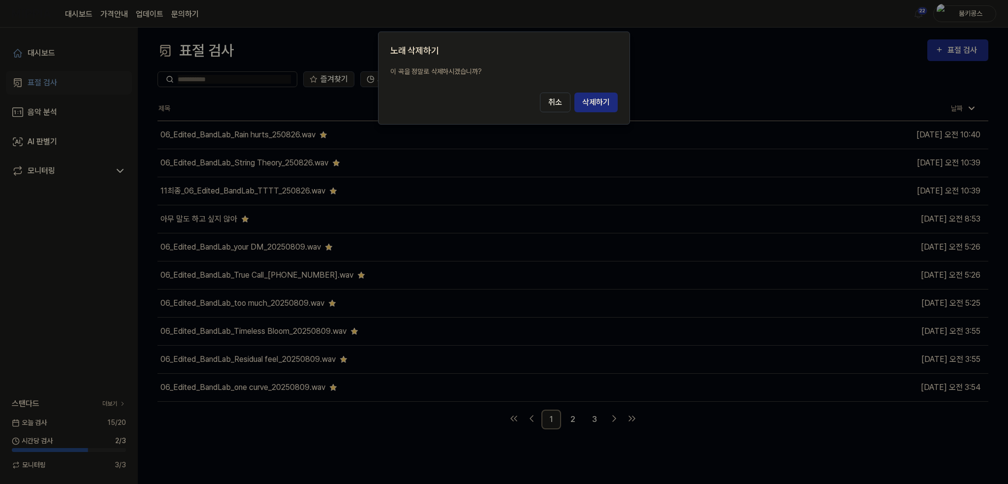
drag, startPoint x: 589, startPoint y: 102, endPoint x: 553, endPoint y: 116, distance: 38.5
click at [589, 102] on button "삭제하기" at bounding box center [595, 102] width 43 height 20
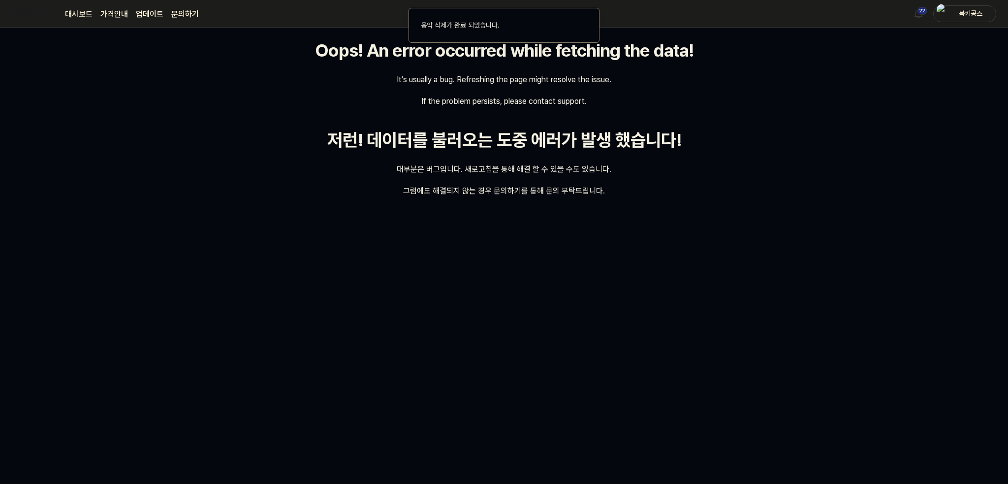
click at [361, 149] on div "저런! 데이터를 불러오는 도중 에러가 발생 했습니다!" at bounding box center [504, 140] width 354 height 27
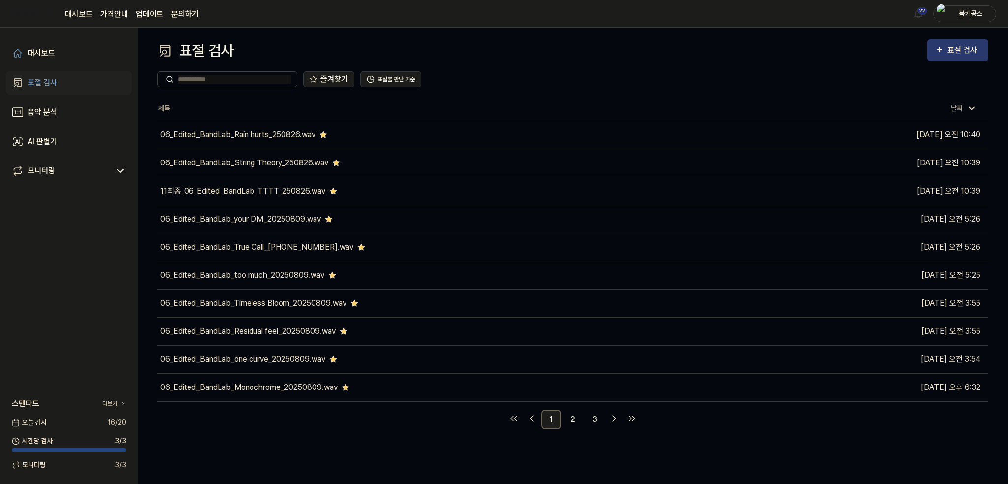
click at [939, 51] on icon "button" at bounding box center [939, 50] width 8 height 12
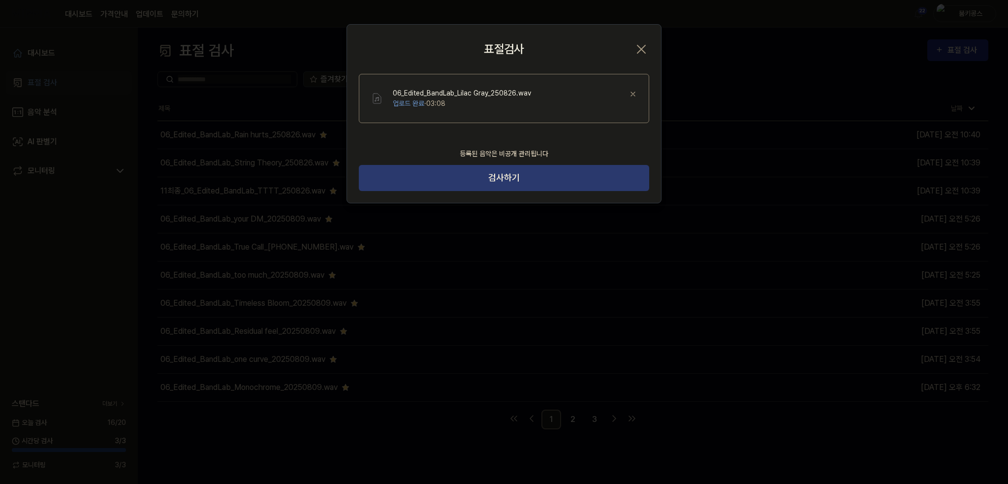
click at [555, 183] on button "검사하기" at bounding box center [504, 178] width 290 height 26
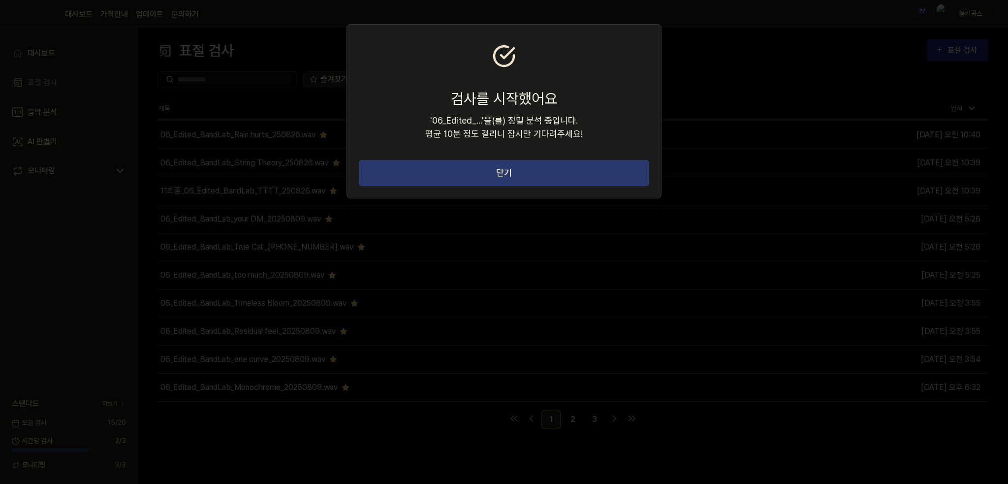
click at [585, 172] on button "닫기" at bounding box center [504, 173] width 290 height 26
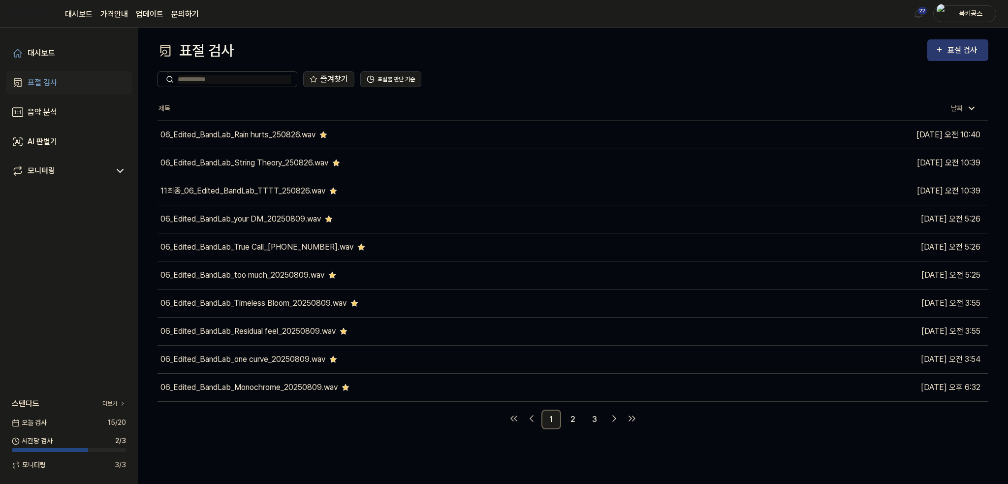
click at [949, 45] on div "표절 검사" at bounding box center [963, 50] width 33 height 13
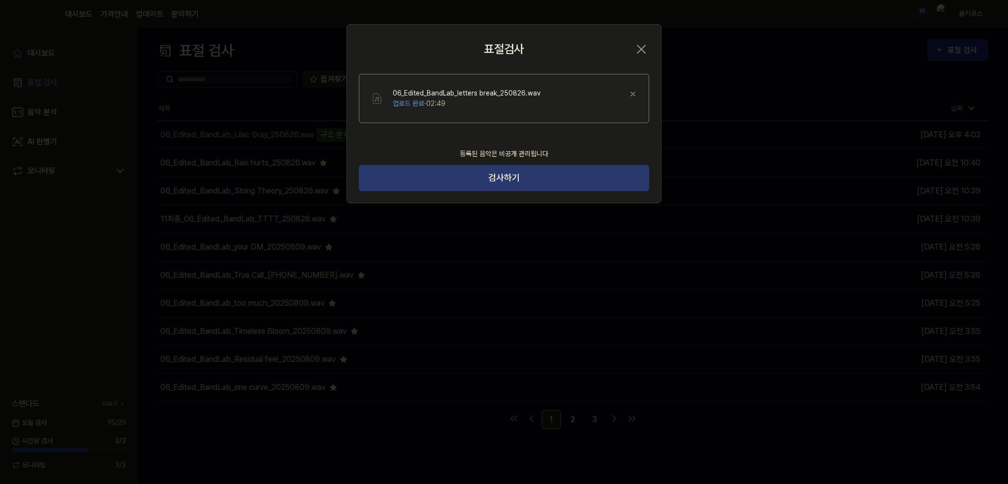
click at [512, 181] on button "검사하기" at bounding box center [504, 178] width 290 height 26
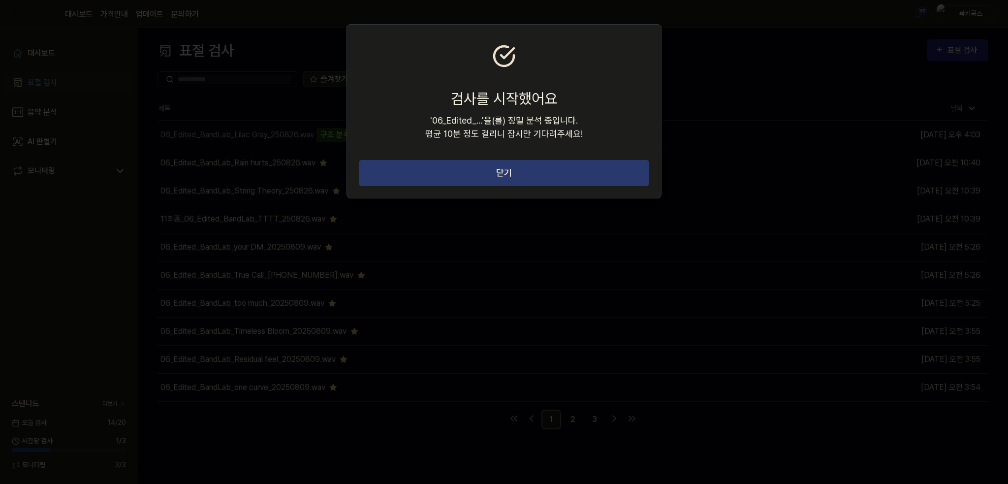
click at [527, 178] on button "닫기" at bounding box center [504, 173] width 290 height 26
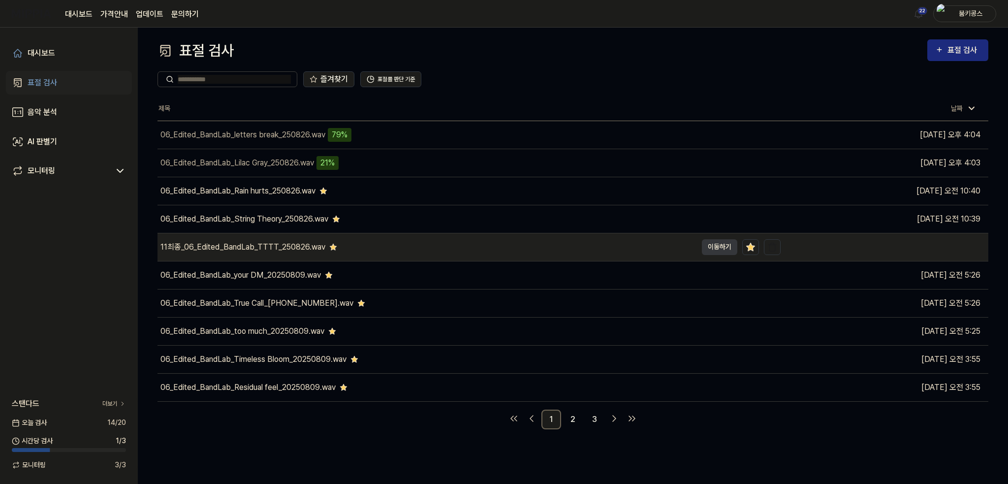
click at [281, 249] on div "11최종_06_Edited_BandLab_TTTT_250826.wav" at bounding box center [242, 247] width 165 height 12
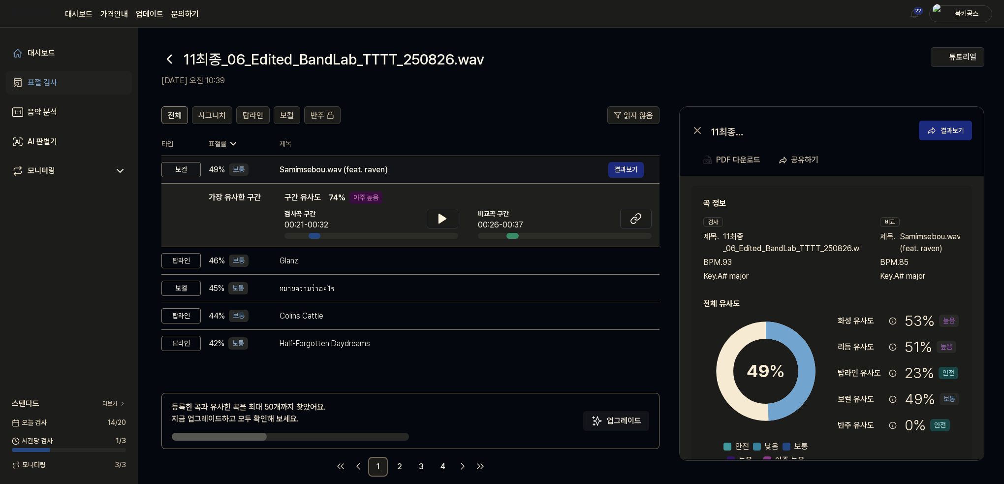
click at [329, 173] on div "Samímsebou.wav (feat. raven)" at bounding box center [443, 170] width 329 height 12
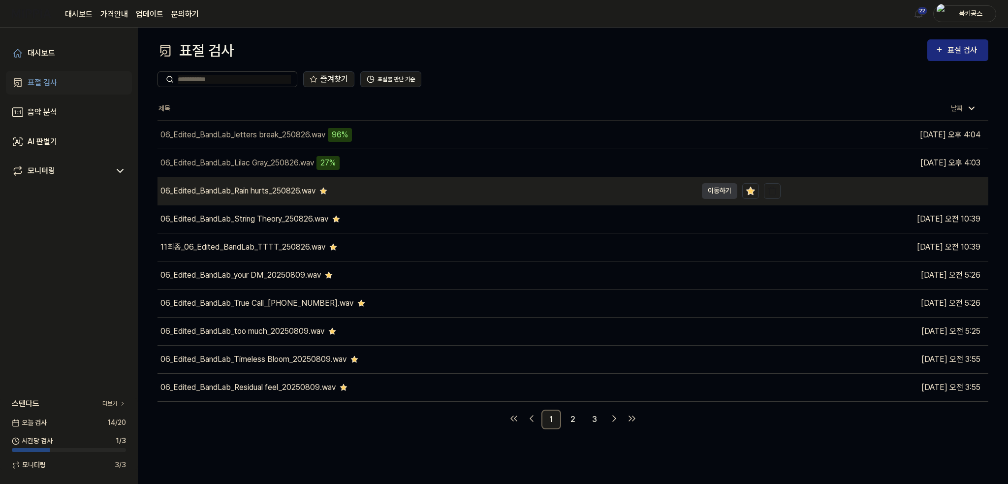
click at [301, 199] on div "06_Edited_BandLab_Rain hurts_250826.wav" at bounding box center [426, 191] width 539 height 28
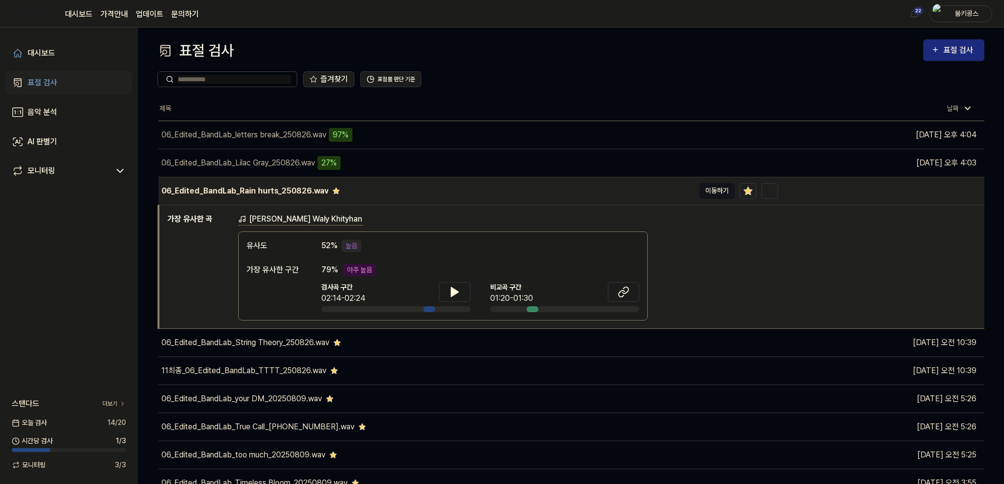
click at [710, 193] on button "이동하기" at bounding box center [716, 191] width 35 height 16
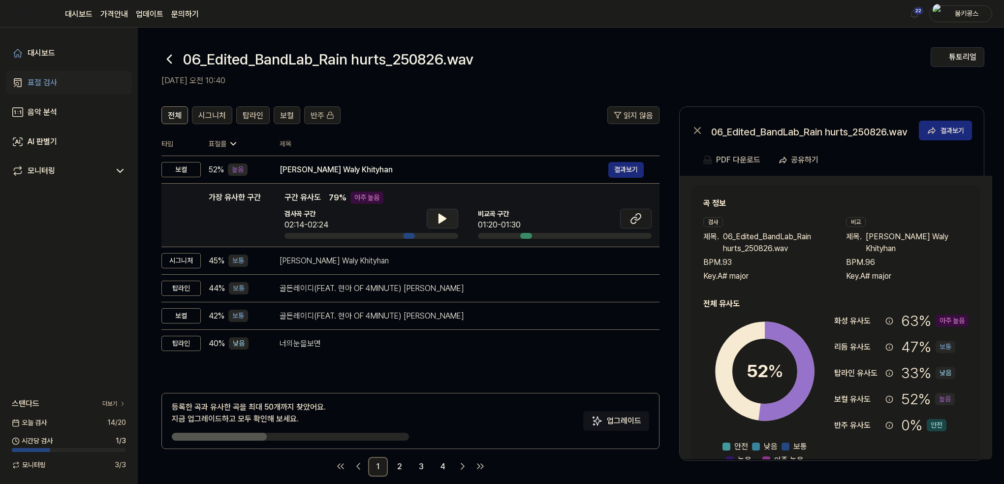
click at [431, 216] on button at bounding box center [442, 219] width 31 height 20
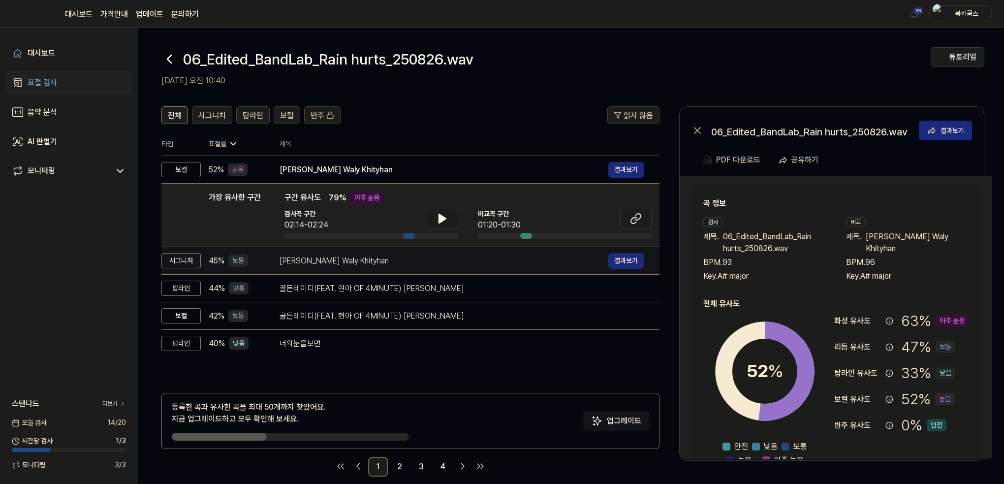
click at [391, 263] on div "[PERSON_NAME] Waly Khityhan" at bounding box center [443, 261] width 329 height 12
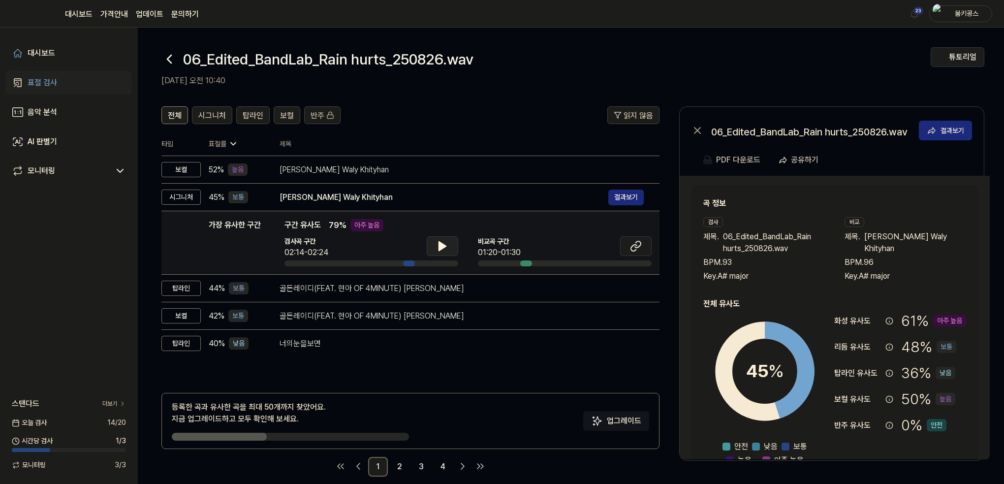
click at [439, 243] on icon at bounding box center [442, 246] width 7 height 9
click at [439, 243] on icon at bounding box center [440, 246] width 2 height 8
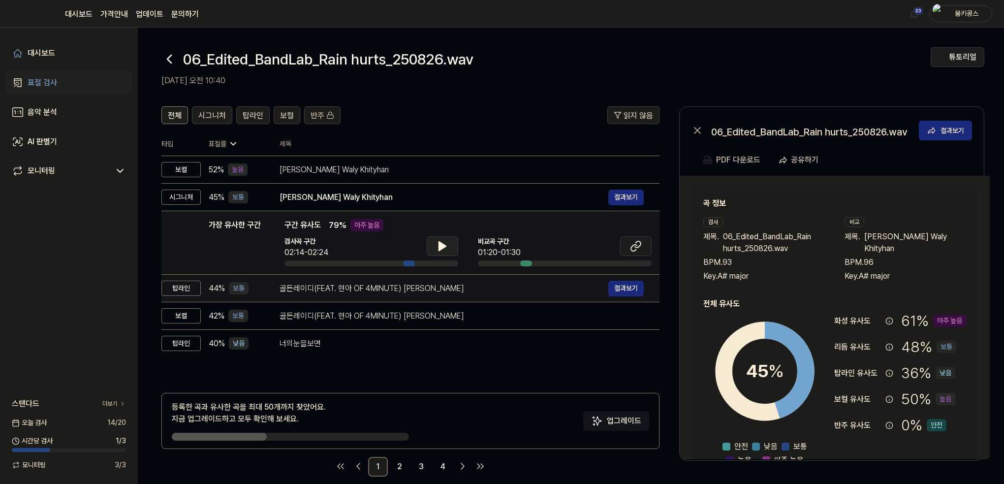
click at [376, 295] on div "골든레이디(FEAT. 현아 OF 4MINUTE) 임정희 결과보기" at bounding box center [461, 288] width 364 height 16
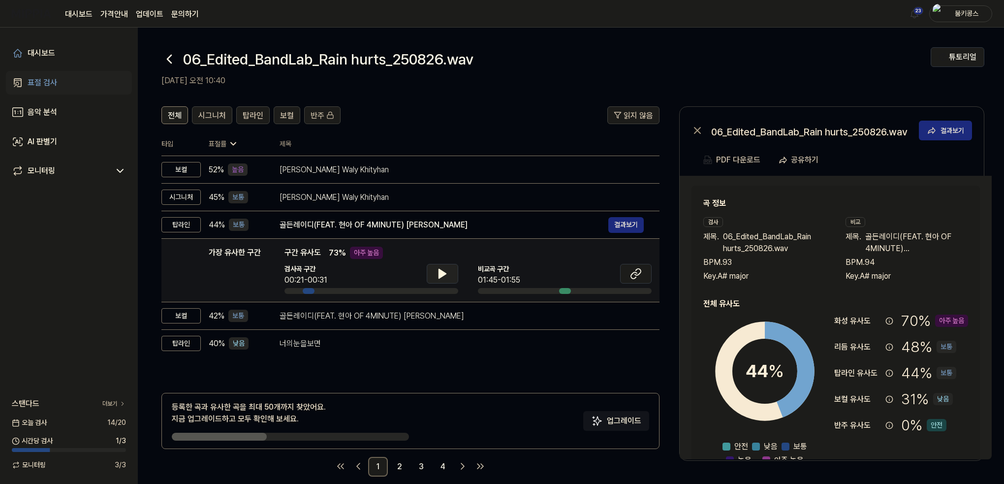
click at [439, 273] on icon at bounding box center [442, 273] width 7 height 9
click at [439, 273] on icon at bounding box center [440, 274] width 2 height 8
click at [640, 272] on icon at bounding box center [636, 274] width 12 height 12
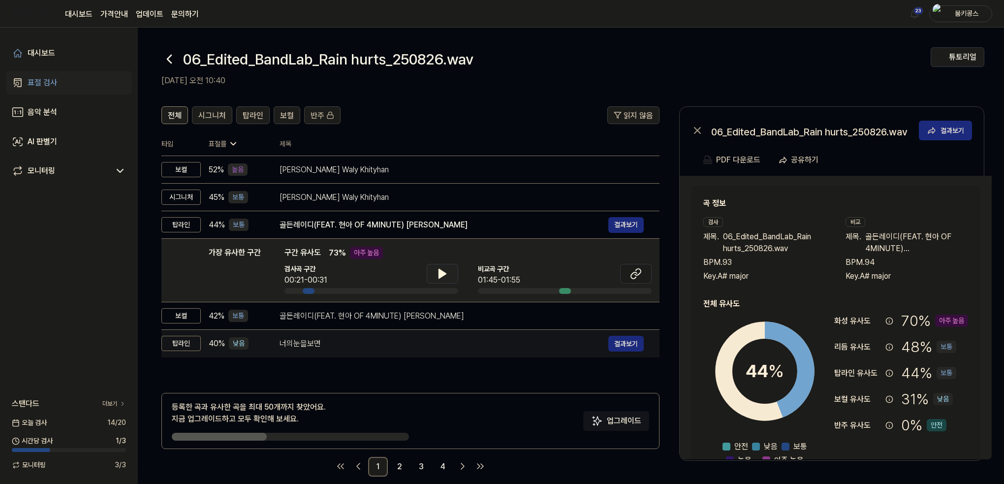
click at [384, 354] on td "너의눈을보면 결과보기" at bounding box center [462, 344] width 396 height 28
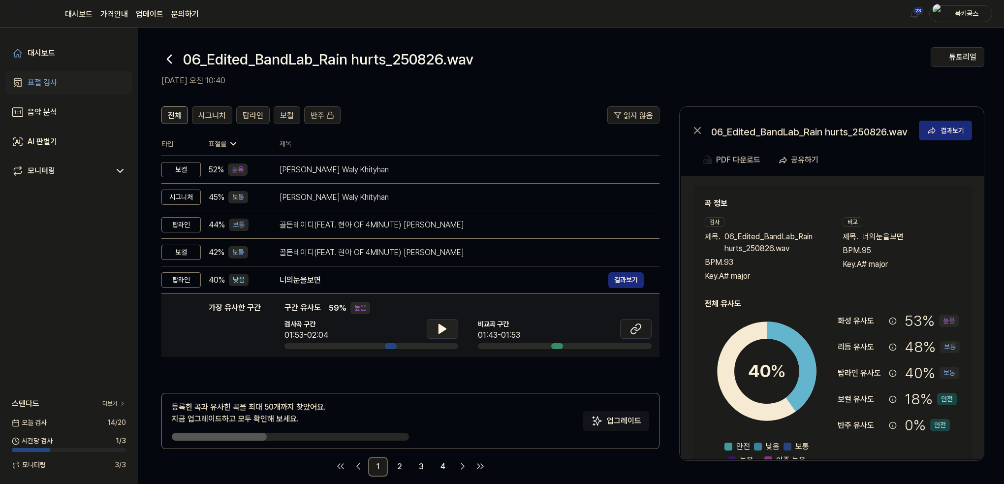
click at [440, 329] on icon at bounding box center [442, 328] width 7 height 9
click at [444, 324] on icon at bounding box center [442, 329] width 12 height 12
click at [631, 332] on icon at bounding box center [634, 330] width 6 height 6
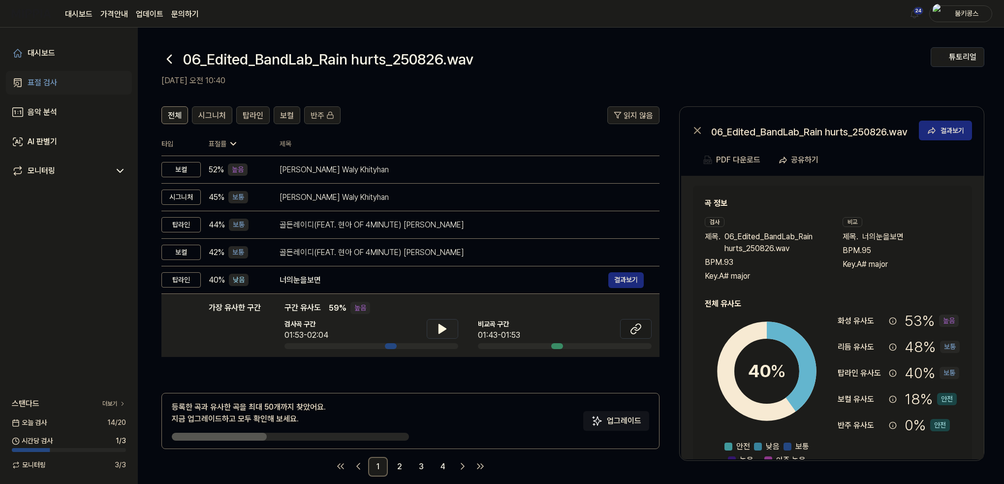
click at [171, 56] on icon at bounding box center [169, 59] width 16 height 16
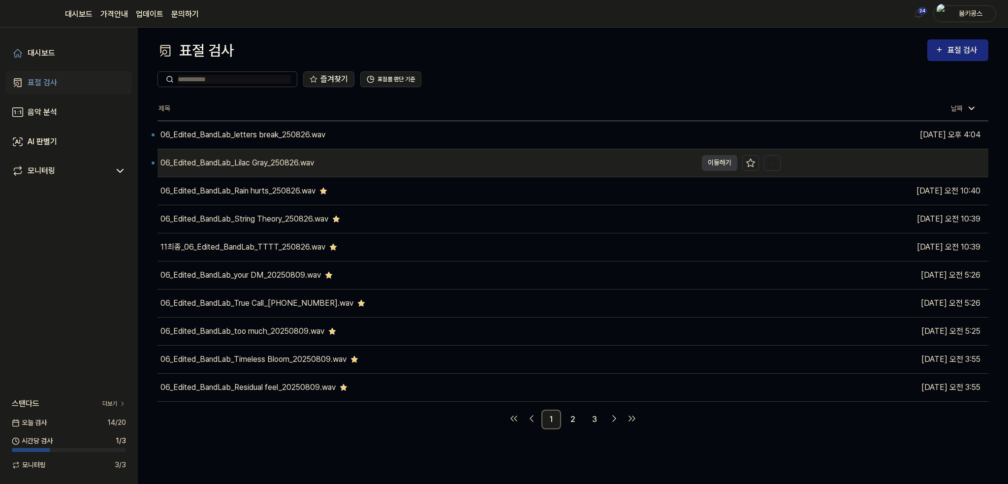
click at [277, 169] on div "06_Edited_BandLab_Lilac Gray_250826.wav" at bounding box center [426, 163] width 539 height 28
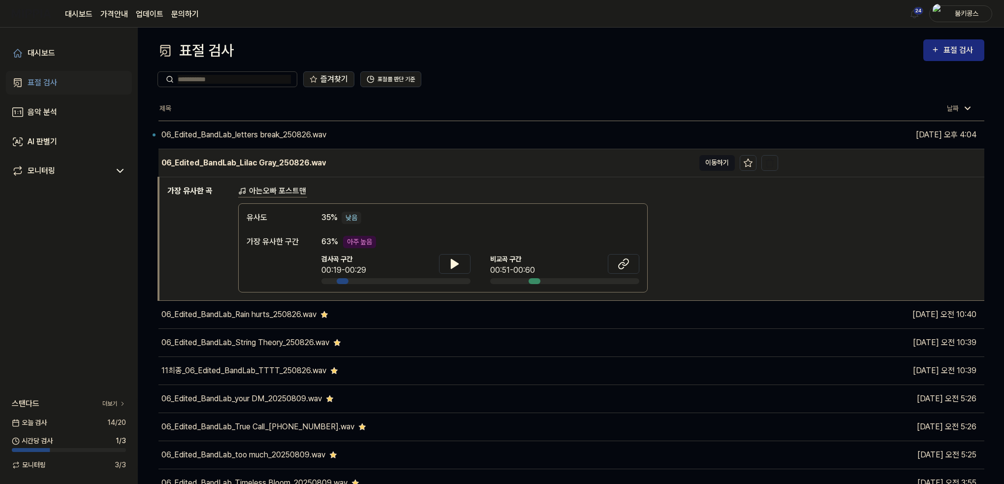
click at [714, 165] on button "이동하기" at bounding box center [716, 163] width 35 height 16
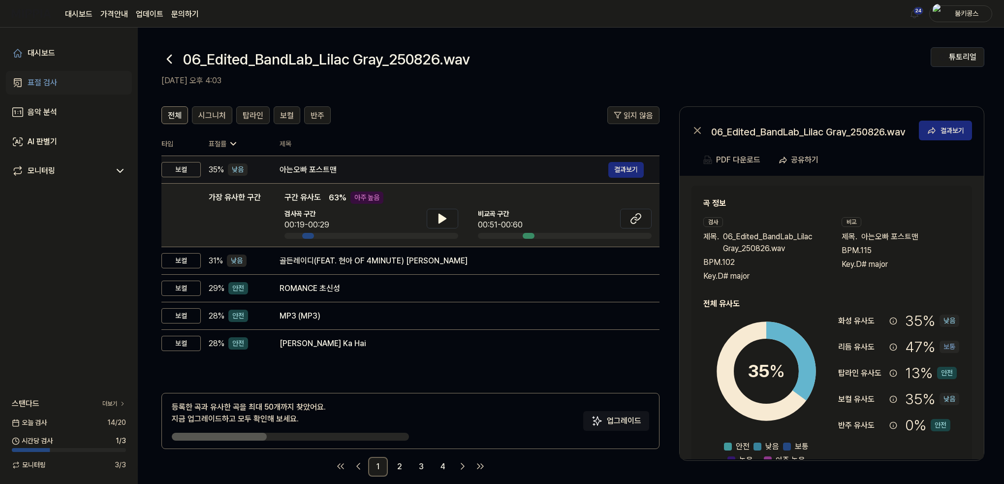
click at [372, 169] on div "아는오빠 포스트맨" at bounding box center [443, 170] width 329 height 12
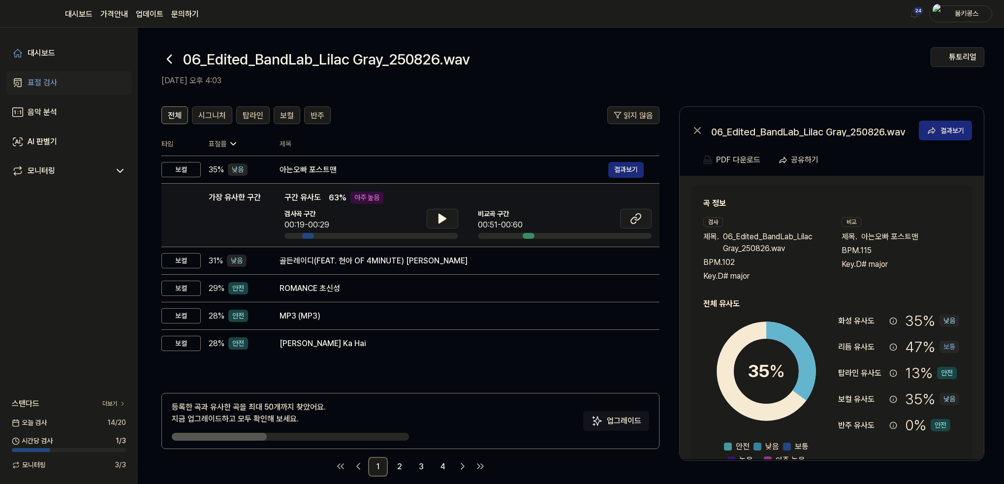
click at [444, 228] on div at bounding box center [442, 220] width 31 height 22
click at [443, 223] on icon at bounding box center [442, 219] width 12 height 12
click at [635, 222] on icon at bounding box center [634, 220] width 6 height 6
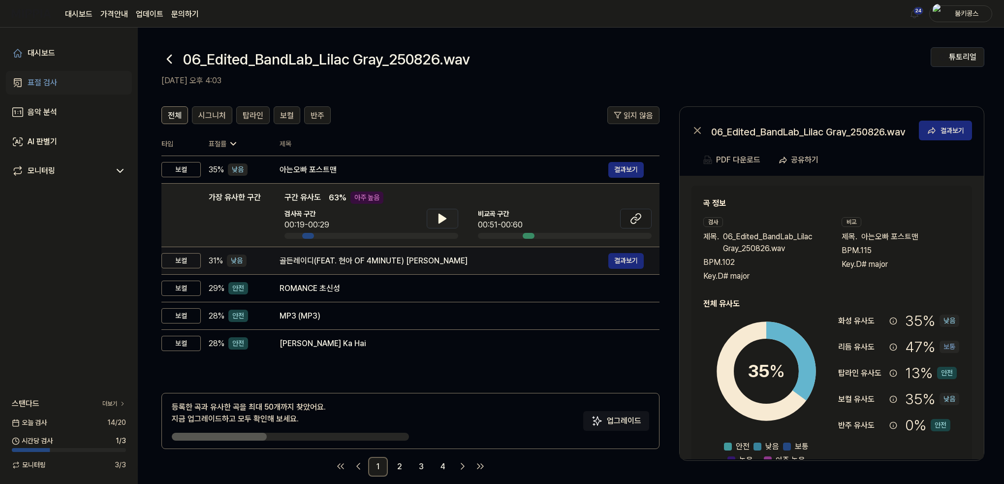
click at [382, 265] on div "골든레이디(FEAT. 현아 OF 4MINUTE) [PERSON_NAME]" at bounding box center [443, 261] width 329 height 12
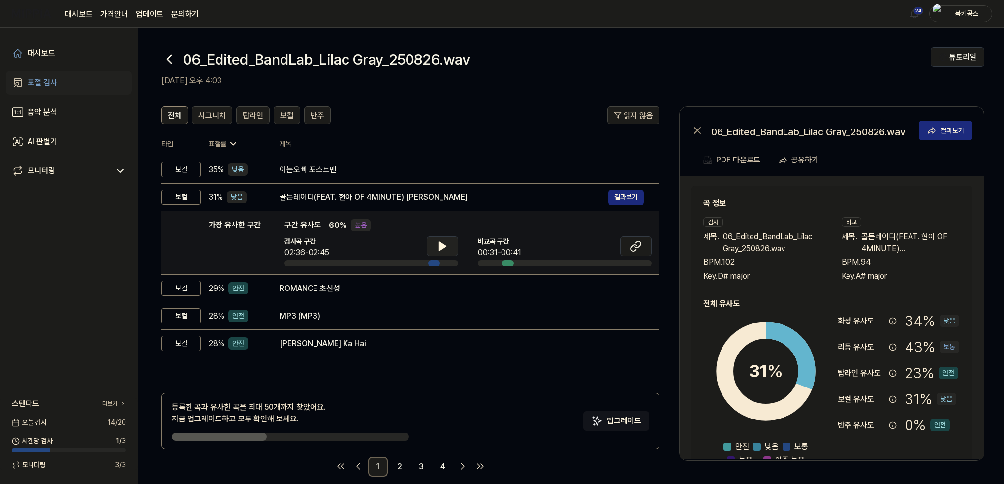
click at [443, 251] on icon at bounding box center [442, 246] width 12 height 12
click at [447, 246] on icon at bounding box center [442, 246] width 12 height 12
click at [634, 247] on icon at bounding box center [636, 246] width 12 height 12
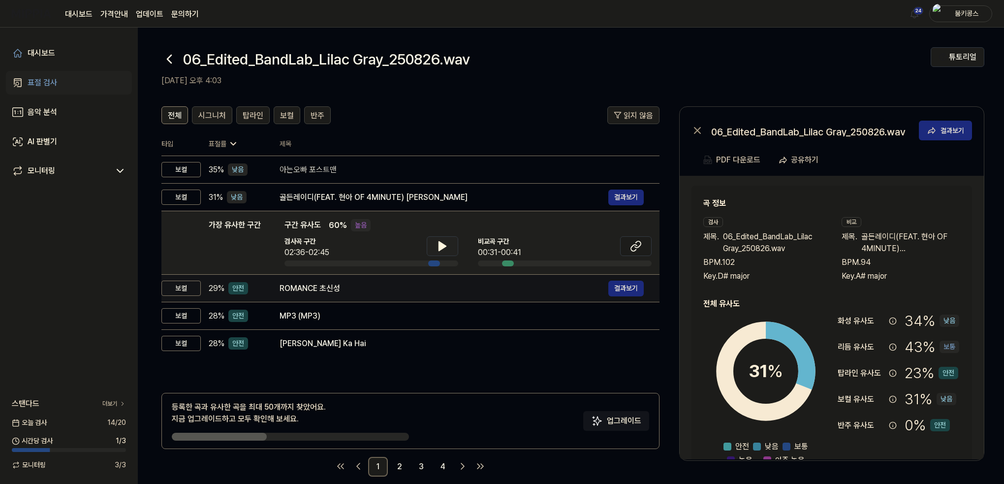
click at [340, 290] on div "ROMANCE 초신성" at bounding box center [443, 288] width 329 height 12
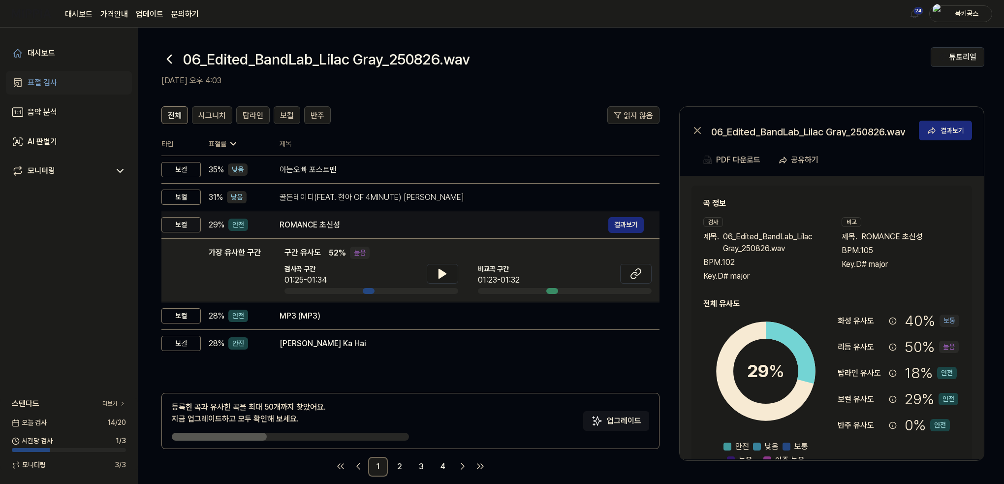
click at [399, 223] on div "ROMANCE 초신성" at bounding box center [443, 225] width 329 height 12
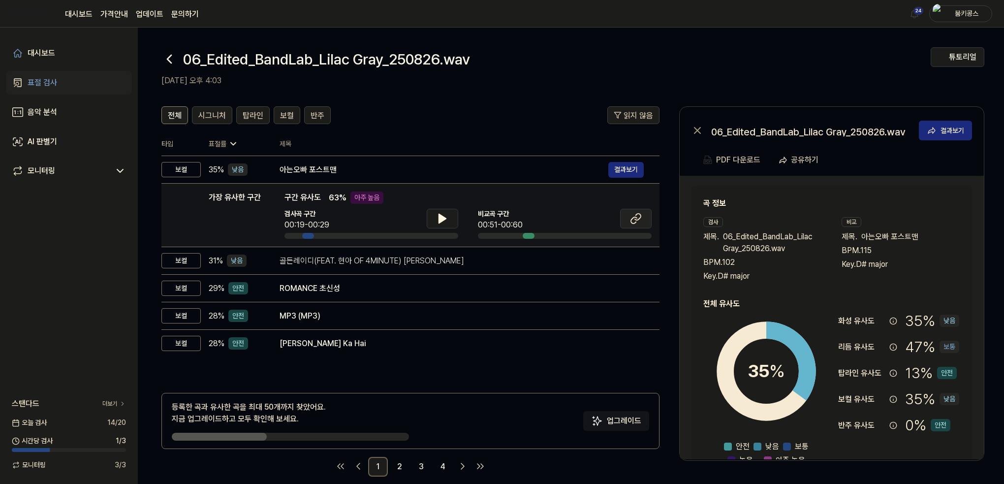
click at [633, 221] on icon at bounding box center [636, 219] width 12 height 12
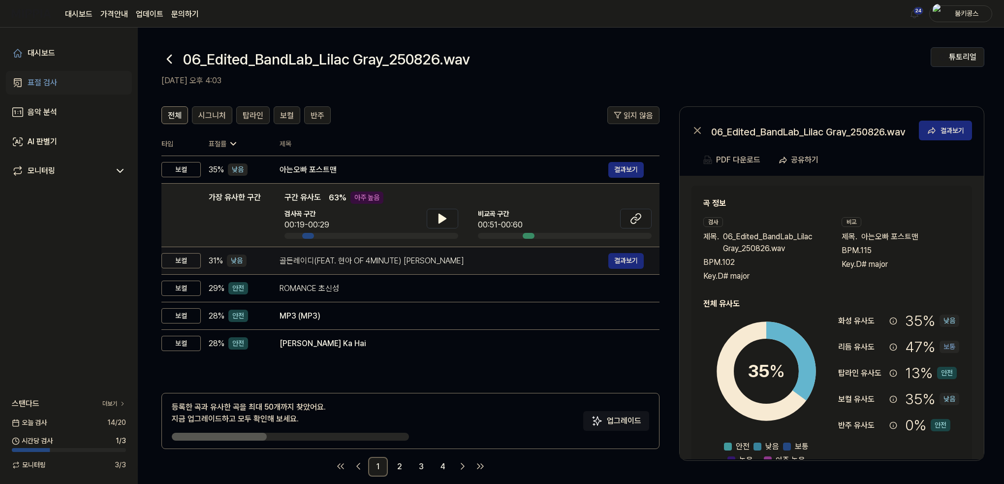
click at [337, 253] on div "골든레이디(FEAT. 현아 OF 4MINUTE) 임정희 결과보기" at bounding box center [461, 261] width 364 height 16
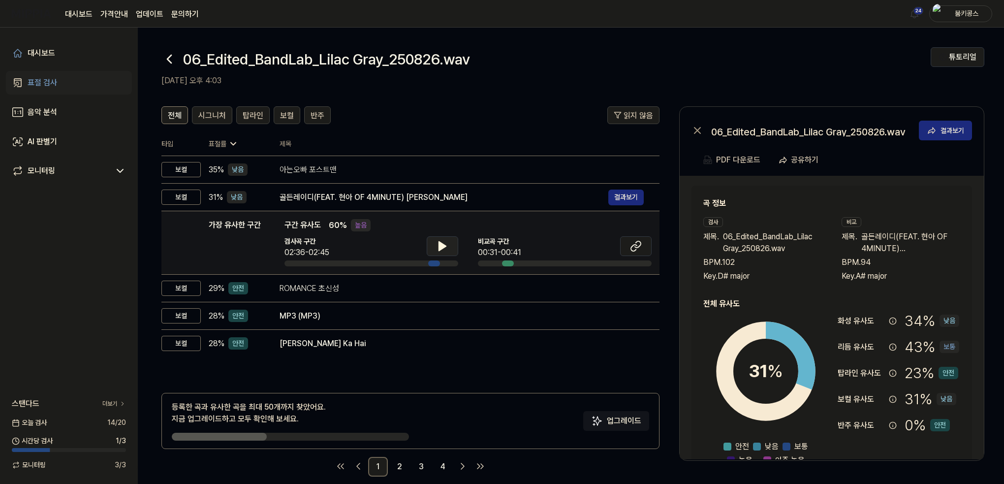
click at [449, 249] on button at bounding box center [442, 246] width 31 height 20
click at [449, 247] on button at bounding box center [442, 246] width 31 height 20
click at [636, 240] on icon at bounding box center [636, 246] width 12 height 12
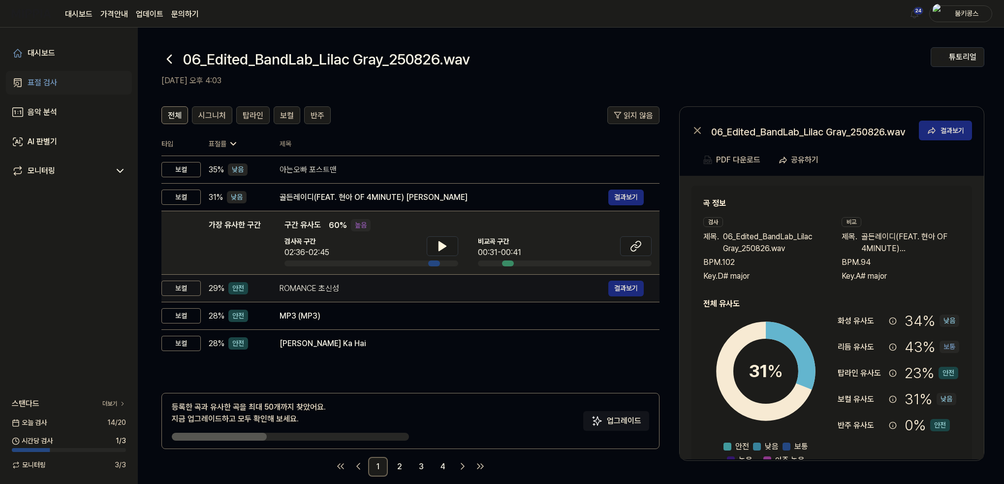
click at [333, 292] on div "ROMANCE 초신성" at bounding box center [443, 288] width 329 height 12
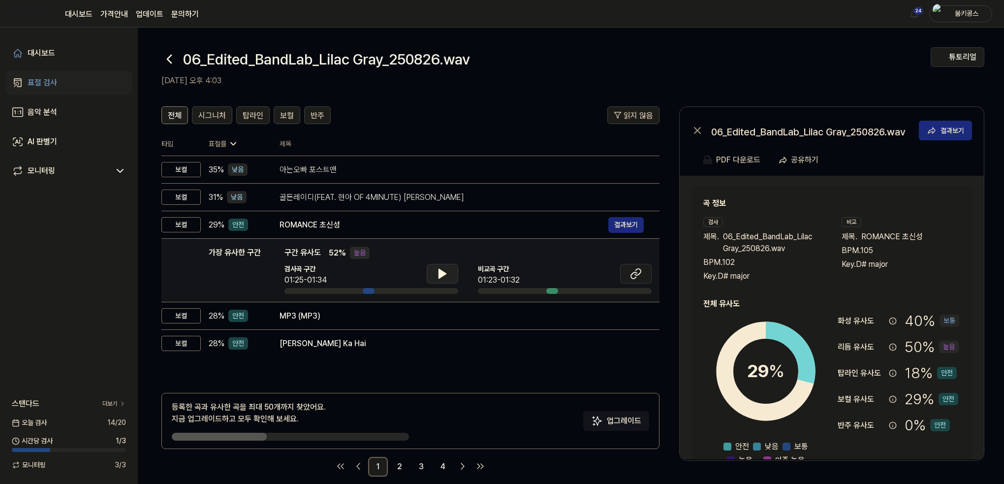
click at [442, 268] on icon at bounding box center [442, 274] width 12 height 12
click at [441, 267] on button at bounding box center [442, 274] width 31 height 20
click at [642, 276] on button at bounding box center [635, 274] width 31 height 20
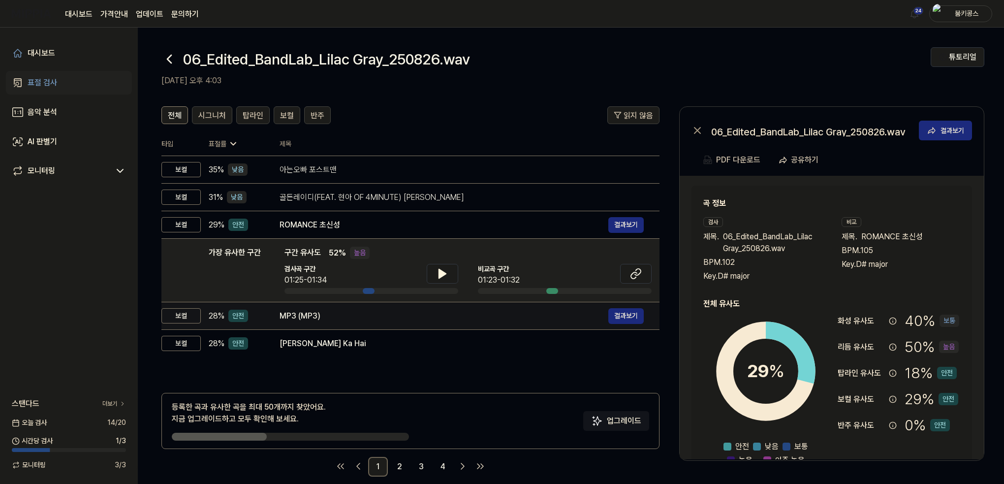
click at [325, 317] on div "MP3 (MP3)" at bounding box center [443, 316] width 329 height 12
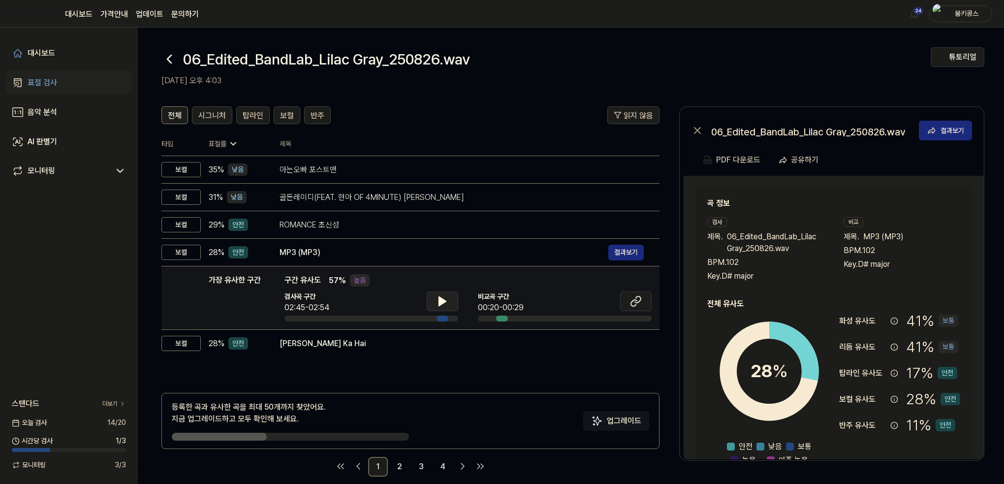
click at [447, 298] on icon at bounding box center [442, 301] width 12 height 12
click at [644, 303] on button at bounding box center [635, 301] width 31 height 20
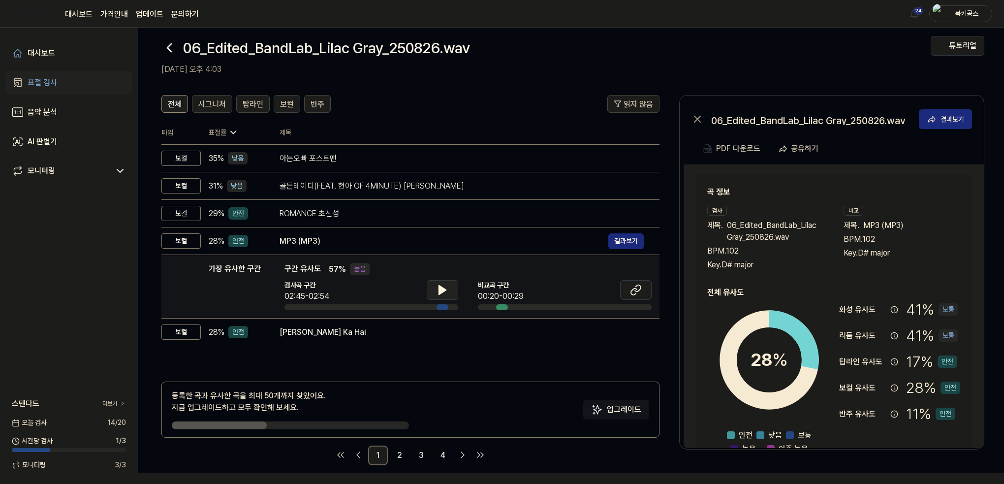
scroll to position [12, 0]
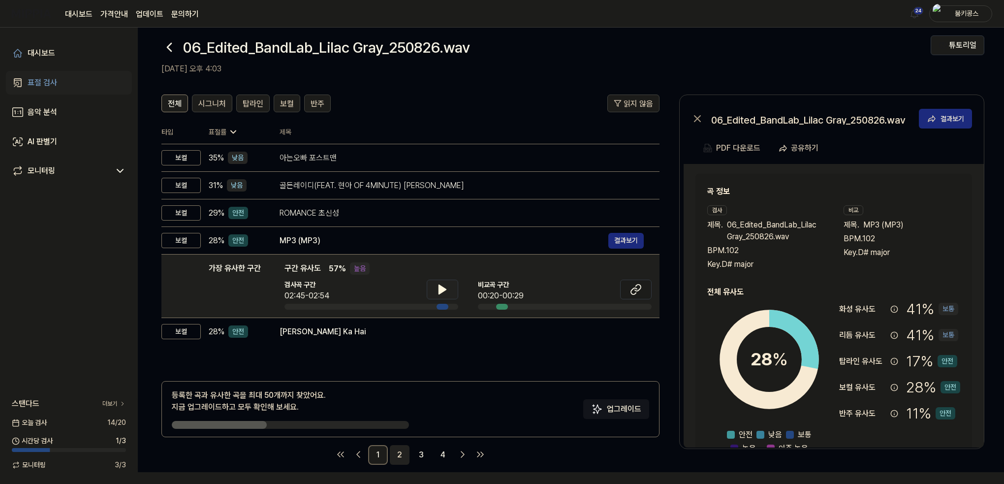
click at [396, 454] on link "2" at bounding box center [400, 455] width 20 height 20
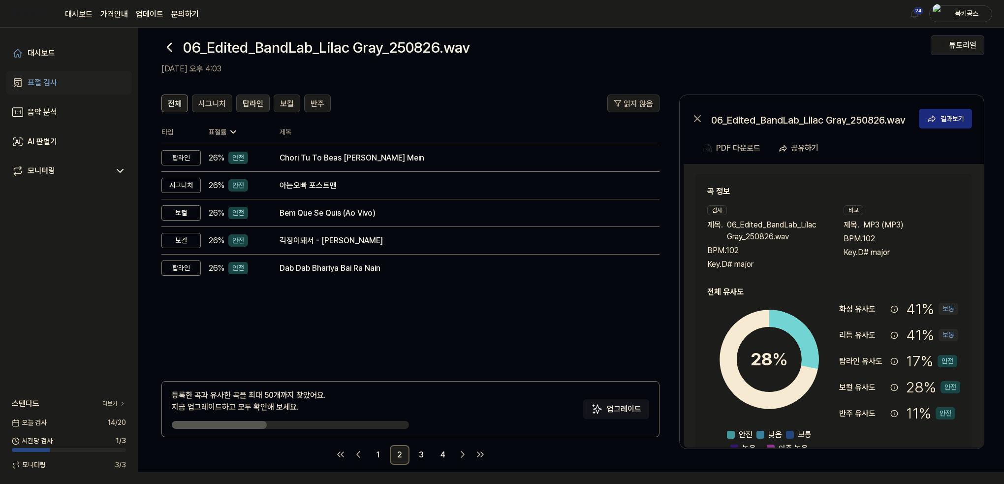
click at [250, 104] on span "탑라인" at bounding box center [253, 104] width 21 height 12
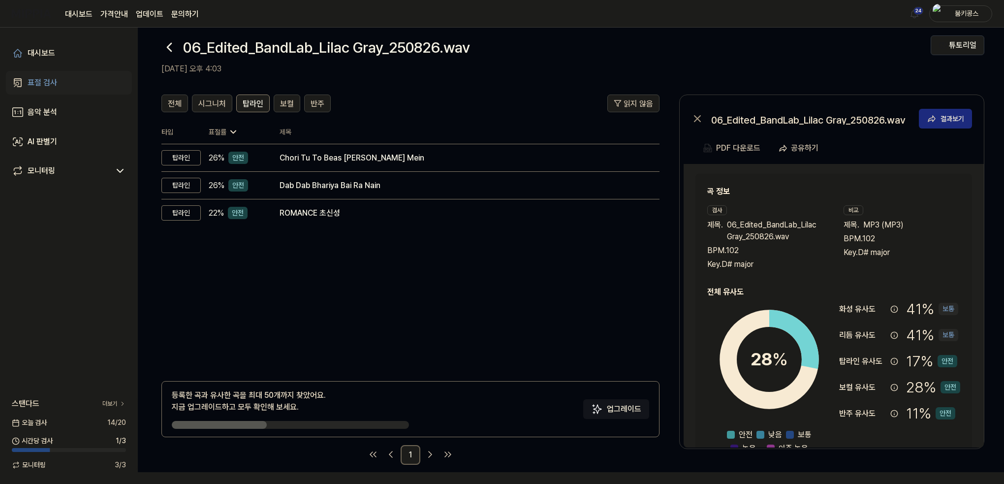
click at [165, 45] on icon at bounding box center [169, 47] width 16 height 16
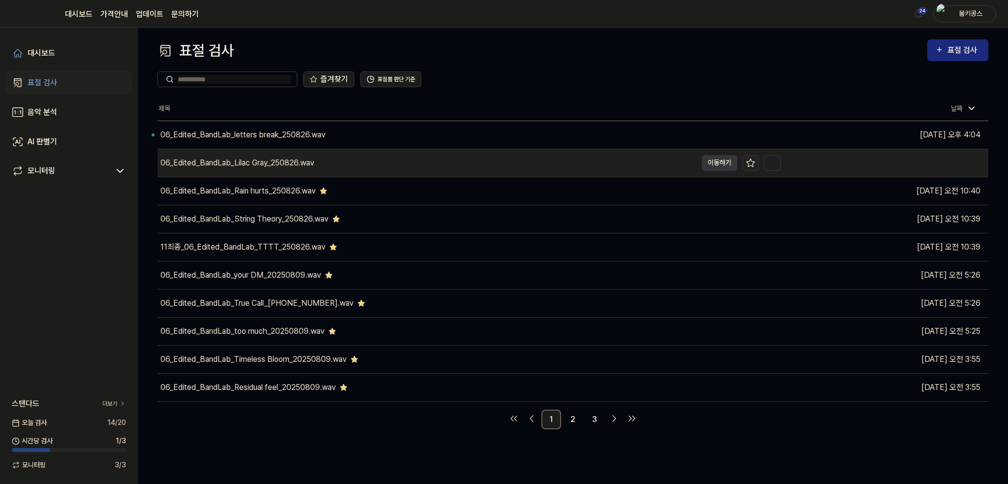
click at [750, 165] on icon at bounding box center [750, 162] width 8 height 8
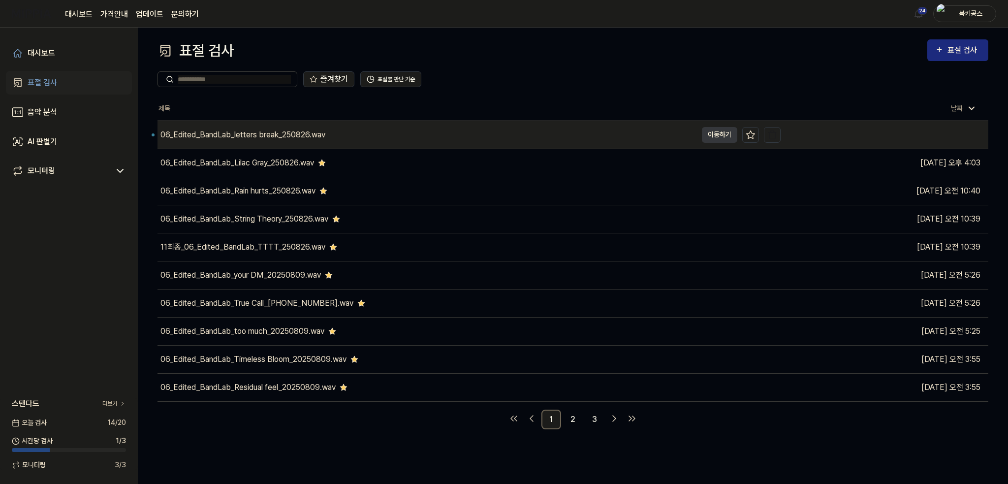
click at [638, 131] on div "06_Edited_BandLab_letters break_250826.wav" at bounding box center [426, 135] width 539 height 28
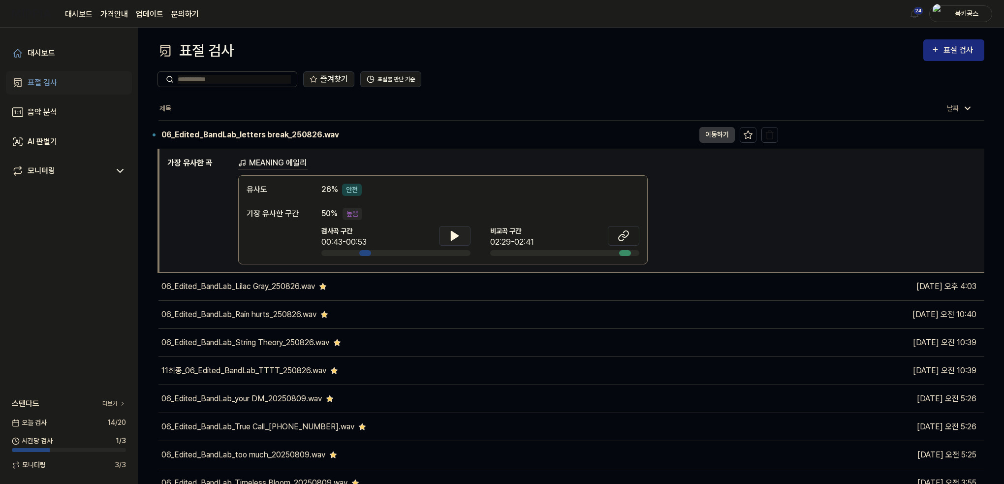
click at [439, 230] on button at bounding box center [454, 236] width 31 height 20
click at [451, 237] on icon at bounding box center [455, 236] width 12 height 12
click at [632, 234] on button at bounding box center [623, 236] width 31 height 20
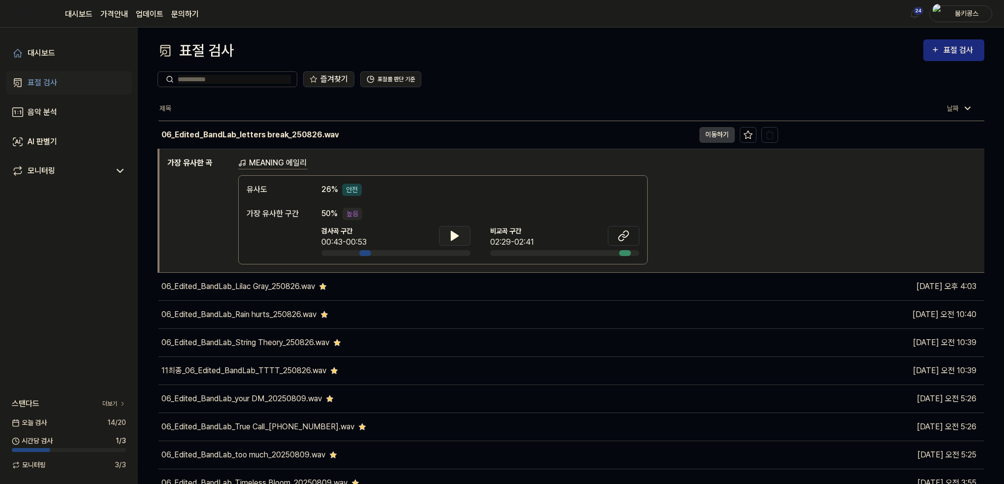
scroll to position [12, 0]
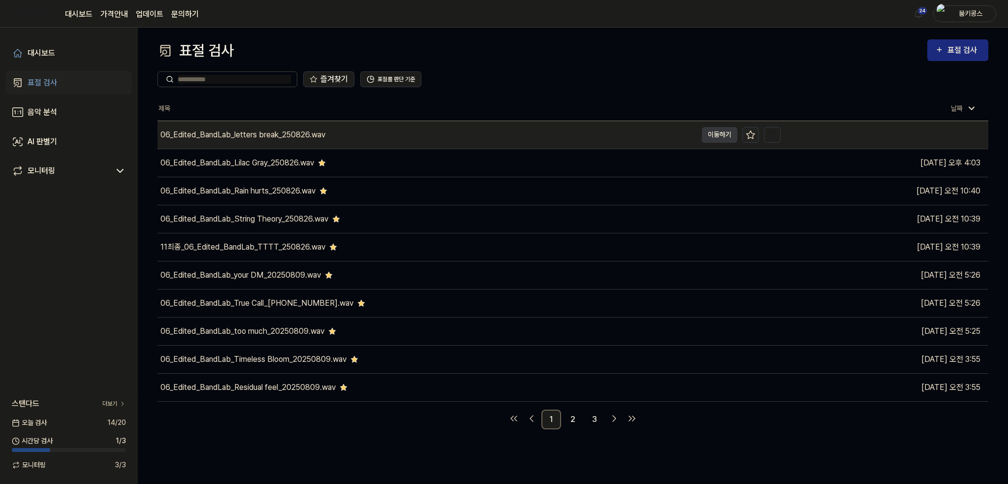
click at [750, 137] on icon at bounding box center [750, 134] width 8 height 8
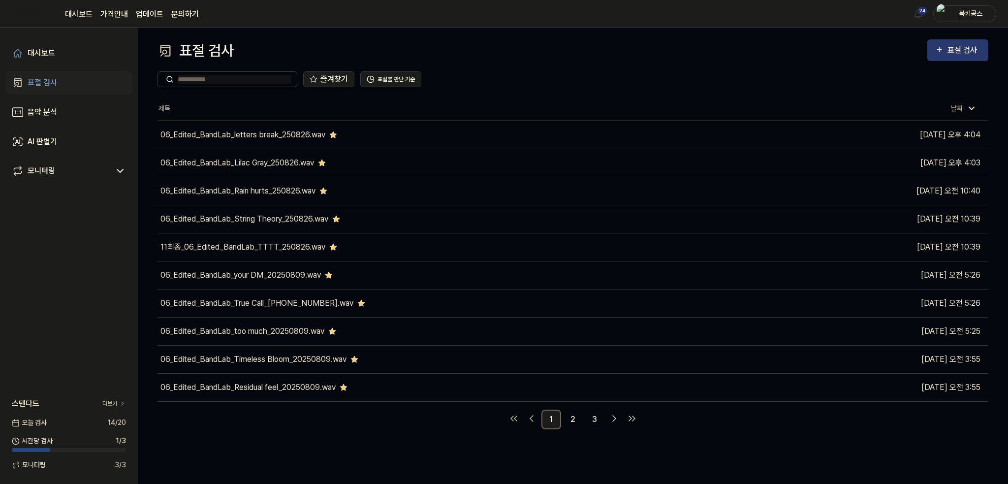
click at [974, 46] on div "표절 검사" at bounding box center [963, 50] width 33 height 13
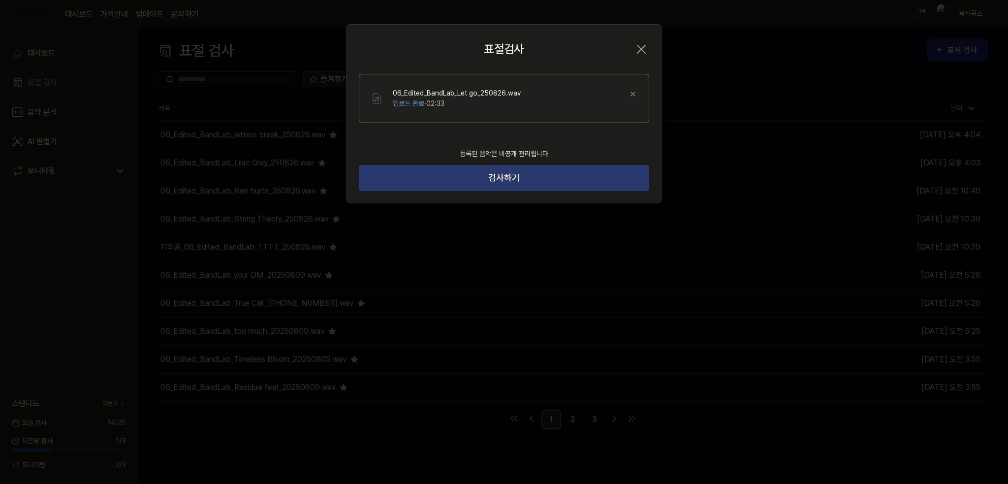
click at [530, 184] on button "검사하기" at bounding box center [504, 178] width 290 height 26
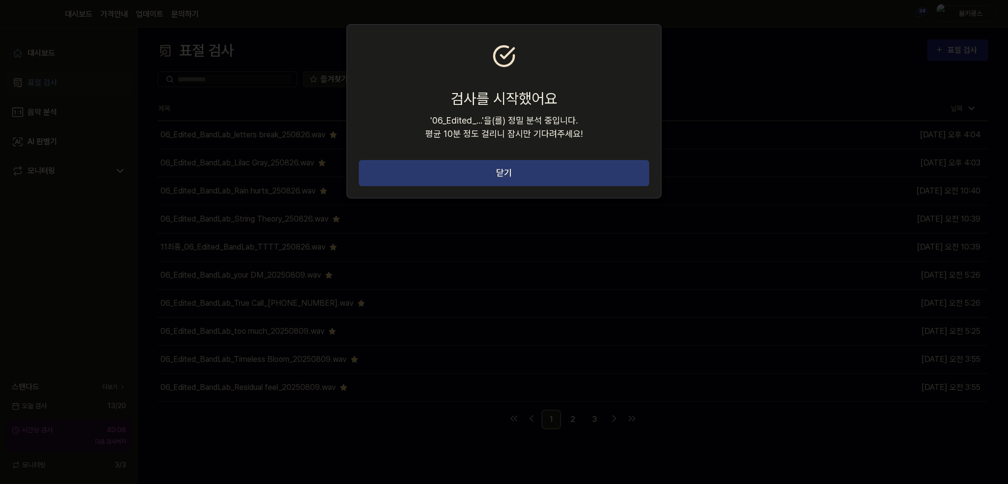
click at [529, 181] on button "닫기" at bounding box center [504, 173] width 290 height 26
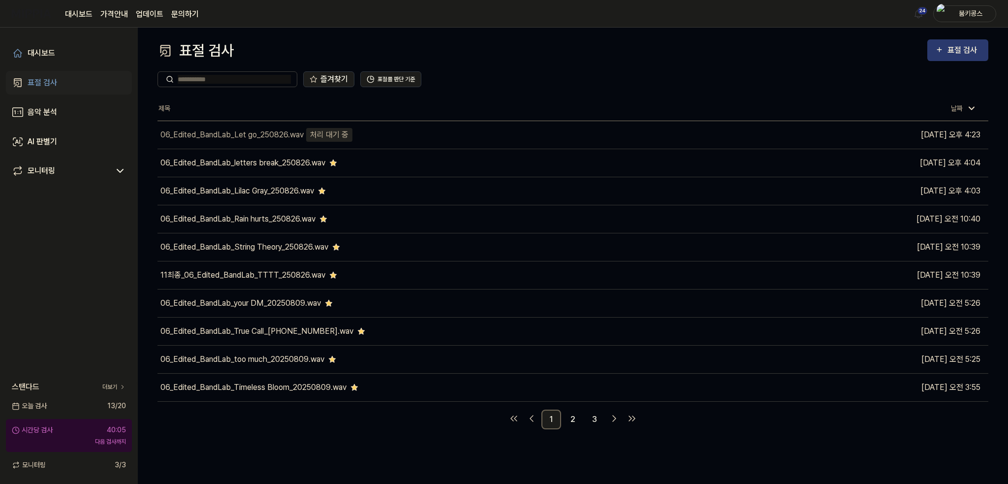
click at [950, 45] on div "표절 검사" at bounding box center [963, 50] width 33 height 13
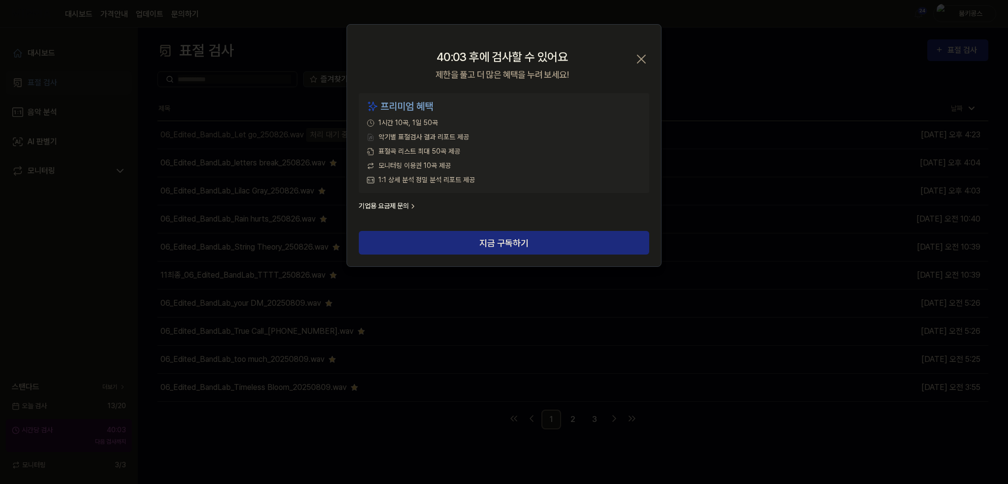
click at [639, 62] on icon "button" at bounding box center [641, 59] width 16 height 16
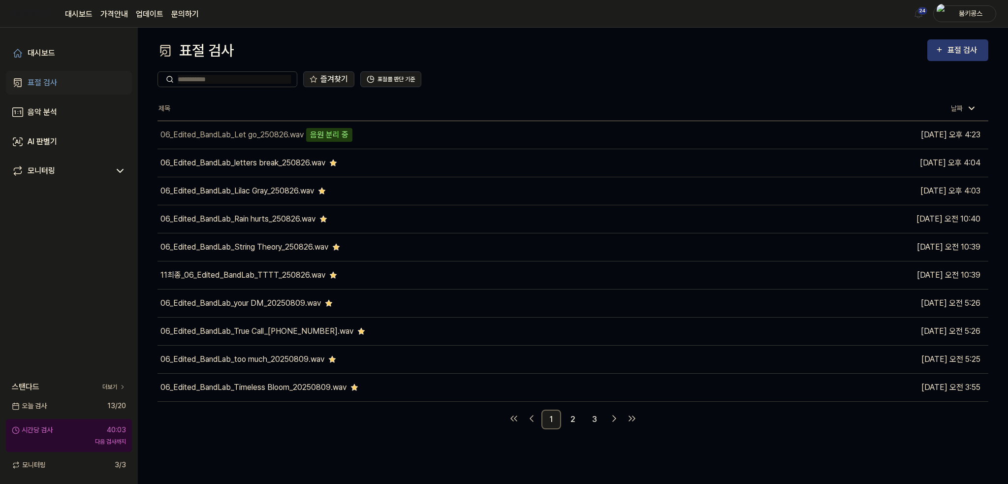
click at [941, 55] on icon "button" at bounding box center [939, 50] width 8 height 12
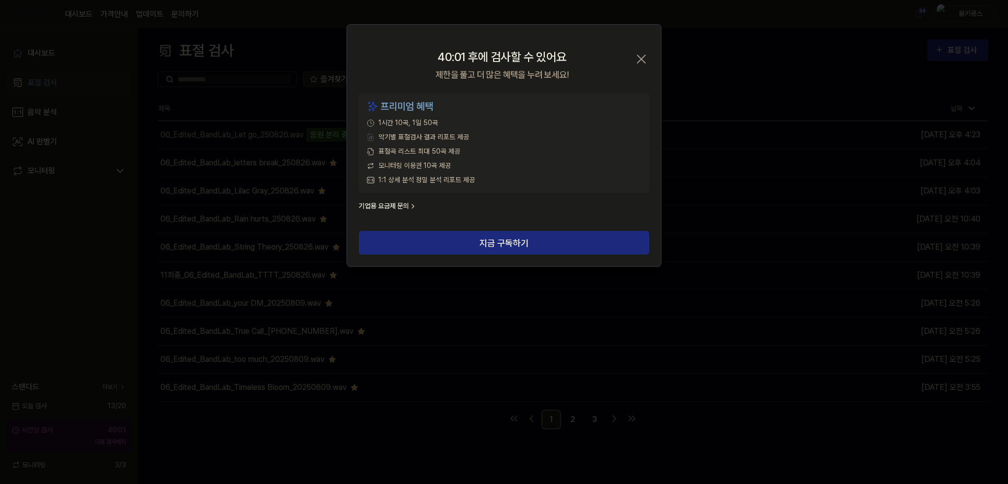
click at [641, 53] on icon "button" at bounding box center [641, 59] width 16 height 16
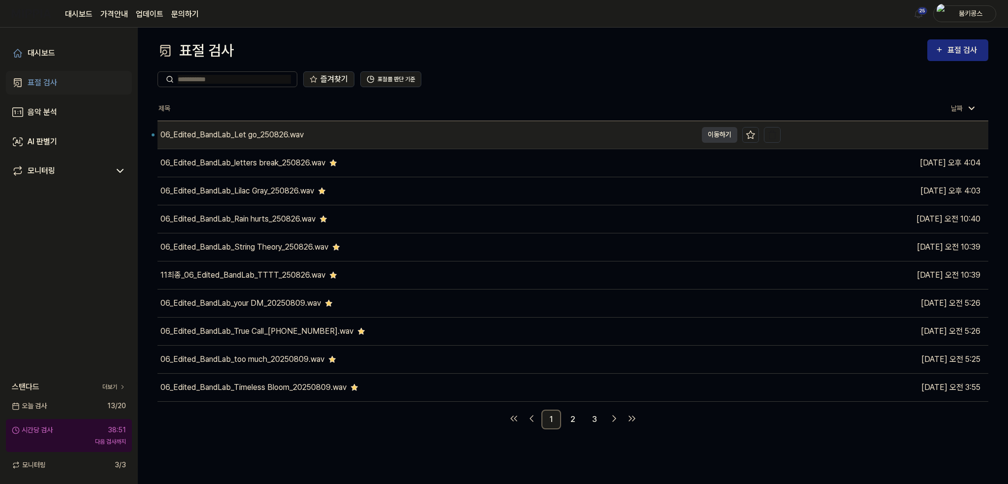
click at [269, 134] on div "06_Edited_BandLab_Let go_250826.wav" at bounding box center [231, 135] width 143 height 12
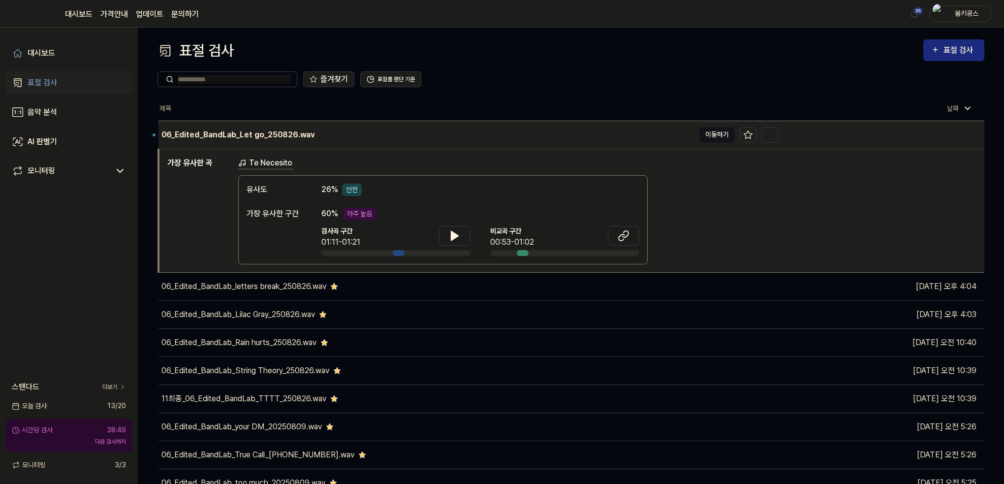
click at [704, 134] on button "이동하기" at bounding box center [716, 135] width 35 height 16
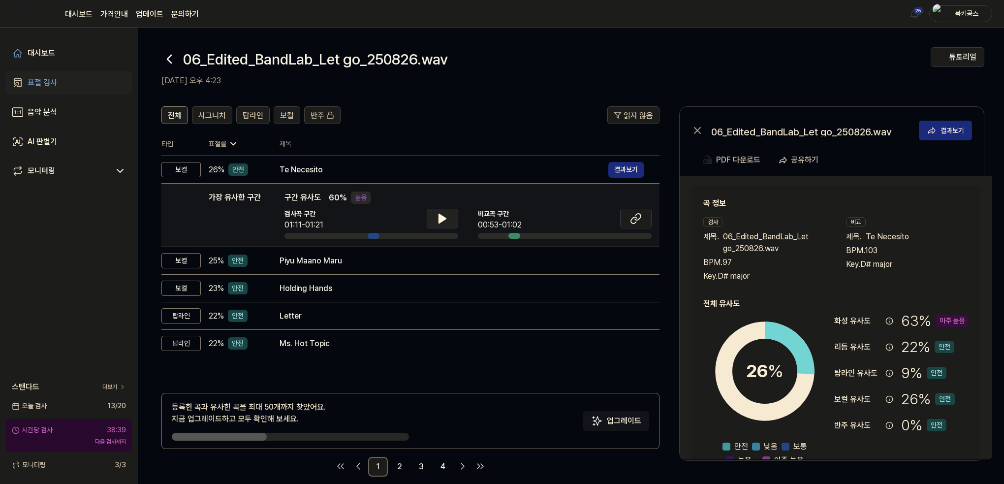
click at [450, 212] on button at bounding box center [442, 219] width 31 height 20
click at [447, 214] on icon at bounding box center [442, 219] width 12 height 12
click at [638, 215] on icon at bounding box center [636, 219] width 12 height 12
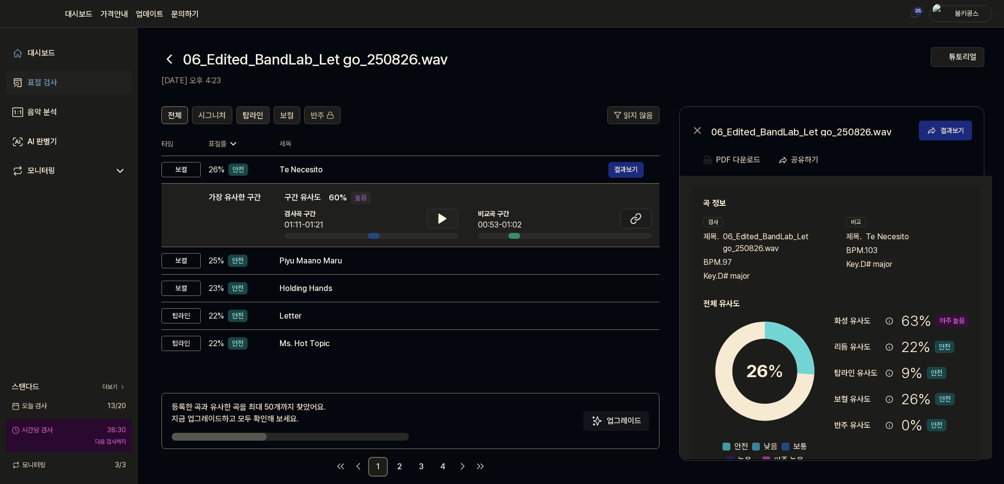
click at [244, 118] on span "탑라인" at bounding box center [253, 116] width 21 height 12
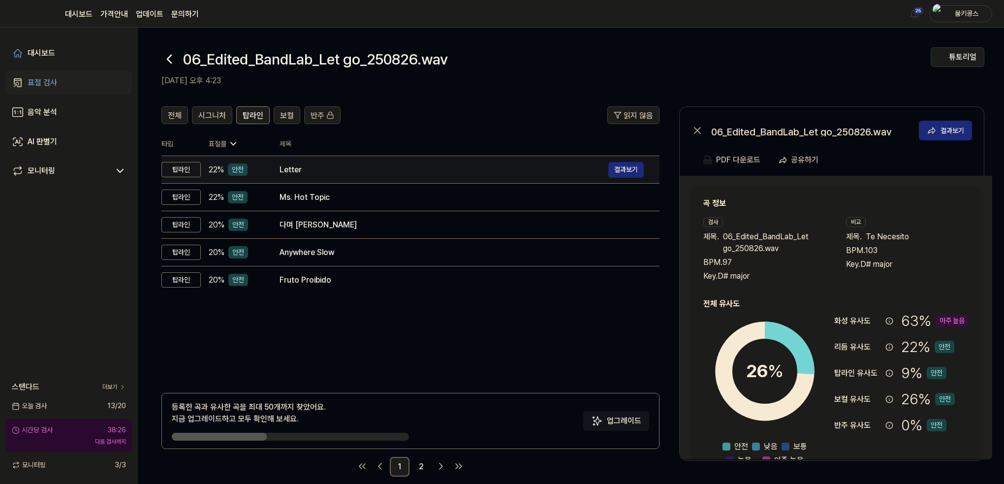
click at [301, 173] on div "Letter" at bounding box center [443, 170] width 329 height 12
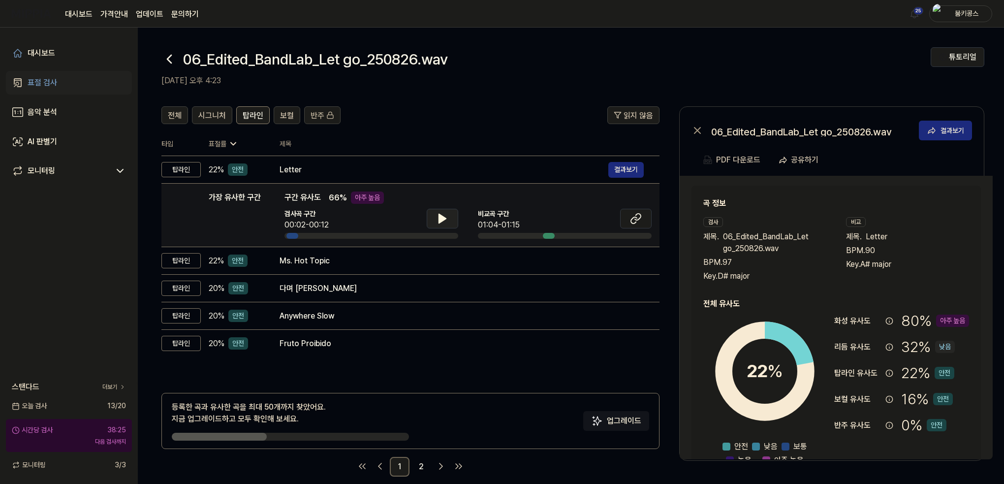
click at [437, 215] on icon at bounding box center [442, 219] width 12 height 12
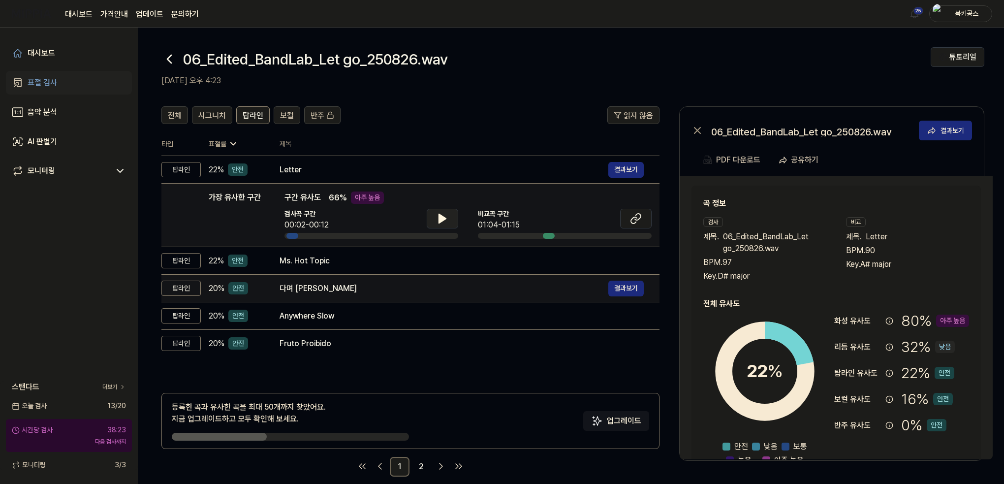
click at [405, 288] on div "다며 [PERSON_NAME]" at bounding box center [443, 288] width 329 height 12
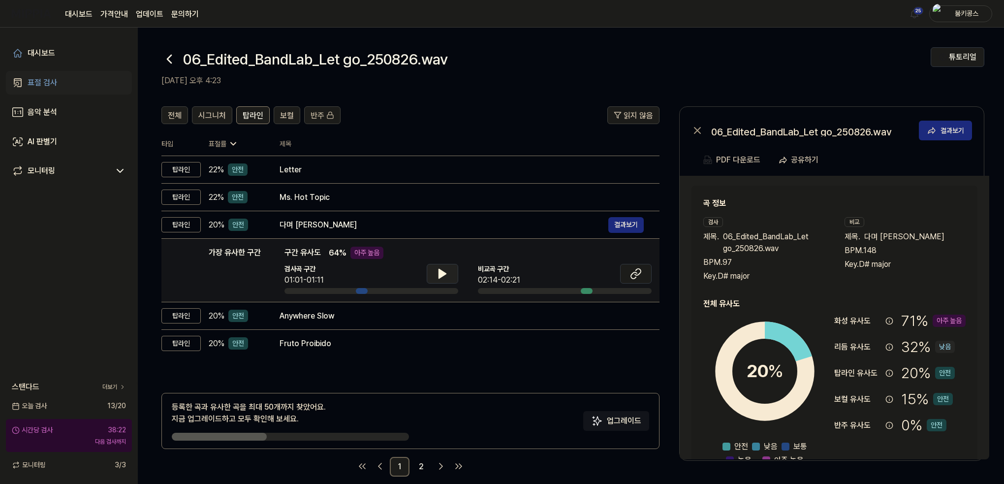
click at [446, 272] on icon at bounding box center [442, 274] width 12 height 12
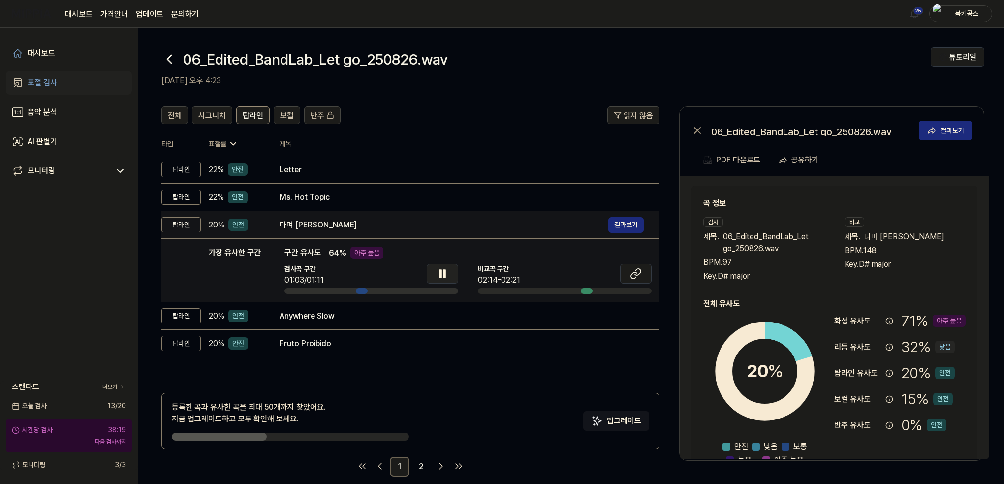
click at [420, 225] on div "다며 [PERSON_NAME]" at bounding box center [443, 225] width 329 height 12
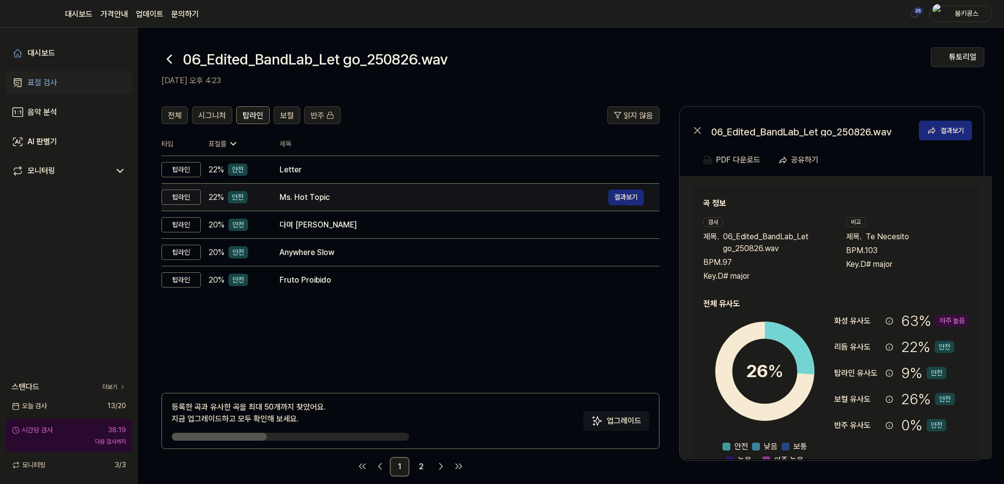
click at [404, 200] on div "Ms. Hot Topic" at bounding box center [443, 197] width 329 height 12
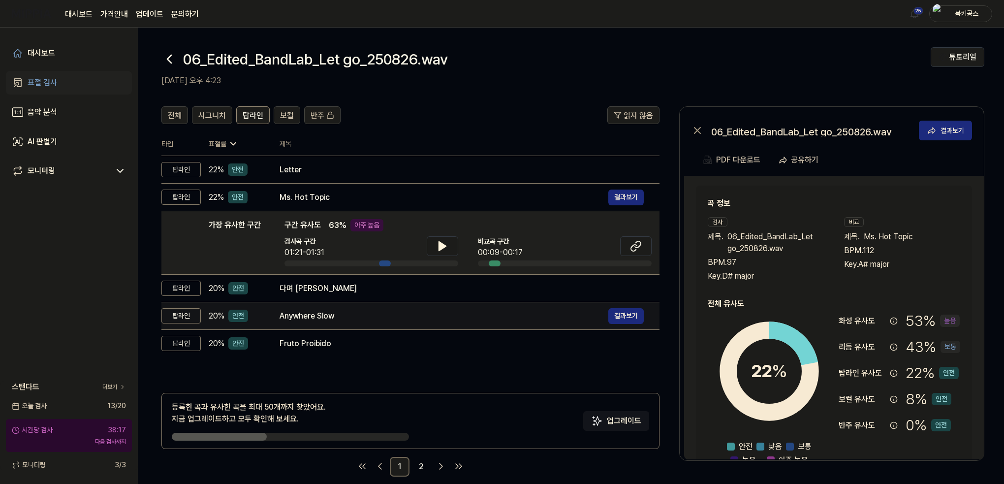
click at [386, 316] on div "Anywhere Slow" at bounding box center [443, 316] width 329 height 12
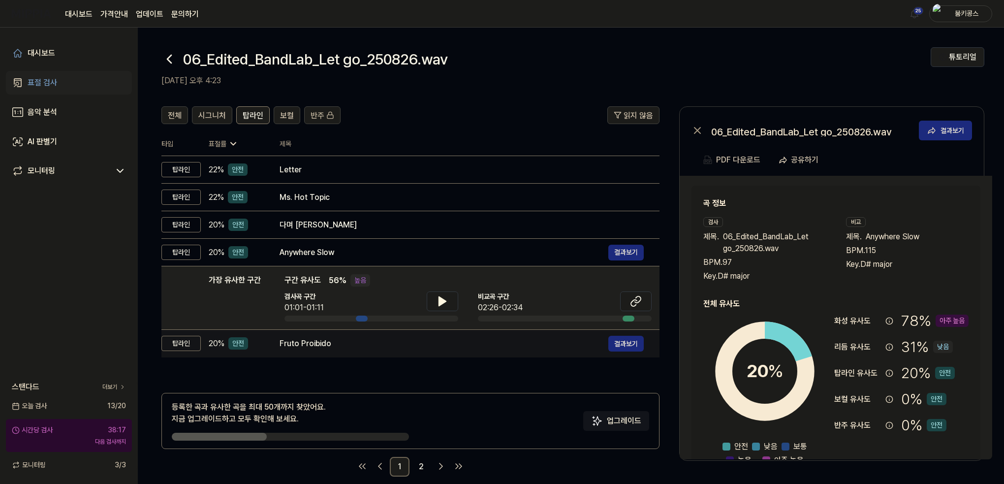
click at [384, 336] on div "Fruto Proibido 결과보기" at bounding box center [461, 344] width 364 height 16
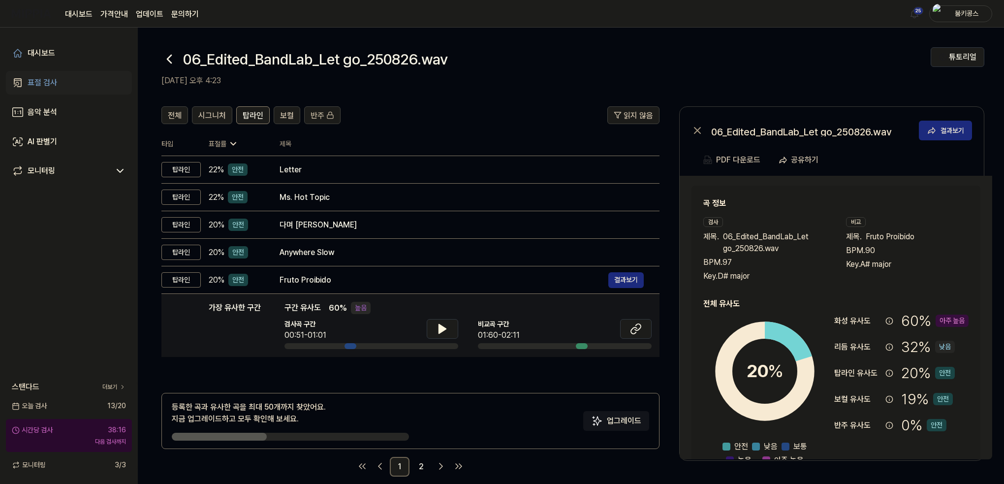
click at [382, 309] on div "가장 유사한 구간 구간 유사도 60 % 높음" at bounding box center [467, 308] width 367 height 12
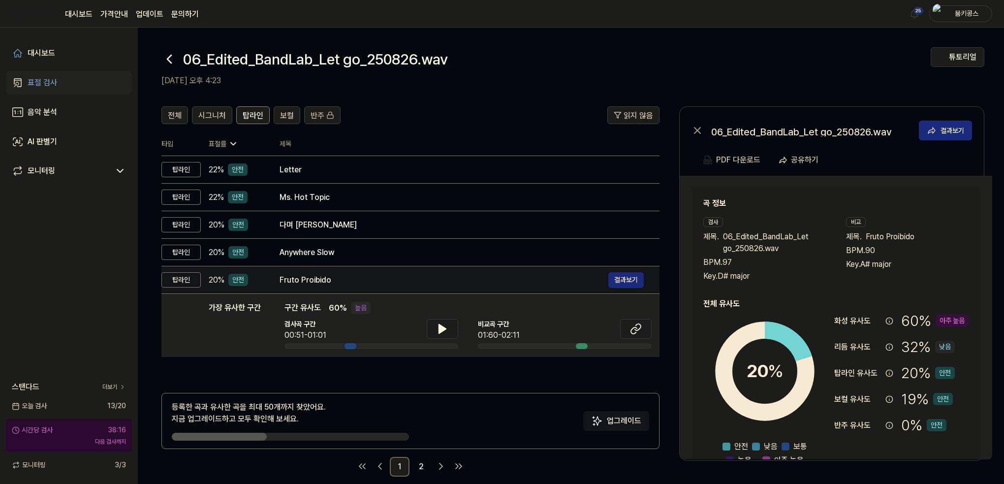
click at [378, 275] on div "Fruto Proibido" at bounding box center [443, 280] width 329 height 12
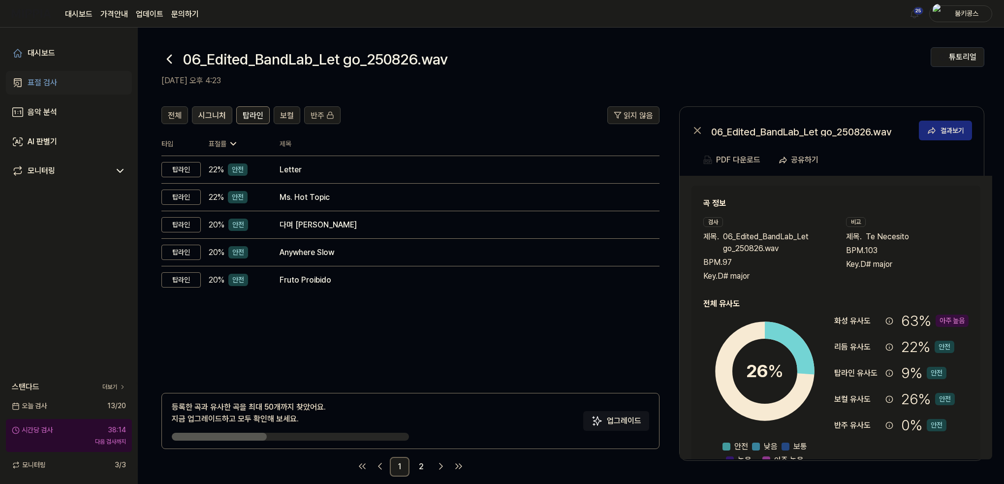
click at [221, 116] on span "시그니처" at bounding box center [212, 116] width 28 height 12
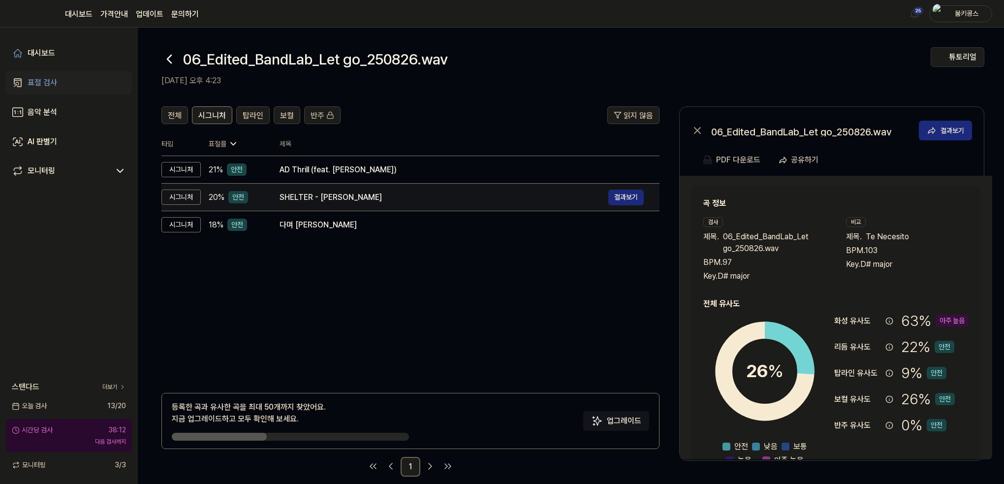
click at [362, 197] on div "SHELTER - [PERSON_NAME]" at bounding box center [443, 197] width 329 height 12
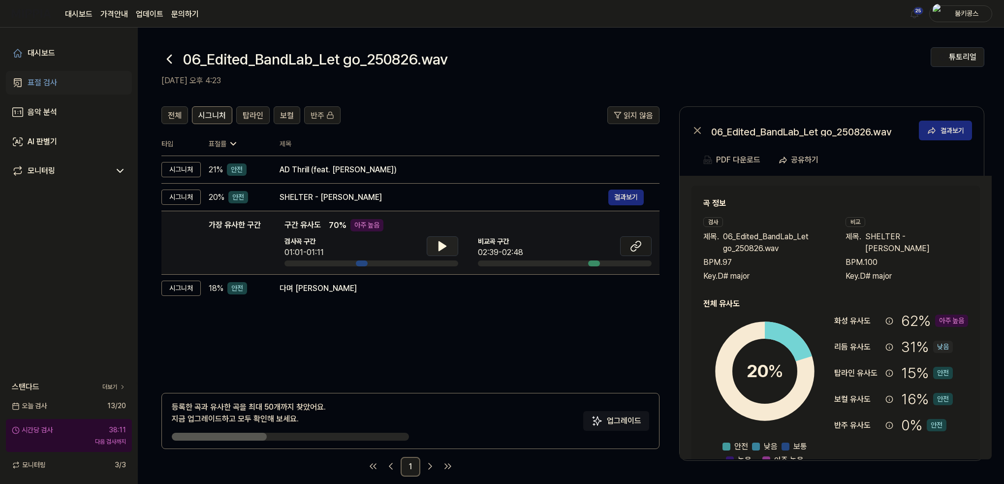
click at [453, 242] on button at bounding box center [442, 246] width 31 height 20
click at [447, 245] on icon at bounding box center [442, 246] width 12 height 12
click at [642, 245] on button at bounding box center [635, 246] width 31 height 20
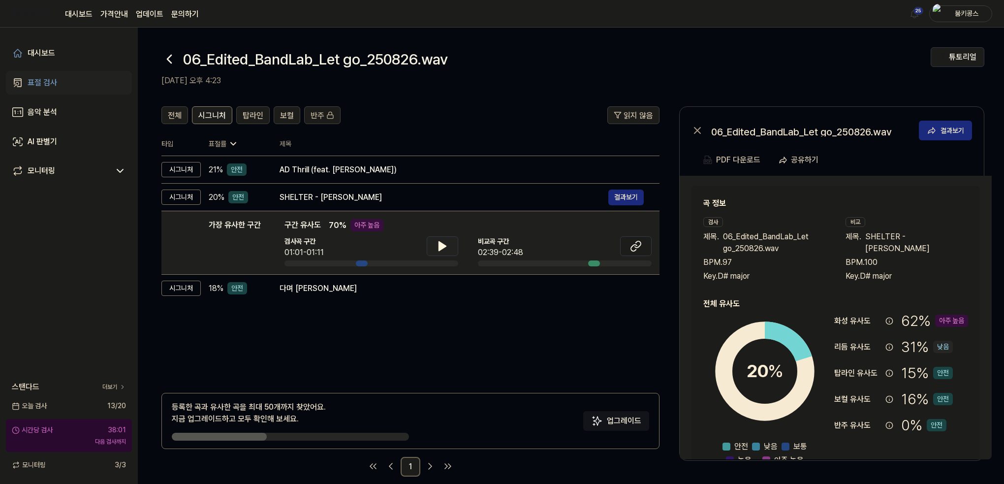
click at [170, 55] on icon at bounding box center [169, 59] width 4 height 8
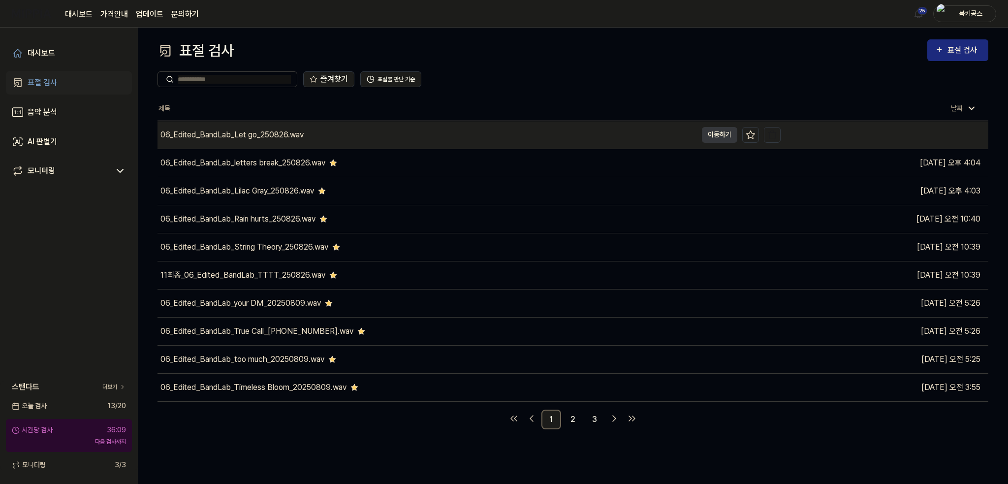
click at [193, 132] on div "06_Edited_BandLab_Let go_250826.wav" at bounding box center [231, 135] width 143 height 12
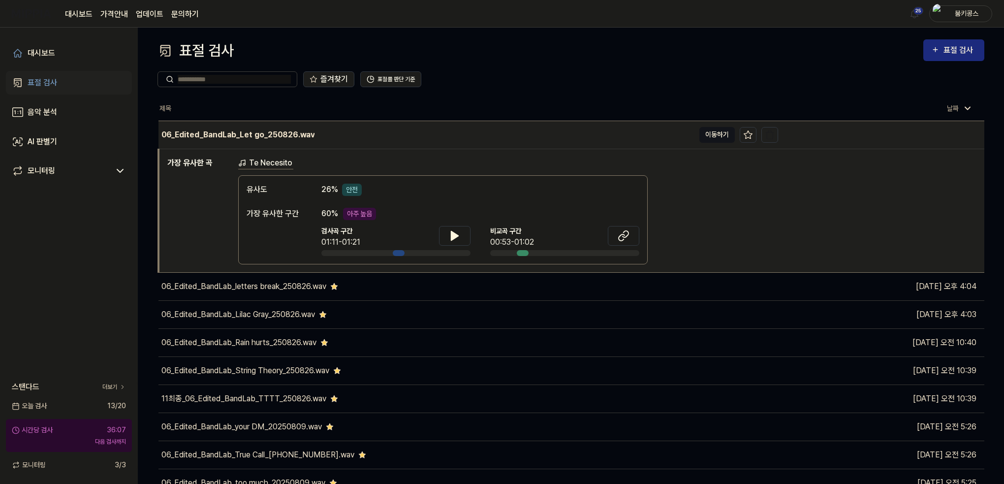
click at [705, 135] on button "이동하기" at bounding box center [716, 135] width 35 height 16
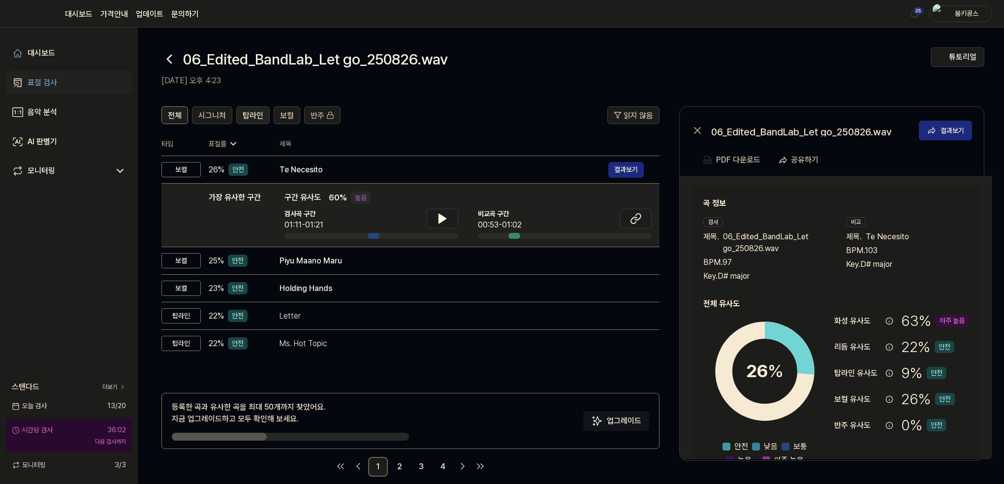
click at [250, 120] on span "탑라인" at bounding box center [253, 116] width 21 height 12
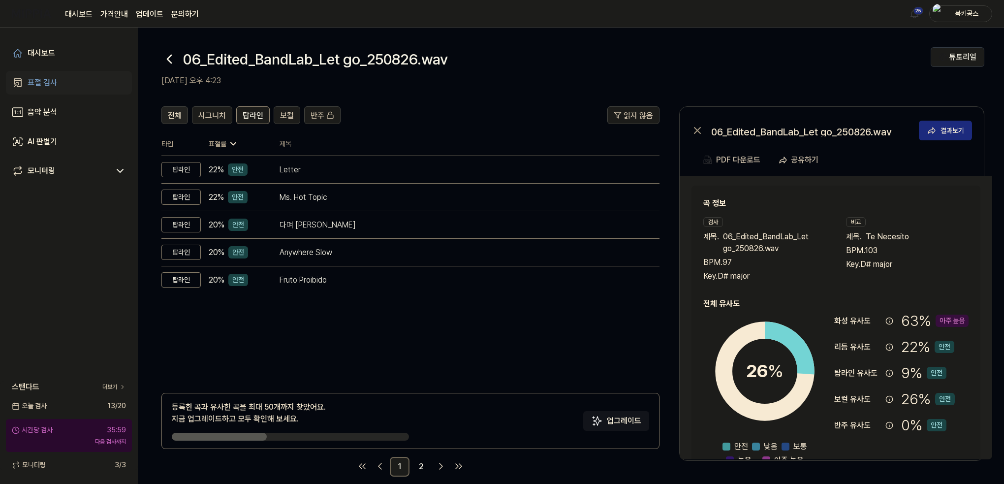
click at [168, 118] on span "전체" at bounding box center [175, 116] width 14 height 12
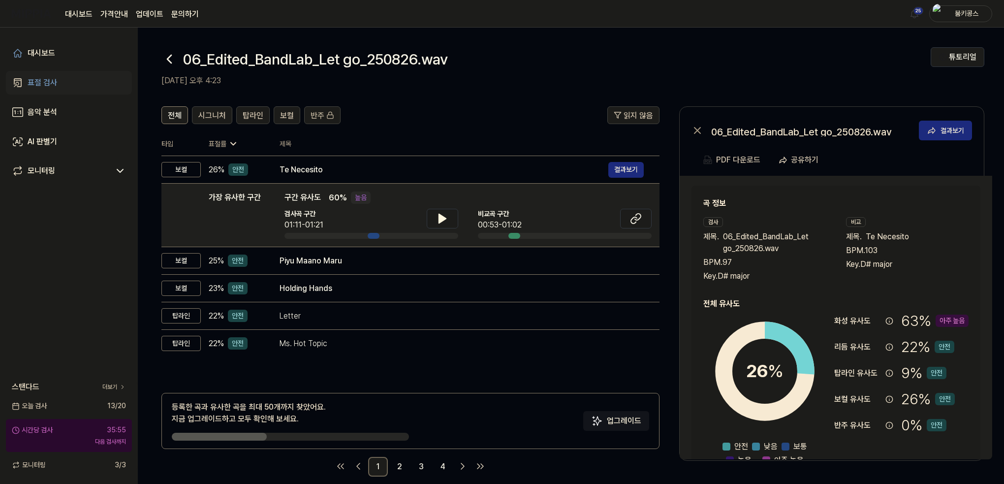
click at [170, 65] on icon at bounding box center [169, 59] width 16 height 16
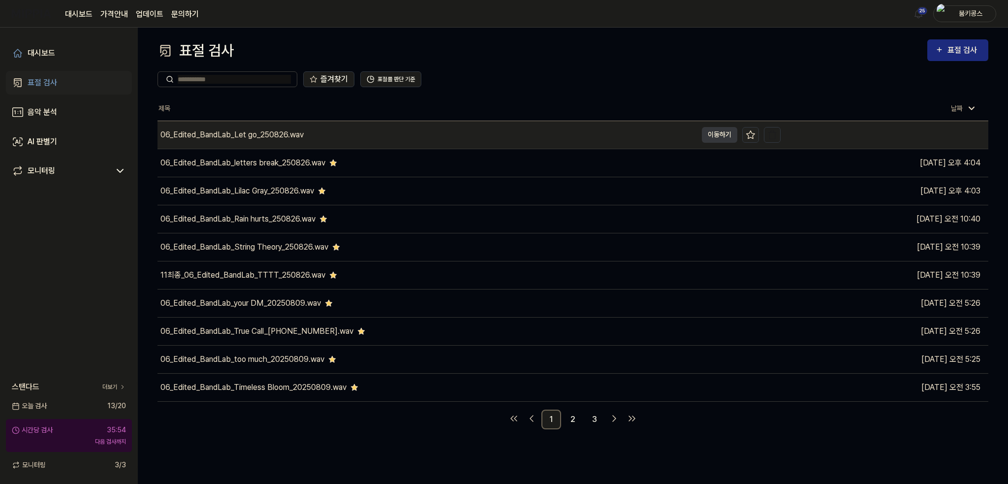
click at [751, 131] on icon at bounding box center [750, 134] width 8 height 8
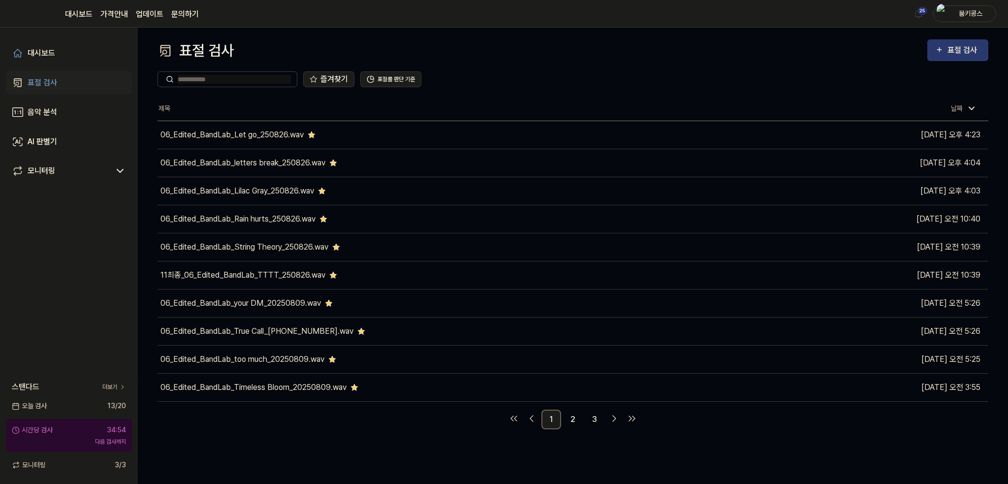
click at [947, 52] on div "표절 검사" at bounding box center [957, 50] width 45 height 13
